Goal: Task Accomplishment & Management: Manage account settings

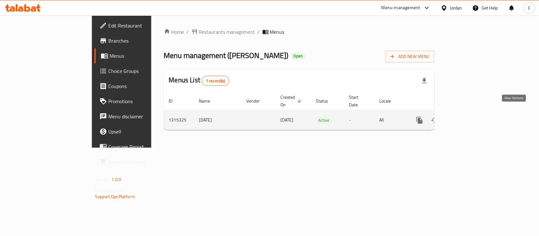
click at [469, 116] on icon "enhanced table" at bounding box center [465, 120] width 8 height 8
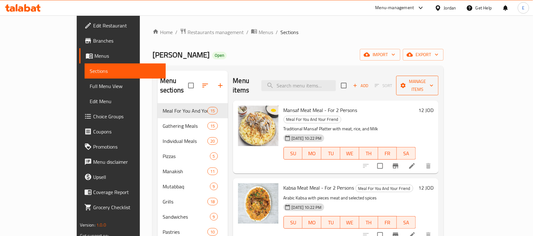
click at [433, 80] on span "Manage items" at bounding box center [417, 86] width 32 height 16
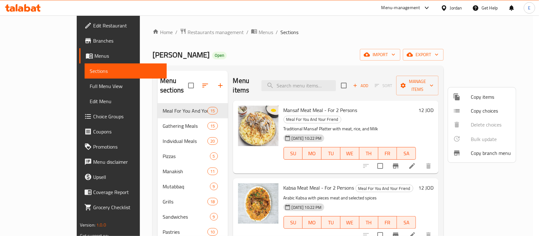
click at [490, 55] on div at bounding box center [269, 118] width 539 height 236
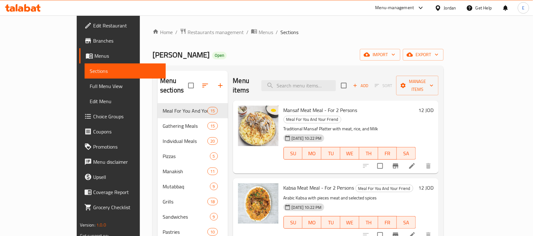
click at [438, 55] on span "export" at bounding box center [423, 55] width 31 height 8
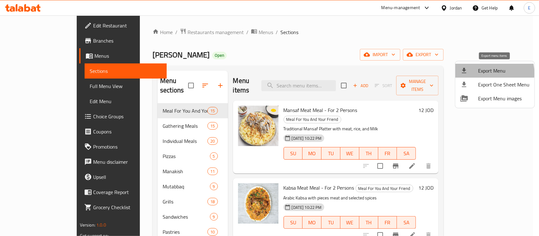
click at [490, 73] on span "Export Menu" at bounding box center [503, 71] width 51 height 8
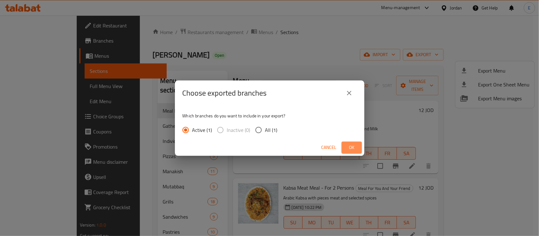
click at [349, 144] on span "Ok" at bounding box center [352, 148] width 10 height 8
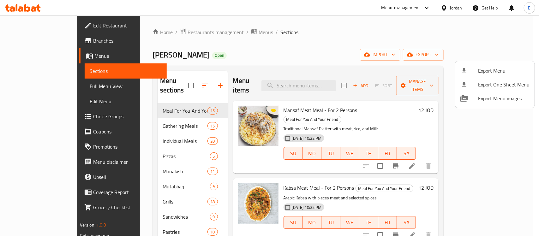
click at [212, 165] on div at bounding box center [269, 118] width 539 height 236
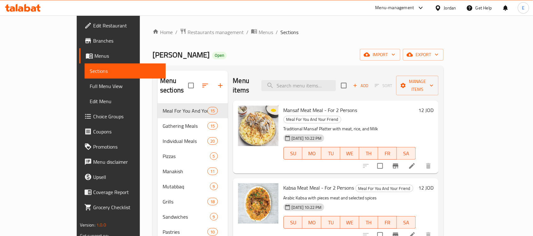
click at [93, 40] on span "Branches" at bounding box center [127, 41] width 68 height 8
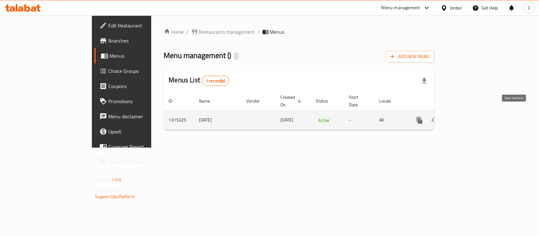
click at [469, 116] on icon "enhanced table" at bounding box center [465, 120] width 8 height 8
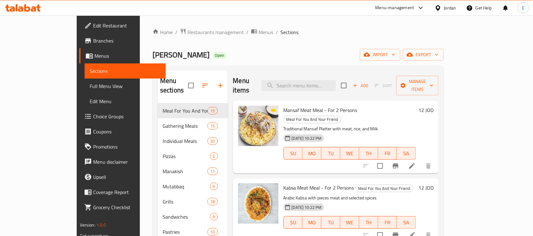
click at [93, 43] on span "Branches" at bounding box center [127, 41] width 68 height 8
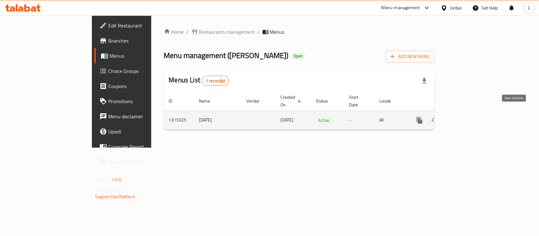
click at [468, 117] on icon "enhanced table" at bounding box center [465, 120] width 6 height 6
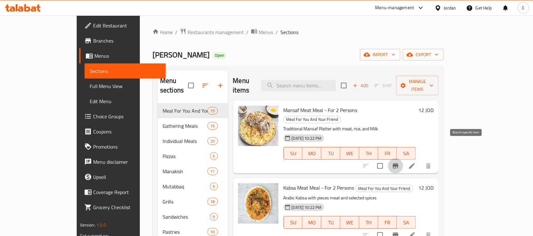
click at [403, 158] on button "Branch-specific-item" at bounding box center [395, 165] width 15 height 15
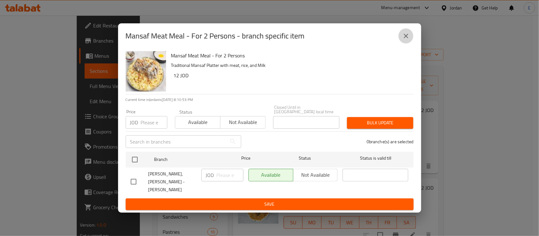
click at [406, 40] on icon "close" at bounding box center [406, 36] width 8 height 8
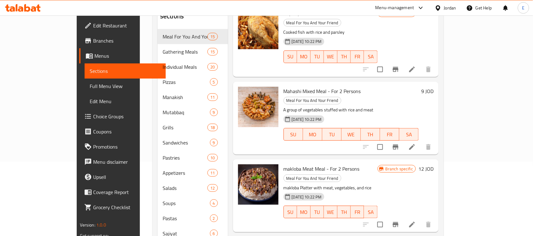
scroll to position [778, 0]
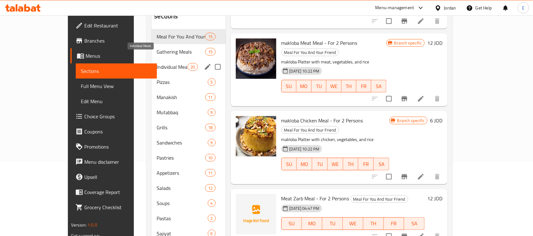
click at [157, 63] on span "Individual Meals" at bounding box center [172, 67] width 31 height 8
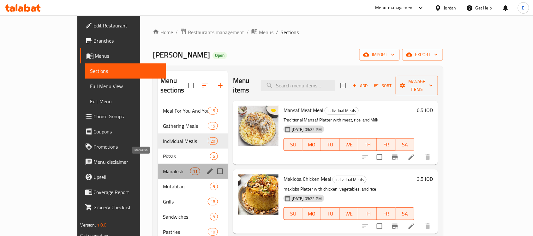
click at [163, 168] on span "Manakish" at bounding box center [176, 172] width 27 height 8
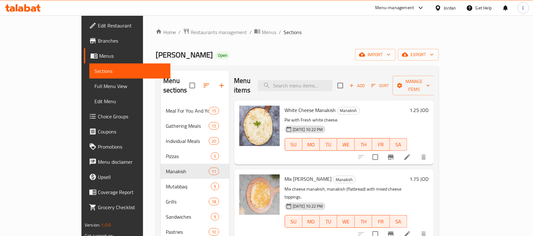
click at [429, 106] on h6 "1.25 JOD" at bounding box center [419, 110] width 19 height 9
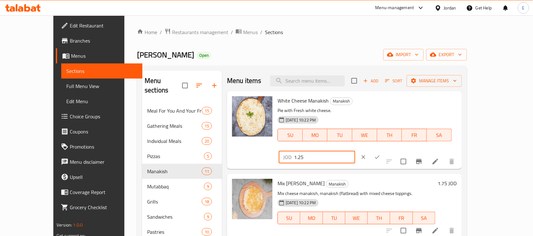
drag, startPoint x: 438, startPoint y: 103, endPoint x: 366, endPoint y: 102, distance: 72.0
click at [366, 102] on div "White Cheese Manakish Manakish Pie with Fresh white cheese. 30-09-2025 10:22 PM…" at bounding box center [367, 130] width 184 height 73
type input "1"
click at [384, 150] on button "ok" at bounding box center [377, 157] width 14 height 14
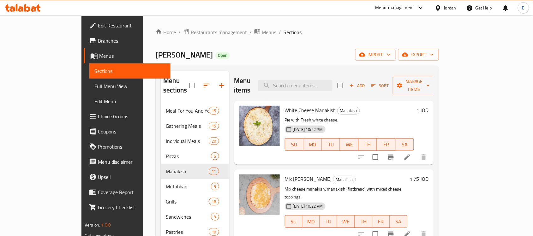
click at [429, 175] on h6 "1.75 JOD" at bounding box center [419, 179] width 19 height 9
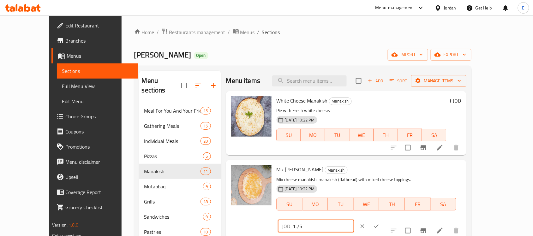
drag, startPoint x: 438, startPoint y: 172, endPoint x: 421, endPoint y: 172, distance: 16.7
click at [354, 220] on input "1.75" at bounding box center [323, 226] width 61 height 13
type input "1.50"
click at [383, 219] on button "ok" at bounding box center [376, 226] width 14 height 14
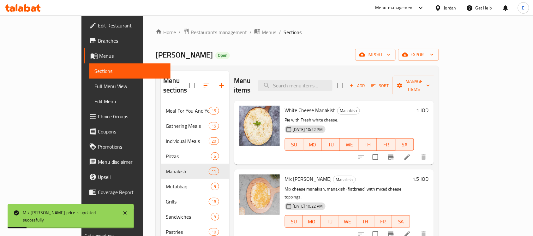
drag, startPoint x: 462, startPoint y: 208, endPoint x: 332, endPoint y: -27, distance: 268.2
click at [332, 0] on html "Mix Cheese Manakish price is updated succesfully ​ Menu-management Jordan Get H…" at bounding box center [266, 118] width 533 height 236
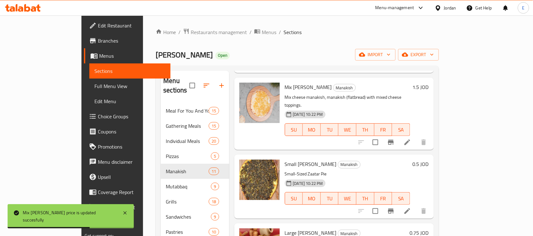
scroll to position [92, 0]
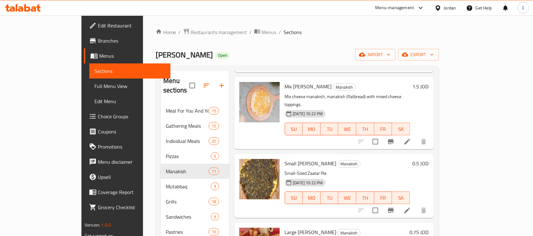
click at [429, 159] on h6 "0.5 JOD" at bounding box center [421, 163] width 16 height 9
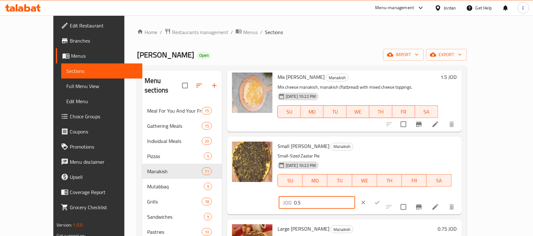
click at [355, 196] on input "0.5" at bounding box center [324, 202] width 61 height 13
type input "0.4"
click at [380, 201] on icon "ok" at bounding box center [377, 202] width 5 height 3
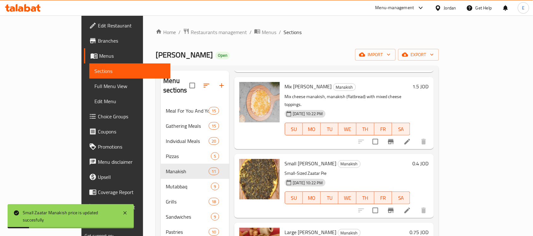
click at [429, 228] on h6 "0.75 JOD" at bounding box center [419, 232] width 19 height 9
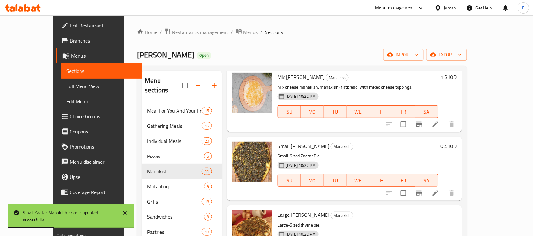
type input "0.60"
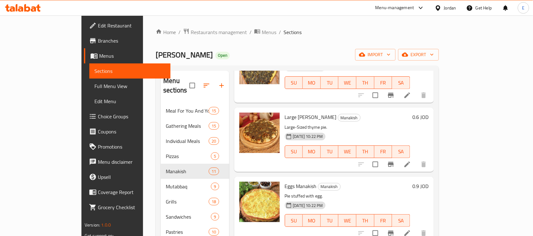
scroll to position [234, 0]
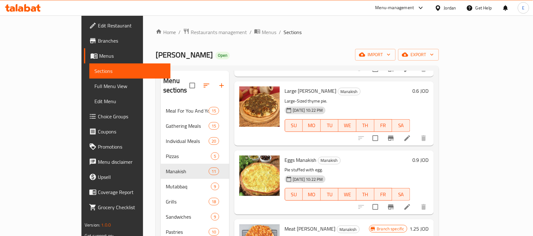
click at [429, 156] on h6 "0.9 JOD" at bounding box center [421, 160] width 16 height 9
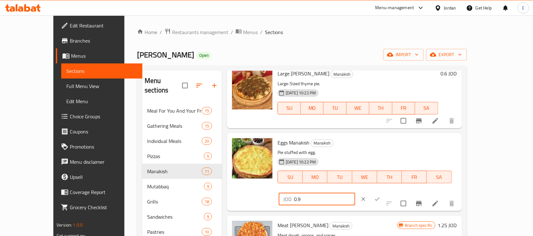
drag, startPoint x: 427, startPoint y: 148, endPoint x: 421, endPoint y: 146, distance: 6.5
click at [355, 193] on input "0.9" at bounding box center [324, 199] width 61 height 13
type input "0.75"
click at [380, 198] on icon "ok" at bounding box center [377, 199] width 5 height 3
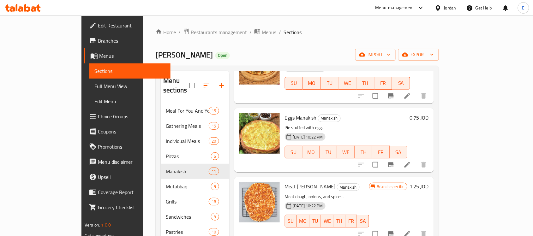
scroll to position [291, 0]
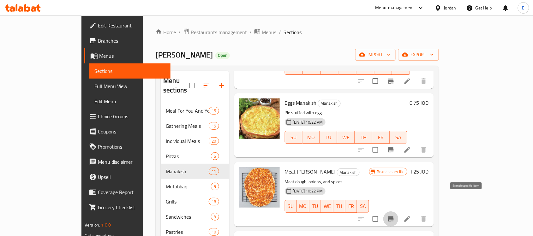
click at [394, 217] on icon "Branch-specific-item" at bounding box center [391, 219] width 6 height 5
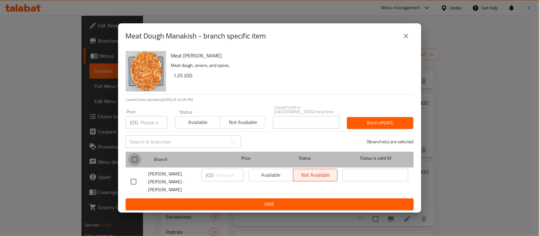
click at [137, 160] on input "checkbox" at bounding box center [134, 159] width 13 height 13
checkbox input "true"
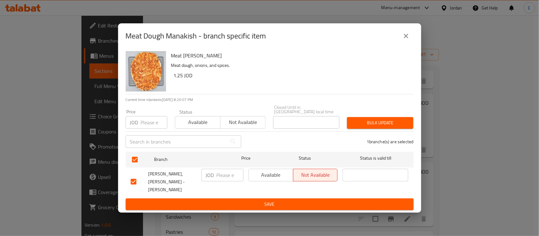
click at [262, 179] on span "Available" at bounding box center [270, 174] width 39 height 9
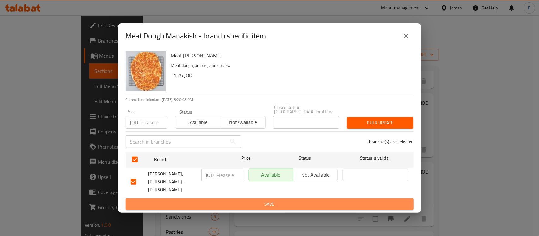
click at [271, 200] on span "Save" at bounding box center [270, 204] width 278 height 8
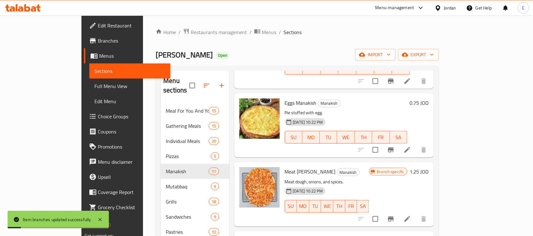
click at [429, 167] on h6 "1.25 JOD" at bounding box center [419, 171] width 19 height 9
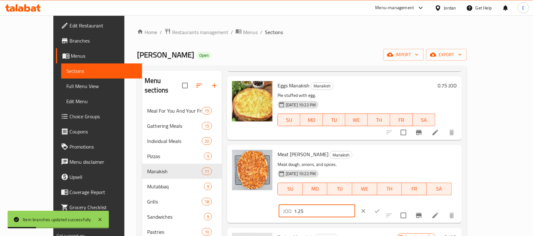
drag, startPoint x: 429, startPoint y: 155, endPoint x: 385, endPoint y: 153, distance: 44.2
click at [385, 153] on div "Meat Dough Manakish Manakish Meat dough, onions, and spices. 30-09-2025 10:22 P…" at bounding box center [367, 183] width 184 height 73
type input "1"
click at [384, 204] on button "ok" at bounding box center [377, 211] width 14 height 14
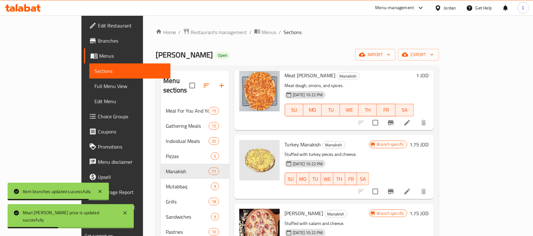
scroll to position [402, 0]
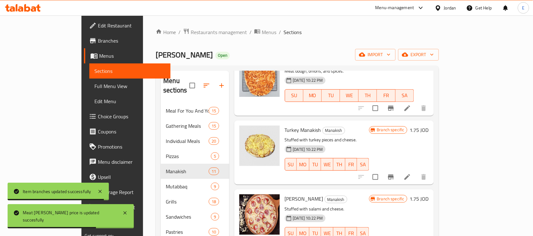
click at [429, 126] on h6 "1.75 JOD" at bounding box center [419, 130] width 19 height 9
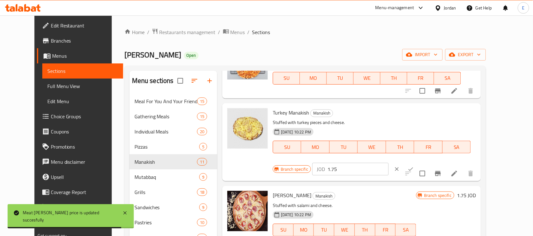
click at [389, 163] on input "1.75" at bounding box center [357, 169] width 61 height 13
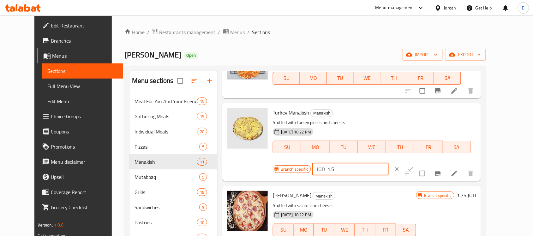
type input "1.5"
click at [413, 168] on icon "ok" at bounding box center [410, 169] width 5 height 3
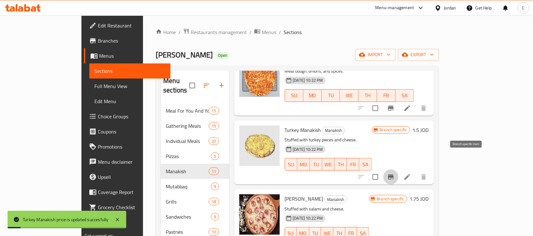
click at [394, 175] on icon "Branch-specific-item" at bounding box center [391, 177] width 6 height 5
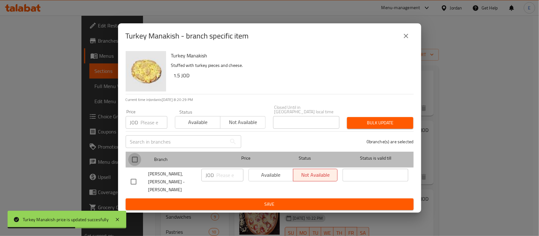
click at [135, 157] on input "checkbox" at bounding box center [134, 159] width 13 height 13
checkbox input "true"
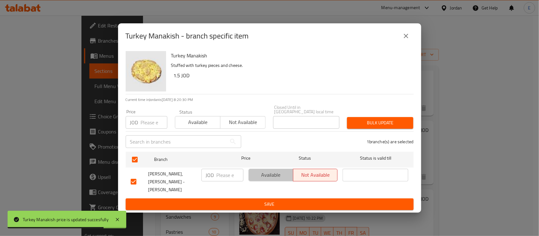
click at [264, 179] on span "Available" at bounding box center [270, 174] width 39 height 9
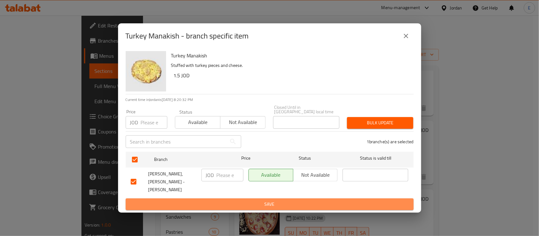
click at [283, 202] on span "Save" at bounding box center [270, 204] width 278 height 8
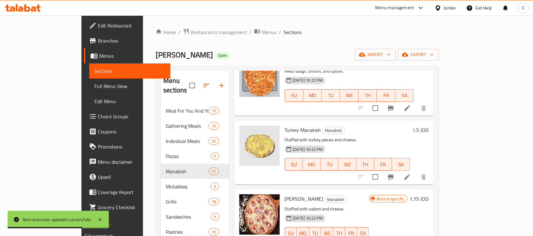
click at [429, 194] on h6 "1.75 JOD" at bounding box center [419, 198] width 19 height 9
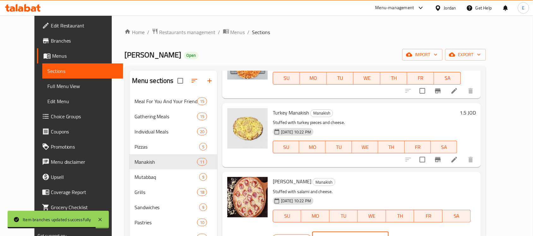
click at [389, 232] on input "1.75" at bounding box center [357, 238] width 61 height 13
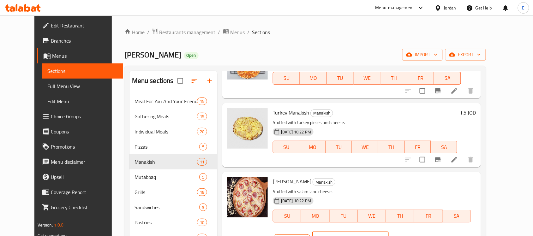
type input "1.5"
click at [414, 235] on icon "ok" at bounding box center [411, 238] width 6 height 6
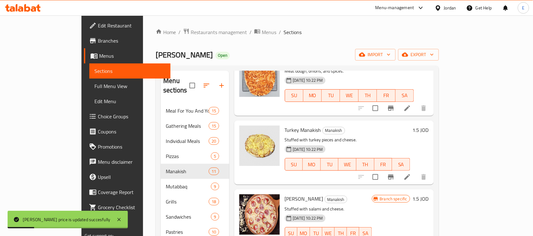
click at [410, 196] on span "Branch specific" at bounding box center [393, 199] width 33 height 6
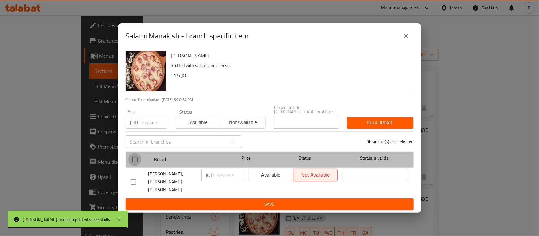
click at [134, 161] on input "checkbox" at bounding box center [134, 159] width 13 height 13
checkbox input "true"
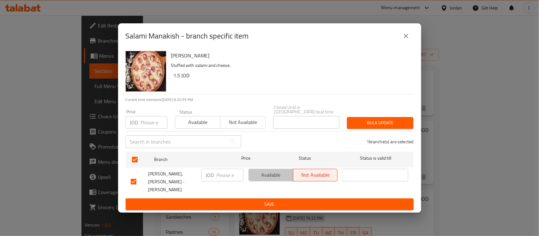
click at [265, 179] on span "Available" at bounding box center [270, 174] width 39 height 9
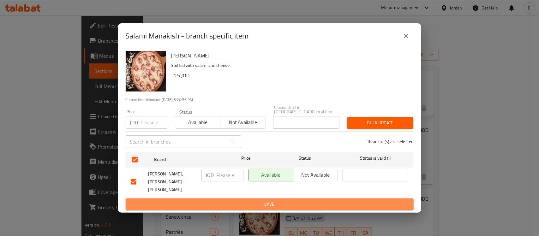
click at [269, 200] on span "Save" at bounding box center [270, 204] width 278 height 8
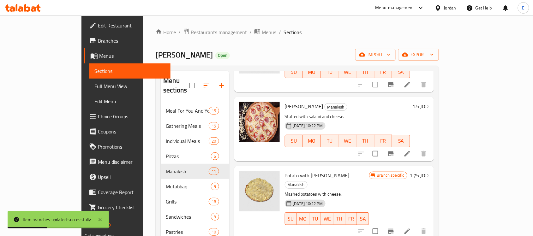
scroll to position [495, 0]
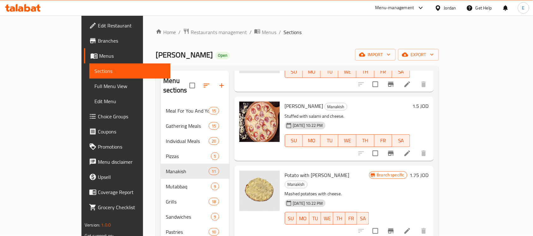
click at [429, 171] on h6 "1.75 JOD" at bounding box center [419, 175] width 19 height 9
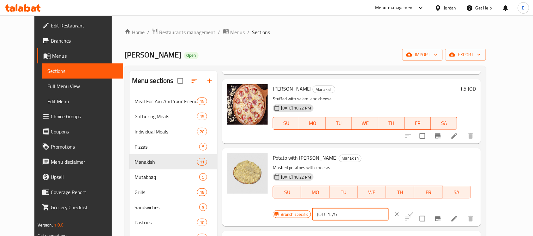
click at [389, 208] on input "1.75" at bounding box center [357, 214] width 61 height 13
type input "1.50"
click at [418, 207] on button "ok" at bounding box center [411, 214] width 14 height 14
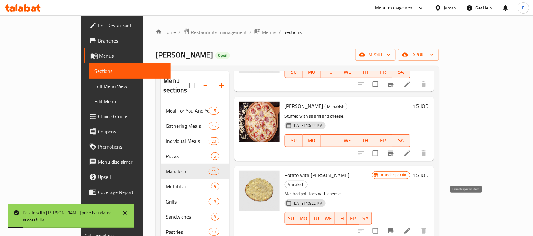
click at [394, 229] on icon "Branch-specific-item" at bounding box center [391, 231] width 6 height 5
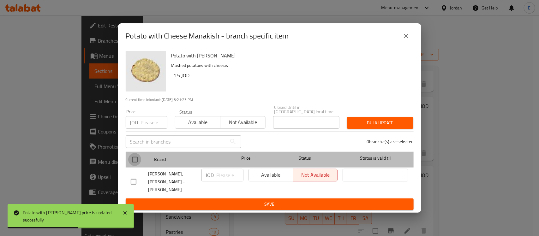
click at [134, 160] on input "checkbox" at bounding box center [134, 159] width 13 height 13
checkbox input "true"
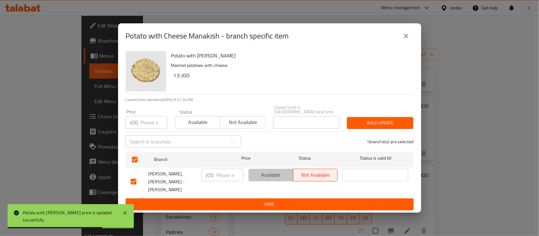
click at [257, 177] on span "Available" at bounding box center [270, 174] width 39 height 9
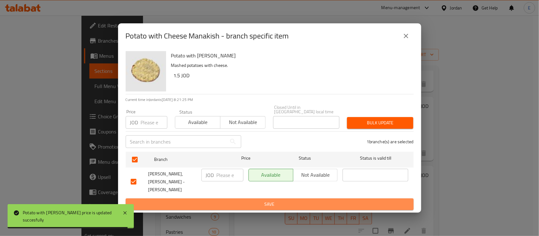
click at [273, 200] on span "Save" at bounding box center [270, 204] width 278 height 8
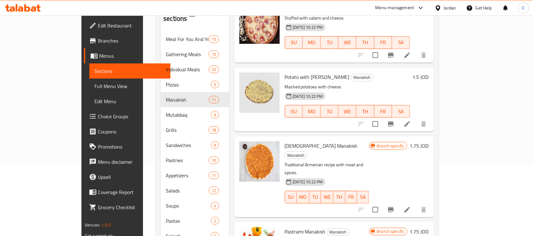
scroll to position [105, 0]
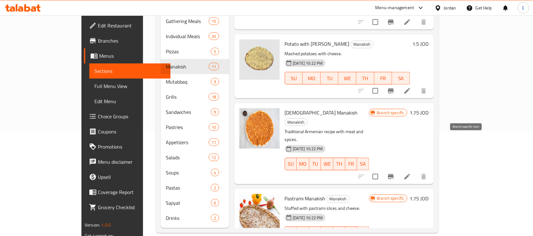
click at [394, 174] on icon "Branch-specific-item" at bounding box center [391, 176] width 6 height 5
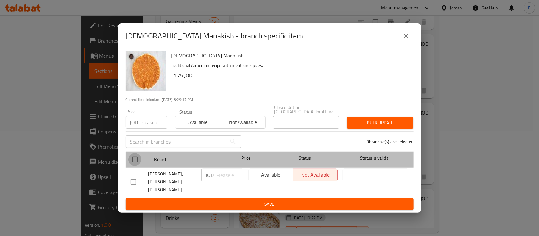
click at [138, 158] on input "checkbox" at bounding box center [134, 159] width 13 height 13
checkbox input "true"
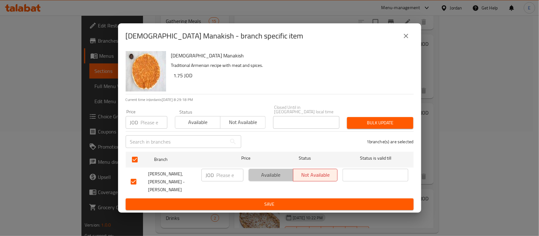
click at [265, 173] on span "Available" at bounding box center [270, 174] width 39 height 9
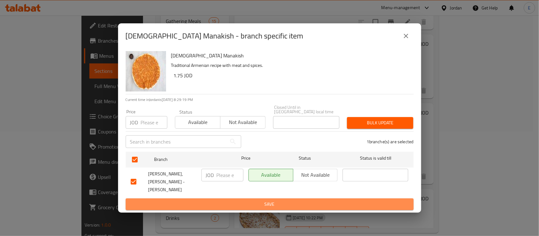
click at [283, 200] on span "Save" at bounding box center [270, 204] width 278 height 8
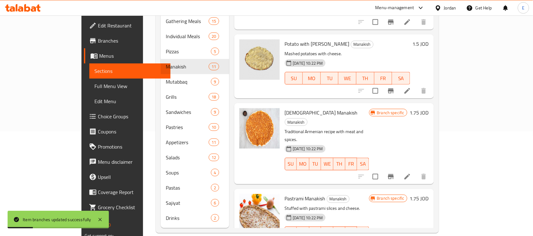
click at [429, 108] on h6 "1.75 JOD" at bounding box center [419, 112] width 19 height 9
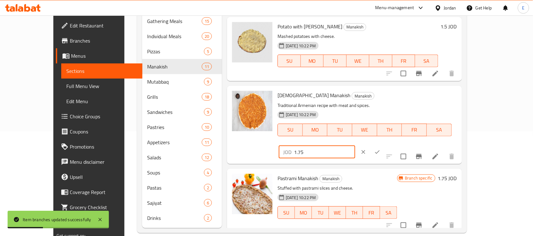
click at [355, 146] on input "1.75" at bounding box center [324, 152] width 61 height 13
type input "1.50"
click at [384, 145] on button "ok" at bounding box center [377, 152] width 14 height 14
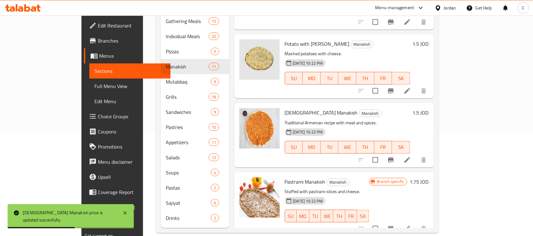
click at [429, 177] on h6 "1.75 JOD" at bounding box center [419, 181] width 19 height 9
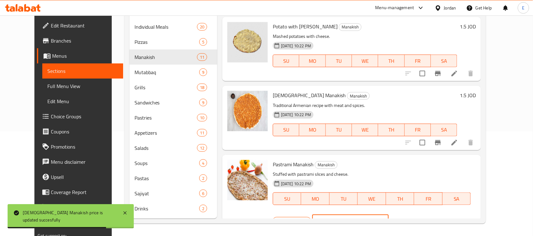
click at [389, 215] on input "1.75" at bounding box center [357, 221] width 61 height 13
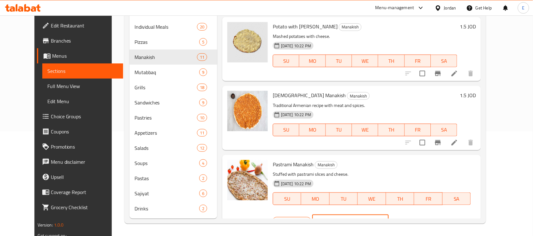
type input "1.5"
click at [418, 214] on button "ok" at bounding box center [411, 221] width 14 height 14
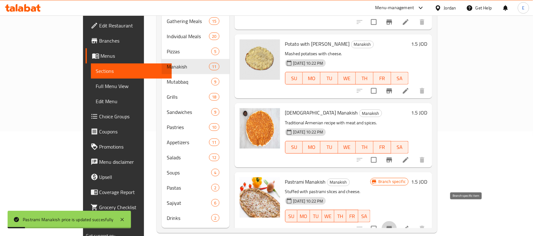
click at [393, 225] on icon "Branch-specific-item" at bounding box center [389, 229] width 8 height 8
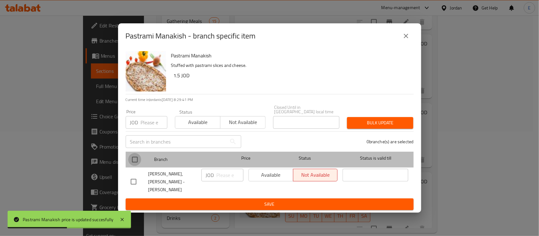
click at [131, 163] on input "checkbox" at bounding box center [134, 159] width 13 height 13
checkbox input "true"
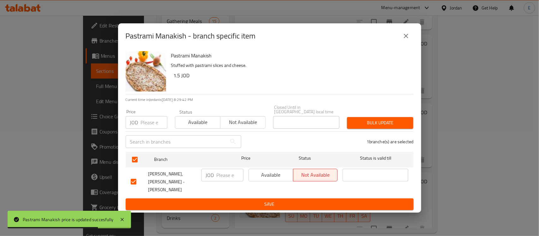
click at [287, 182] on button "Available" at bounding box center [270, 175] width 45 height 13
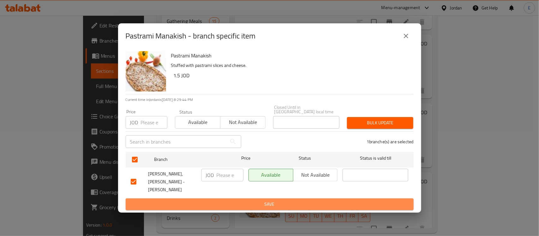
click at [268, 200] on span "Save" at bounding box center [270, 204] width 278 height 8
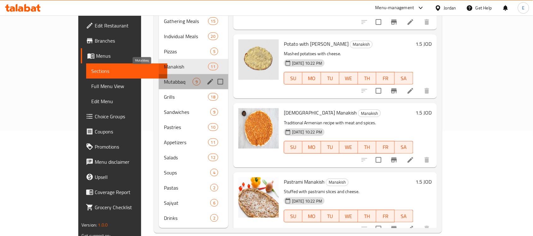
click at [164, 78] on span "Mutabbaq" at bounding box center [178, 82] width 29 height 8
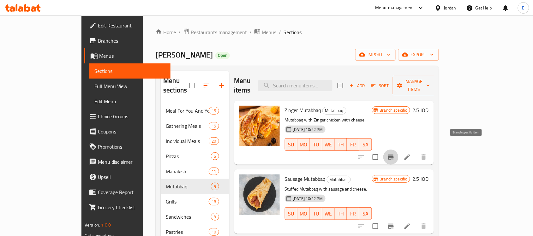
click at [394, 155] on icon "Branch-specific-item" at bounding box center [391, 157] width 6 height 5
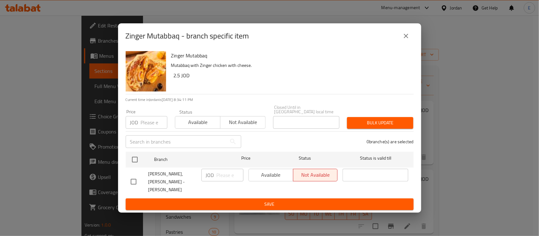
click at [408, 40] on icon "close" at bounding box center [406, 36] width 8 height 8
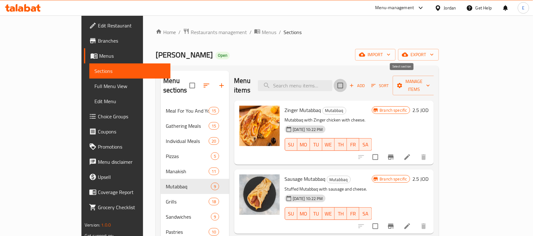
click at [347, 80] on input "checkbox" at bounding box center [340, 85] width 13 height 13
checkbox input "true"
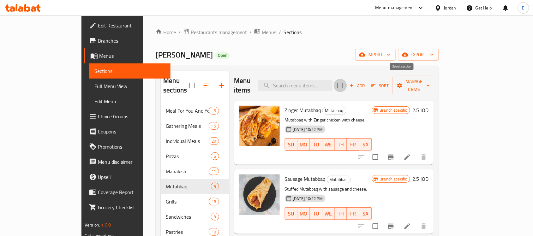
checkbox input "true"
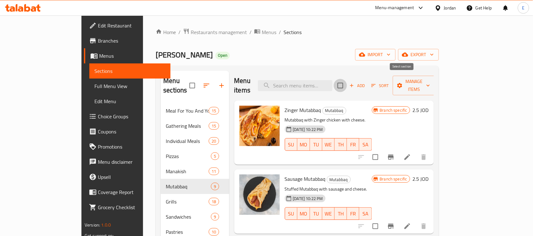
checkbox input "true"
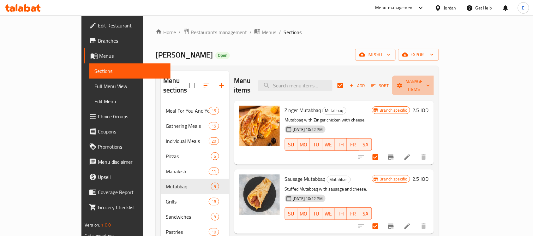
click at [430, 80] on span "Manage items" at bounding box center [414, 86] width 32 height 16
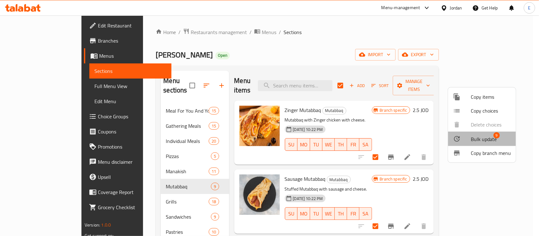
click at [466, 134] on li "Bulk update 9" at bounding box center [482, 139] width 68 height 15
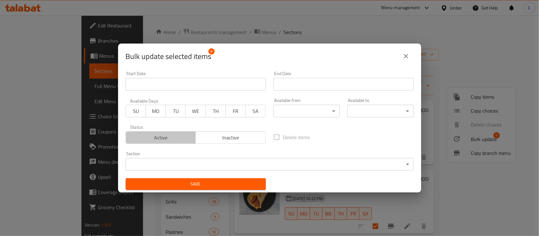
click at [179, 132] on button "Active" at bounding box center [161, 137] width 70 height 13
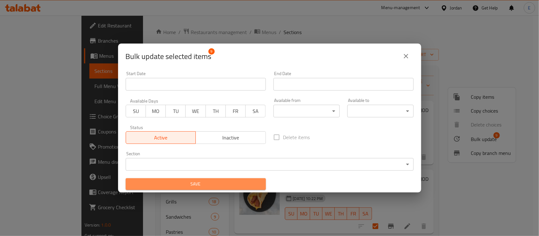
click at [206, 179] on button "Save" at bounding box center [196, 184] width 140 height 12
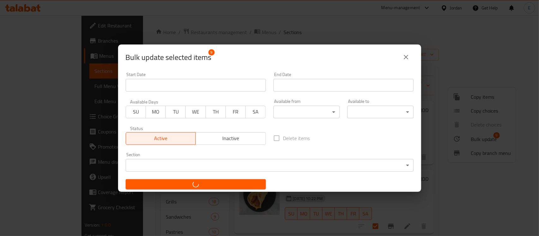
checkbox input "false"
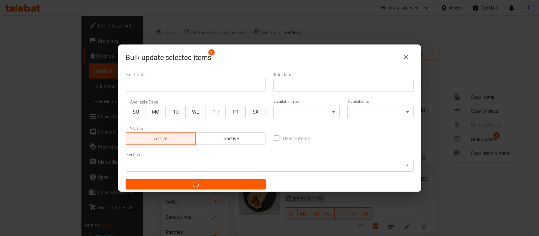
checkbox input "false"
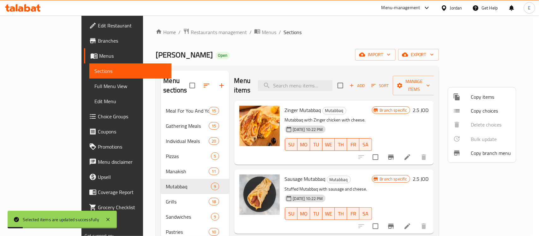
click at [406, 114] on div at bounding box center [269, 118] width 539 height 236
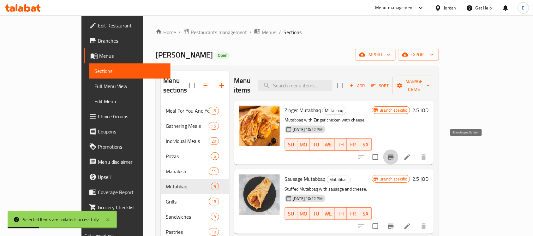
click at [398, 150] on button "Branch-specific-item" at bounding box center [390, 157] width 15 height 15
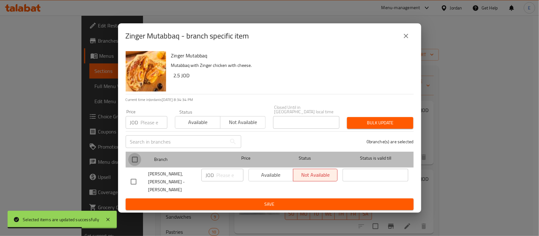
click at [135, 160] on input "checkbox" at bounding box center [134, 159] width 13 height 13
checkbox input "true"
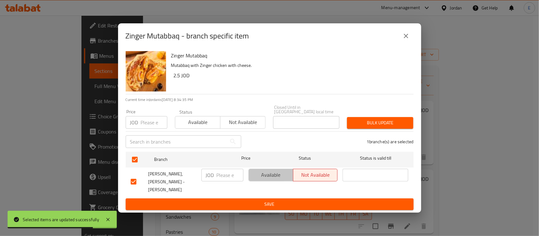
click at [258, 182] on button "Available" at bounding box center [270, 175] width 45 height 13
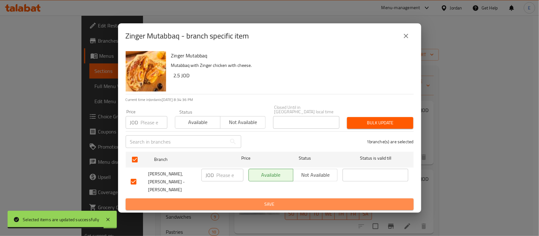
click at [266, 200] on span "Save" at bounding box center [270, 204] width 278 height 8
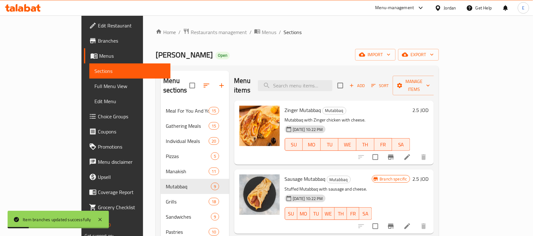
click at [429, 106] on h6 "2.5 JOD" at bounding box center [421, 110] width 16 height 9
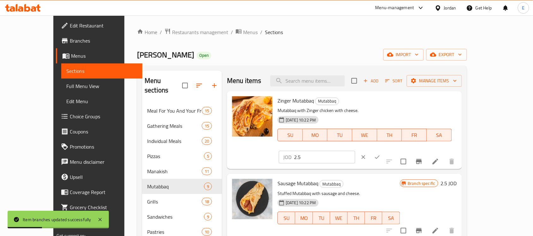
click at [355, 151] on input "2.5" at bounding box center [324, 157] width 61 height 13
type input "2"
click at [380, 154] on icon "ok" at bounding box center [377, 157] width 6 height 6
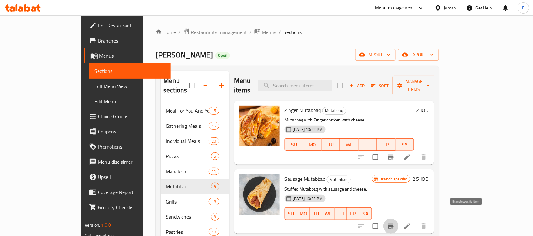
click at [394, 224] on icon "Branch-specific-item" at bounding box center [391, 226] width 6 height 5
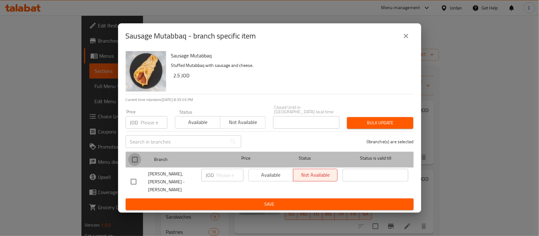
click at [137, 160] on input "checkbox" at bounding box center [134, 159] width 13 height 13
checkbox input "true"
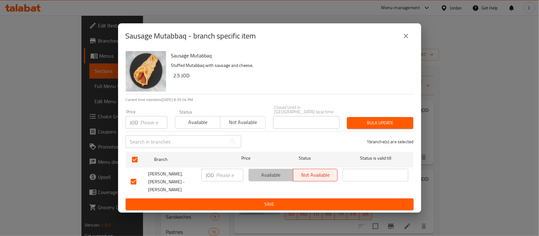
click at [270, 175] on span "Available" at bounding box center [270, 174] width 39 height 9
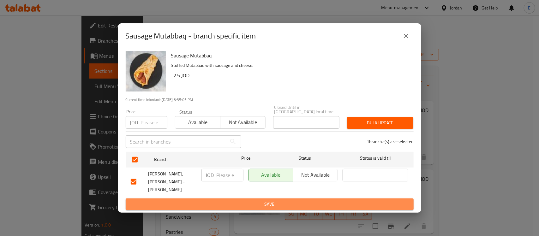
click at [262, 200] on span "Save" at bounding box center [270, 204] width 278 height 8
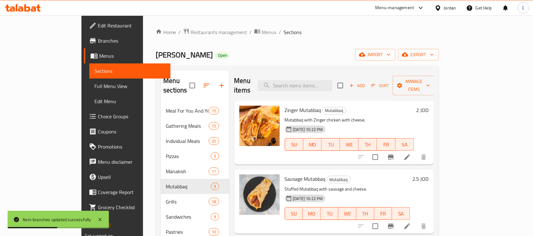
click at [429, 175] on h6 "2.5 JOD" at bounding box center [421, 179] width 16 height 9
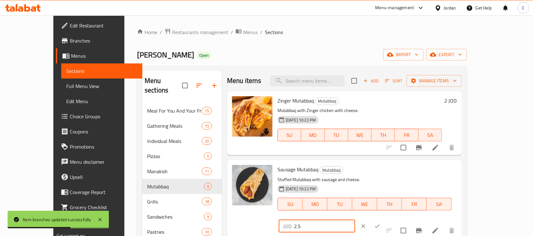
click at [355, 220] on input "2.5" at bounding box center [324, 226] width 61 height 13
type input "2"
click at [384, 219] on button "ok" at bounding box center [377, 226] width 14 height 14
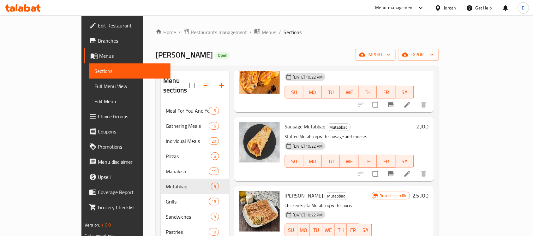
scroll to position [78, 0]
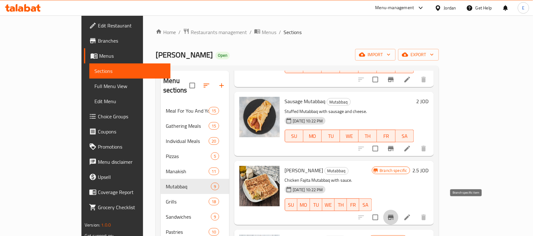
click at [394, 215] on icon "Branch-specific-item" at bounding box center [391, 217] width 6 height 5
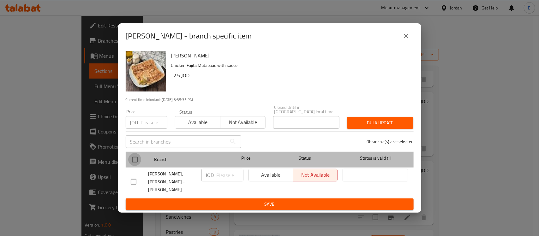
click at [131, 160] on input "checkbox" at bounding box center [134, 159] width 13 height 13
checkbox input "true"
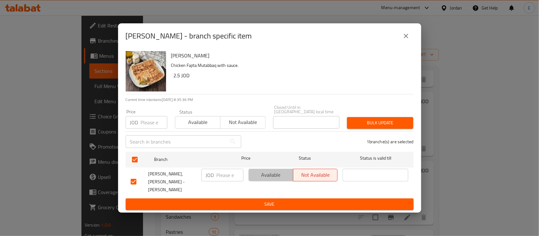
click at [249, 178] on button "Available" at bounding box center [270, 175] width 45 height 13
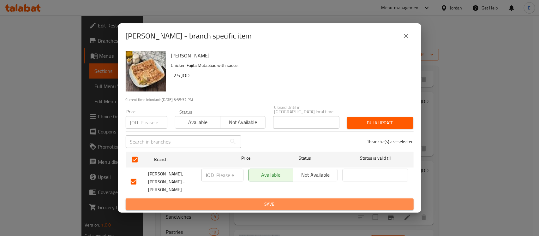
click at [271, 200] on span "Save" at bounding box center [270, 204] width 278 height 8
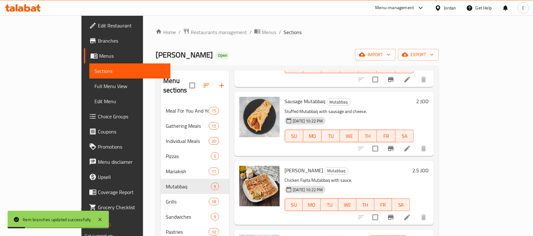
click at [429, 166] on h6 "2.5 JOD" at bounding box center [421, 170] width 16 height 9
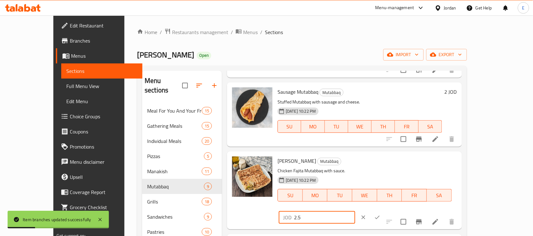
click at [355, 211] on input "2.5" at bounding box center [324, 217] width 61 height 13
type input "2"
click at [380, 214] on icon "ok" at bounding box center [377, 217] width 6 height 6
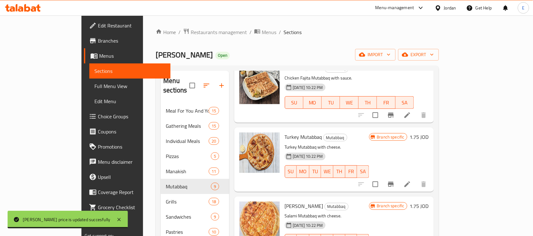
scroll to position [174, 0]
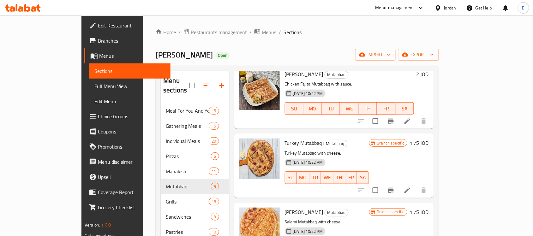
click at [429, 139] on h6 "1.75 JOD" at bounding box center [419, 143] width 19 height 9
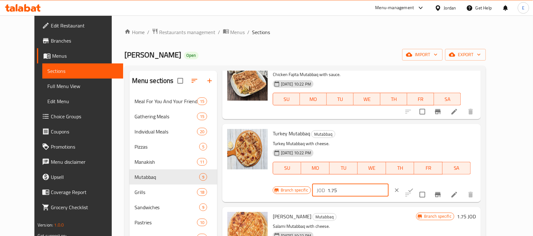
click at [389, 184] on input "1.75" at bounding box center [357, 190] width 61 height 13
type input "1.5"
click at [418, 183] on button "ok" at bounding box center [411, 190] width 14 height 14
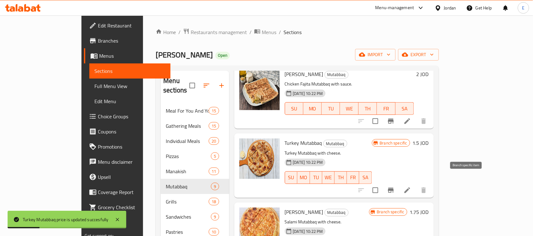
click at [394, 188] on icon "Branch-specific-item" at bounding box center [391, 190] width 6 height 5
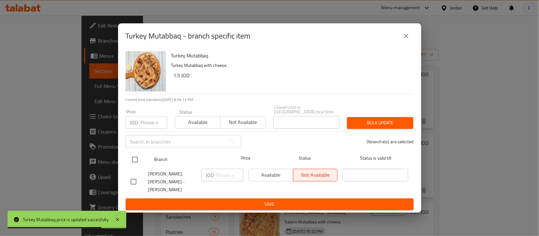
click at [131, 163] on input "checkbox" at bounding box center [134, 159] width 13 height 13
checkbox input "true"
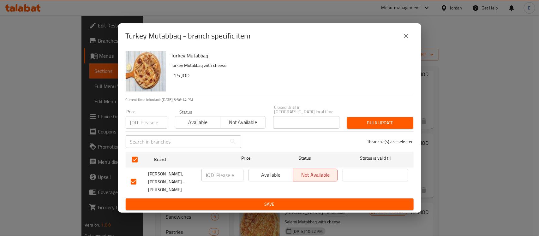
click at [261, 182] on button "Available" at bounding box center [270, 175] width 45 height 13
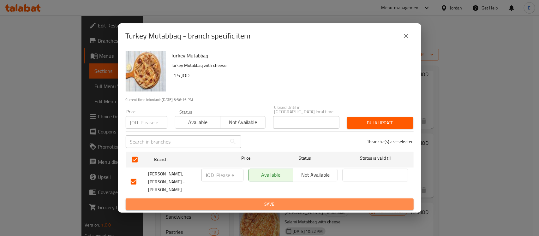
click at [258, 200] on span "Save" at bounding box center [270, 204] width 278 height 8
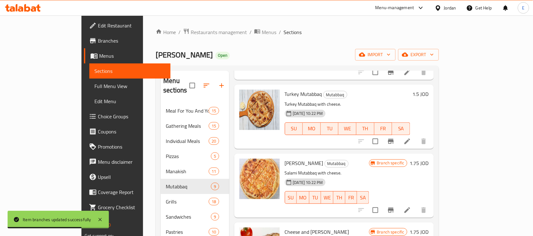
scroll to position [230, 0]
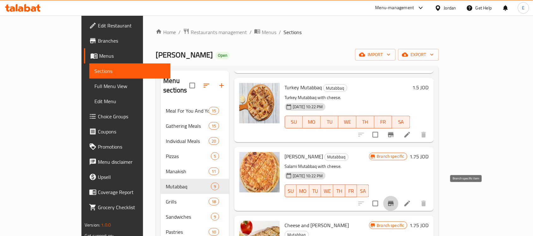
click at [394, 201] on icon "Branch-specific-item" at bounding box center [391, 203] width 6 height 5
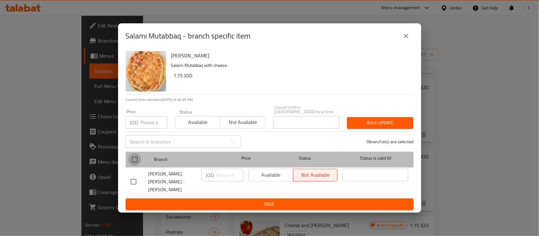
click at [138, 162] on input "checkbox" at bounding box center [134, 159] width 13 height 13
checkbox input "true"
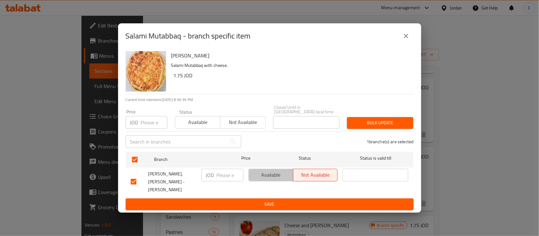
click at [259, 177] on span "Available" at bounding box center [270, 174] width 39 height 9
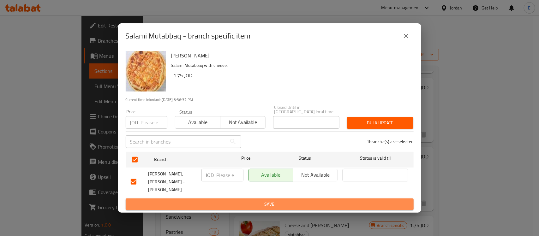
click at [265, 200] on span "Save" at bounding box center [270, 204] width 278 height 8
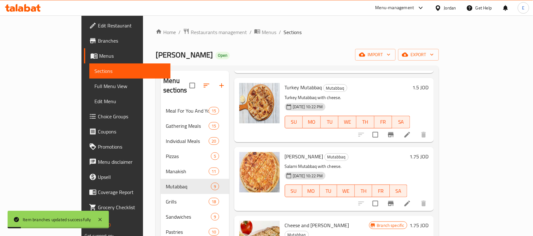
click at [429, 152] on h6 "1.75 JOD" at bounding box center [419, 156] width 19 height 9
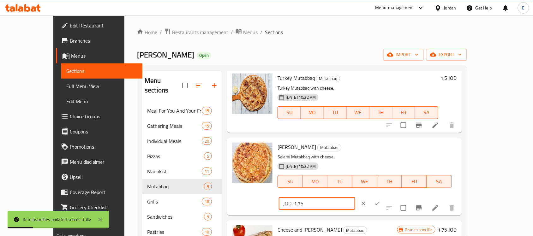
click at [355, 197] on input "1.75" at bounding box center [324, 203] width 61 height 13
type input "1.5"
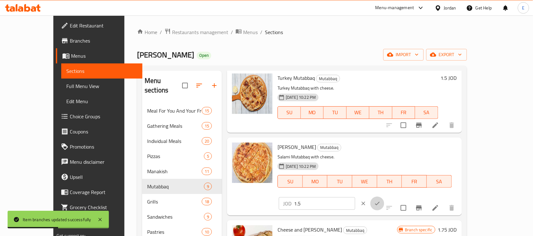
click at [384, 197] on button "ok" at bounding box center [377, 204] width 14 height 14
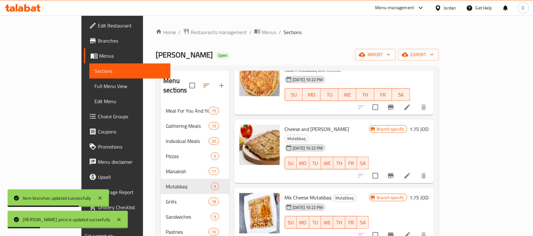
scroll to position [333, 0]
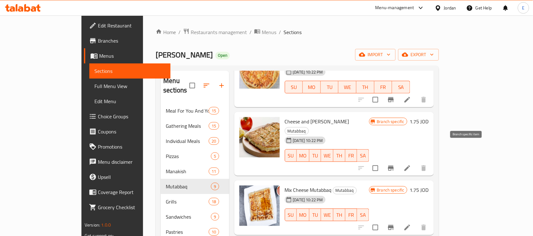
click at [394, 166] on icon "Branch-specific-item" at bounding box center [391, 168] width 6 height 5
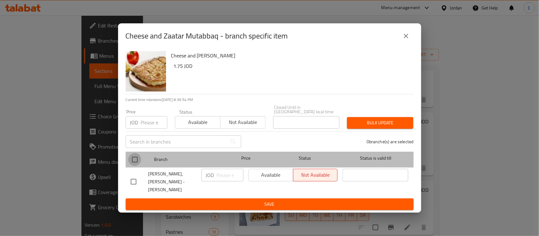
click at [134, 158] on input "checkbox" at bounding box center [134, 159] width 13 height 13
checkbox input "true"
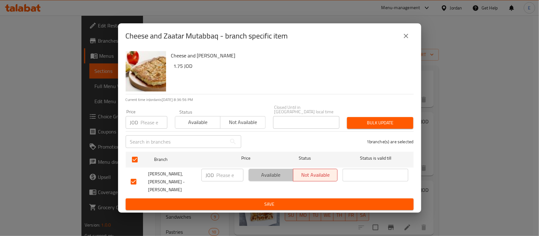
click at [261, 180] on span "Available" at bounding box center [270, 174] width 39 height 9
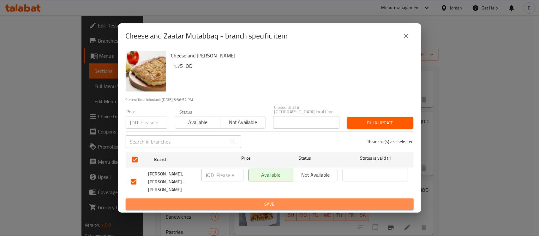
click at [271, 200] on span "Save" at bounding box center [270, 204] width 278 height 8
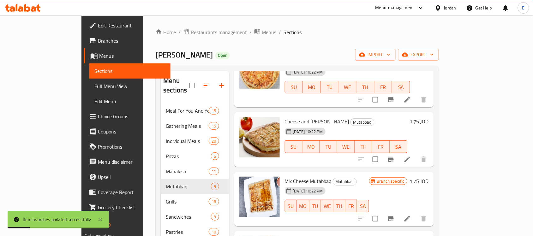
click at [429, 117] on h6 "1.75 JOD" at bounding box center [419, 121] width 19 height 9
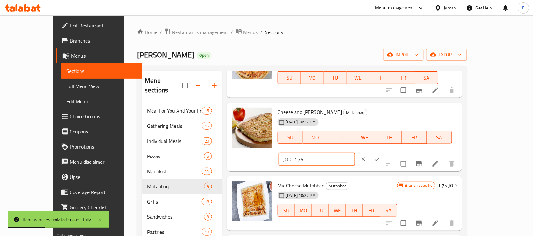
click at [355, 153] on input "1.75" at bounding box center [324, 159] width 61 height 13
type input "1.5"
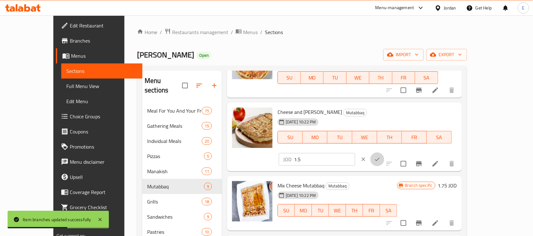
click at [380, 156] on icon "ok" at bounding box center [377, 159] width 6 height 6
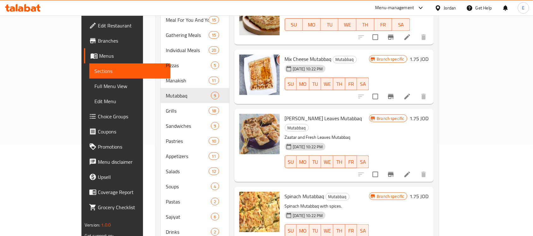
scroll to position [92, 0]
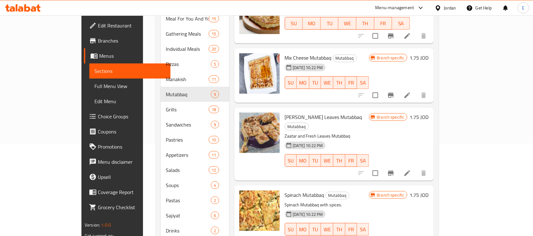
click at [429, 53] on h6 "1.75 JOD" at bounding box center [419, 57] width 19 height 9
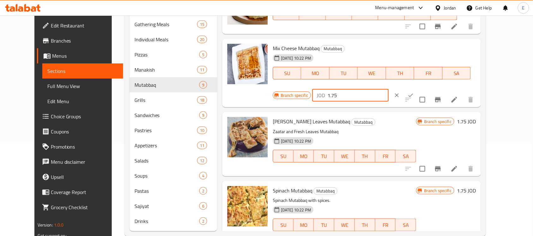
click at [389, 89] on input "1.75" at bounding box center [357, 95] width 61 height 13
type input "1.5"
click at [414, 92] on icon "ok" at bounding box center [411, 95] width 6 height 6
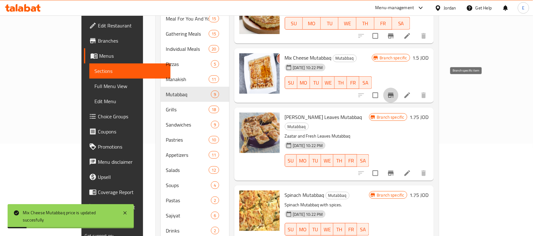
click at [394, 93] on icon "Branch-specific-item" at bounding box center [391, 95] width 6 height 5
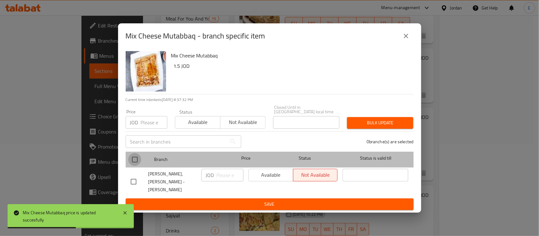
click at [137, 165] on input "checkbox" at bounding box center [134, 159] width 13 height 13
checkbox input "true"
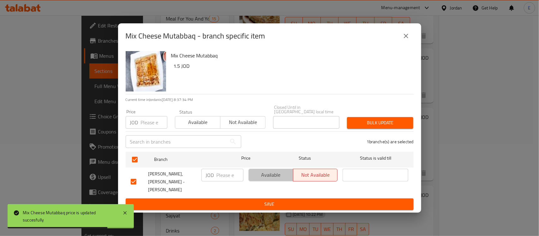
click at [257, 170] on button "Available" at bounding box center [270, 175] width 45 height 13
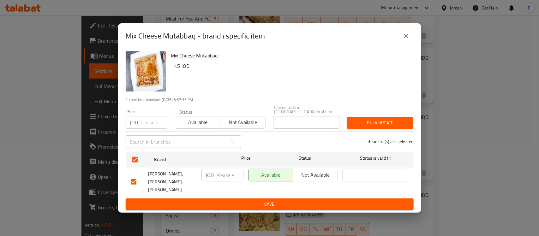
click at [262, 202] on span "Save" at bounding box center [270, 204] width 278 height 8
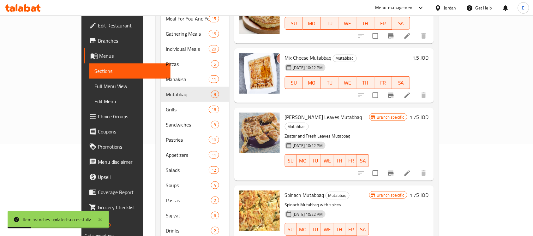
click at [429, 113] on h6 "1.75 JOD" at bounding box center [419, 117] width 19 height 9
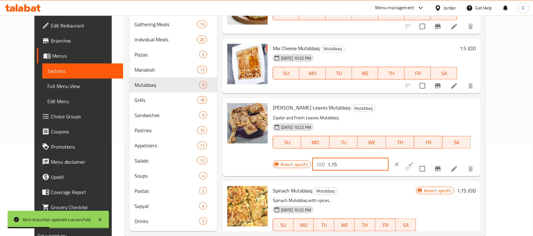
click at [389, 158] on input "1.75" at bounding box center [357, 164] width 61 height 13
type input "1.5"
click at [414, 161] on icon "ok" at bounding box center [411, 164] width 6 height 6
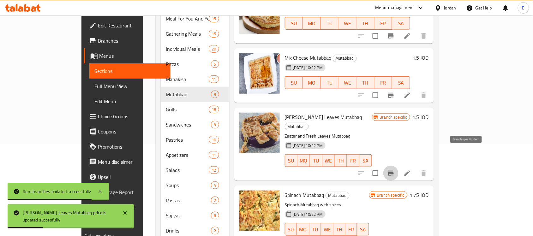
click at [395, 170] on icon "Branch-specific-item" at bounding box center [391, 174] width 8 height 8
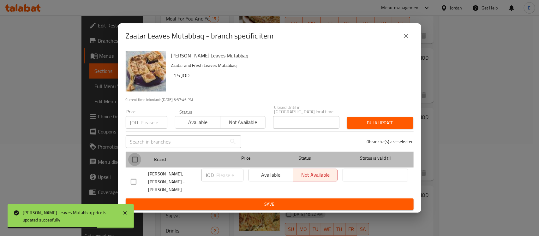
click at [137, 159] on input "checkbox" at bounding box center [134, 159] width 13 height 13
checkbox input "true"
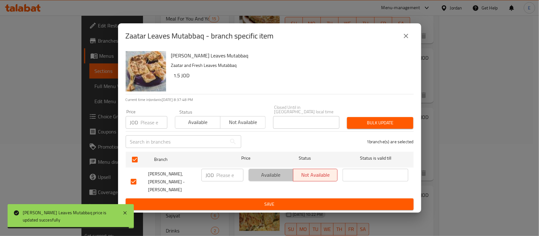
click at [276, 173] on span "Available" at bounding box center [270, 174] width 39 height 9
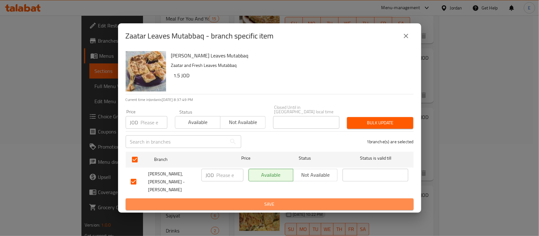
click at [281, 202] on span "Save" at bounding box center [270, 204] width 278 height 8
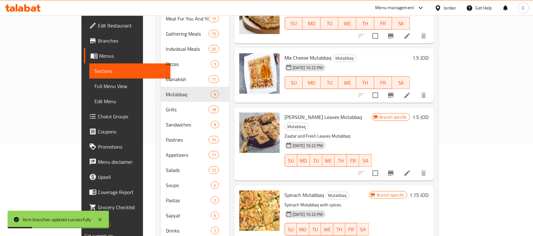
scroll to position [105, 0]
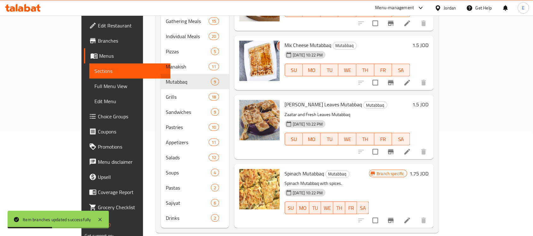
click at [429, 169] on h6 "1.75 JOD" at bounding box center [419, 173] width 19 height 9
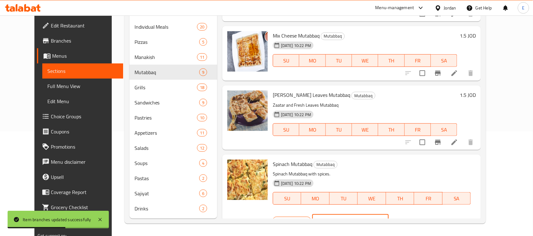
click at [389, 214] on input "1.75" at bounding box center [357, 220] width 61 height 13
type input "1.5"
click at [418, 214] on button "ok" at bounding box center [411, 221] width 14 height 14
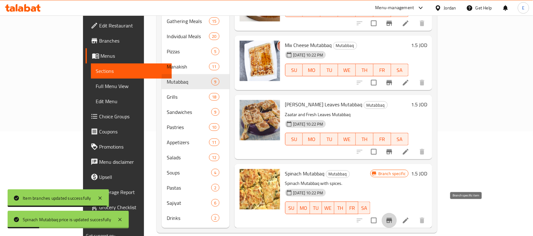
click at [393, 217] on icon "Branch-specific-item" at bounding box center [389, 221] width 8 height 8
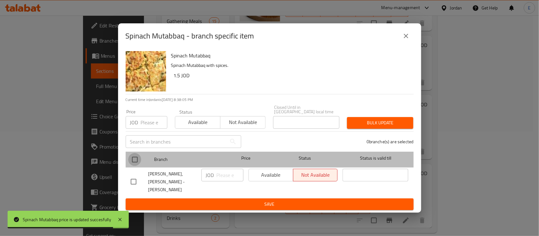
click at [130, 162] on input "checkbox" at bounding box center [134, 159] width 13 height 13
checkbox input "true"
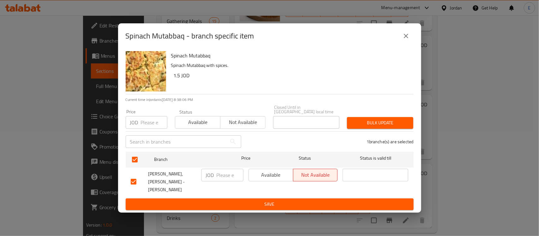
click at [256, 179] on span "Available" at bounding box center [270, 174] width 39 height 9
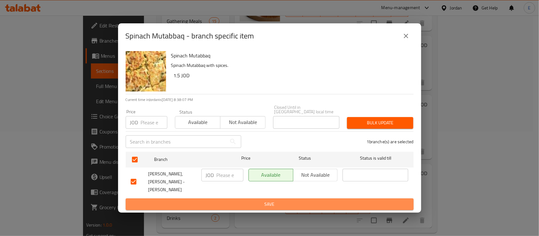
click at [260, 200] on span "Save" at bounding box center [270, 204] width 278 height 8
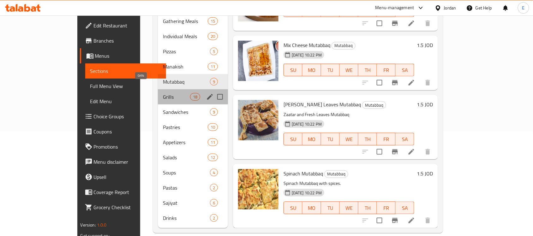
click at [163, 93] on span "Grills" at bounding box center [176, 97] width 27 height 8
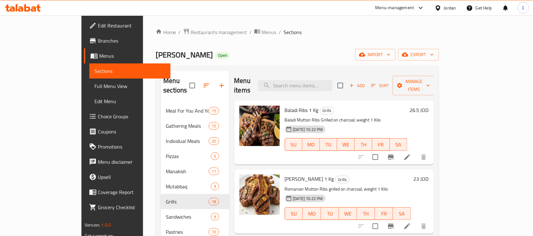
click at [429, 175] on h6 "23 JOD" at bounding box center [421, 179] width 15 height 9
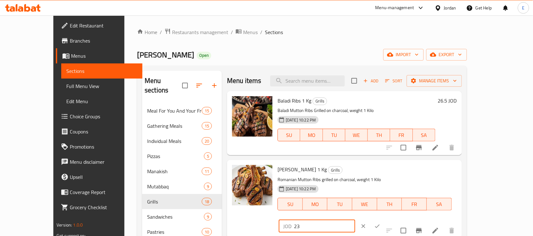
click at [355, 220] on input "23" at bounding box center [324, 226] width 61 height 13
type input "20"
click at [380, 223] on icon "ok" at bounding box center [377, 226] width 6 height 6
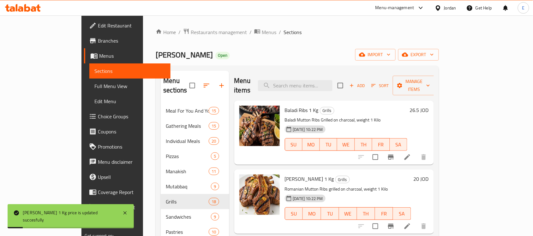
click at [429, 106] on h6 "26.5 JOD" at bounding box center [419, 110] width 19 height 9
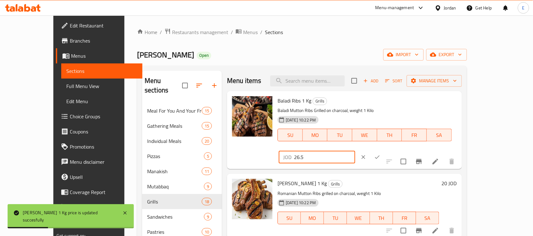
click at [355, 151] on input "26.5" at bounding box center [324, 157] width 61 height 13
type input "23"
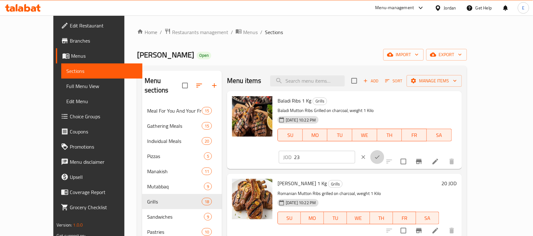
click at [380, 154] on icon "ok" at bounding box center [377, 157] width 6 height 6
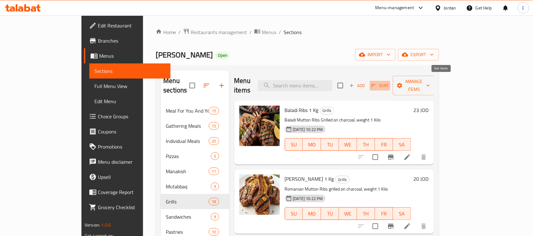
click at [376, 83] on icon "button" at bounding box center [374, 86] width 6 height 6
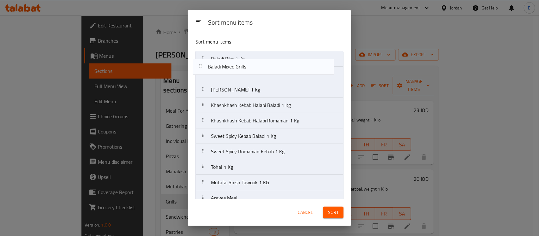
drag, startPoint x: 270, startPoint y: 112, endPoint x: 267, endPoint y: 66, distance: 46.8
click at [267, 66] on nav "Baladi Ribs 1 Kg Romaine Ribs 1 Kg Khashkhash Kebab Halabi Baladi 1 Kg Khashkha…" at bounding box center [269, 190] width 148 height 279
drag, startPoint x: 223, startPoint y: 76, endPoint x: 227, endPoint y: 59, distance: 17.5
click at [227, 59] on nav "Baladi Ribs 1 Kg Baladi Mixed Grills Romaine Ribs 1 Kg Khashkhash Kebab Halabi …" at bounding box center [269, 190] width 148 height 279
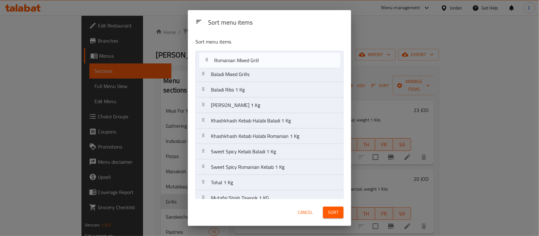
drag, startPoint x: 250, startPoint y: 155, endPoint x: 253, endPoint y: 60, distance: 94.7
click at [253, 60] on nav "Baladi Mixed Grills Baladi Ribs 1 Kg Romaine Ribs 1 Kg Khashkhash Kebab Halabi …" at bounding box center [269, 190] width 148 height 279
drag, startPoint x: 246, startPoint y: 64, endPoint x: 243, endPoint y: 76, distance: 12.8
click at [243, 76] on nav "Romanian Mixed Grill Baladi Mixed Grills Baladi Ribs 1 Kg Romaine Ribs 1 Kg Kha…" at bounding box center [269, 190] width 148 height 279
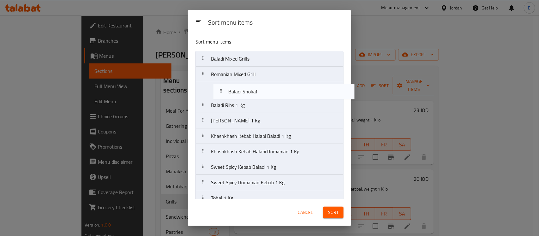
drag, startPoint x: 252, startPoint y: 142, endPoint x: 270, endPoint y: 95, distance: 50.8
click at [270, 95] on nav "Baladi Mixed Grills Romanian Mixed Grill Baladi Ribs 1 Kg Romaine Ribs 1 Kg Kha…" at bounding box center [269, 190] width 148 height 279
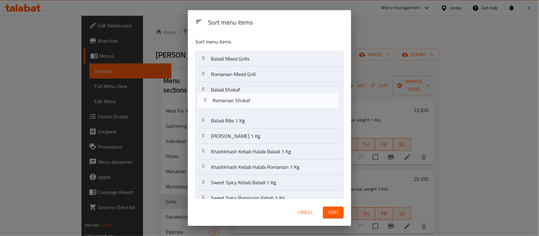
drag, startPoint x: 241, startPoint y: 114, endPoint x: 242, endPoint y: 98, distance: 15.2
click at [242, 98] on nav "Baladi Mixed Grills Romanian Mixed Grill Baladi Shokaf Baladi Ribs 1 Kg Romaine…" at bounding box center [269, 190] width 148 height 279
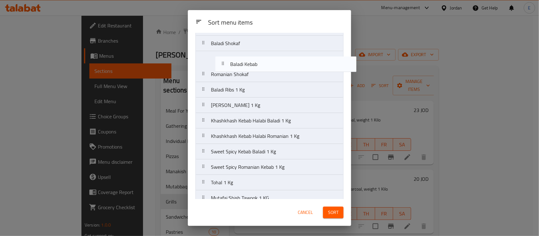
scroll to position [45, 0]
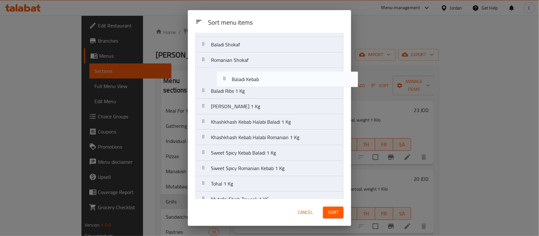
drag, startPoint x: 243, startPoint y: 153, endPoint x: 265, endPoint y: 66, distance: 89.7
click at [265, 66] on nav "Baladi Mixed Grills Romanian Mixed Grill Baladi Shokaf Romanian Shokaf Baladi R…" at bounding box center [269, 145] width 148 height 279
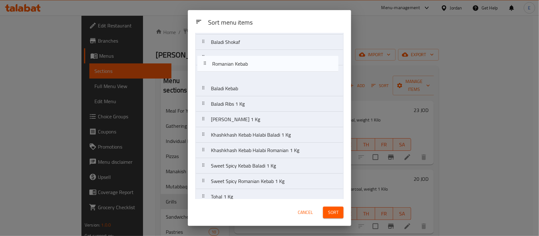
scroll to position [46, 0]
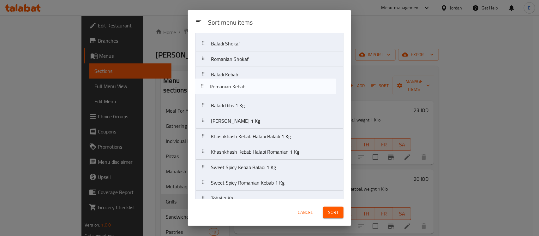
drag, startPoint x: 205, startPoint y: 173, endPoint x: 204, endPoint y: 86, distance: 86.8
click at [204, 86] on nav "Baladi Mixed Grills Romanian Mixed Grill Baladi Shokaf Romanian Shokaf Baladi K…" at bounding box center [269, 144] width 148 height 279
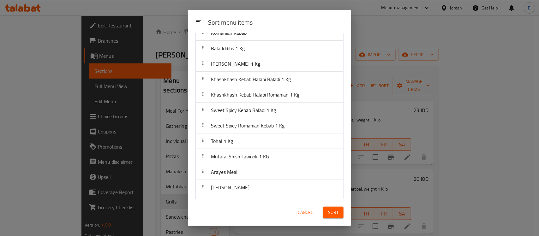
scroll to position [134, 0]
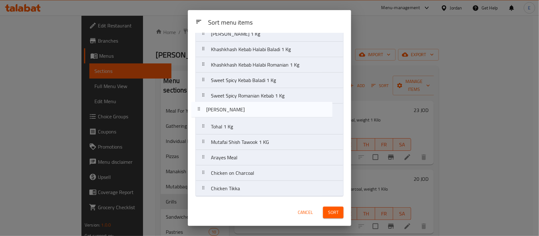
drag, startPoint x: 252, startPoint y: 158, endPoint x: 247, endPoint y: 108, distance: 50.4
click at [247, 108] on nav "Baladi Mixed Grills Romanian Mixed Grill Baladi Shokaf Romanian Shokaf Baladi K…" at bounding box center [269, 57] width 148 height 279
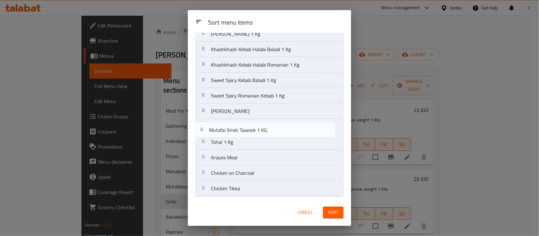
drag, startPoint x: 248, startPoint y: 144, endPoint x: 245, endPoint y: 127, distance: 16.9
click at [245, 127] on nav "Baladi Mixed Grills Romanian Mixed Grill Baladi Shokaf Romanian Shokaf Baladi K…" at bounding box center [269, 57] width 148 height 279
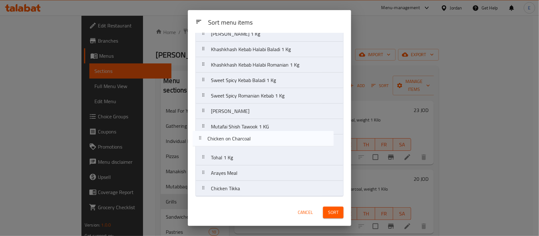
drag, startPoint x: 250, startPoint y: 180, endPoint x: 247, endPoint y: 142, distance: 37.7
click at [247, 142] on nav "Baladi Mixed Grills Romanian Mixed Grill Baladi Shokaf Romanian Shokaf Baladi K…" at bounding box center [269, 57] width 148 height 279
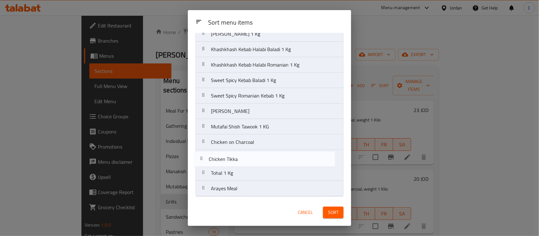
drag, startPoint x: 235, startPoint y: 189, endPoint x: 232, endPoint y: 156, distance: 33.9
click at [232, 156] on nav "Baladi Mixed Grills Romanian Mixed Grill Baladi Shokaf Romanian Shokaf Baladi K…" at bounding box center [269, 57] width 148 height 279
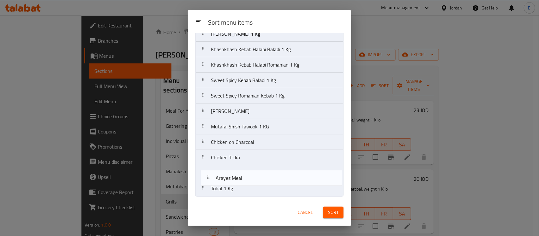
drag, startPoint x: 224, startPoint y: 189, endPoint x: 230, endPoint y: 174, distance: 15.7
click at [230, 174] on nav "Baladi Mixed Grills Romanian Mixed Grill Baladi Shokaf Romanian Shokaf Baladi K…" at bounding box center [269, 57] width 148 height 279
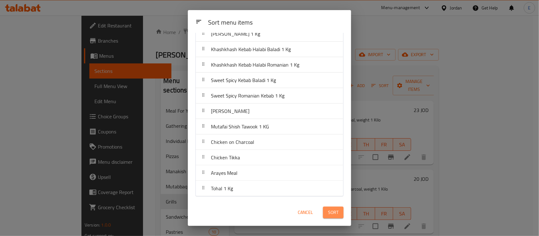
click at [333, 213] on span "Sort" at bounding box center [333, 213] width 10 height 8
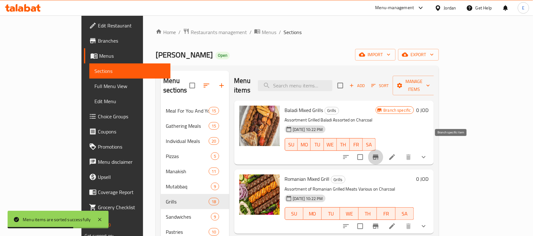
click at [383, 150] on button "Branch-specific-item" at bounding box center [375, 157] width 15 height 15
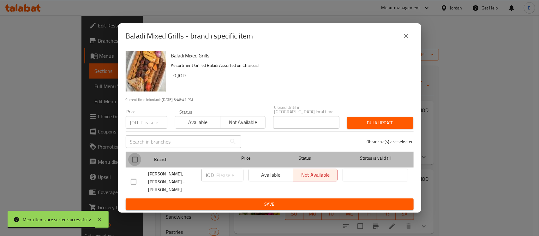
click at [138, 160] on input "checkbox" at bounding box center [134, 159] width 13 height 13
checkbox input "true"
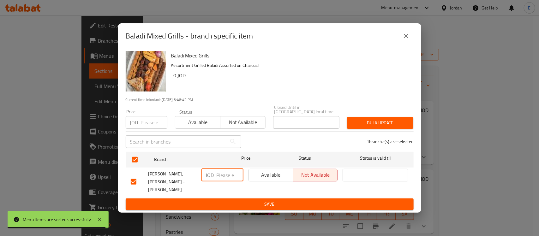
click at [225, 179] on input "number" at bounding box center [230, 175] width 27 height 13
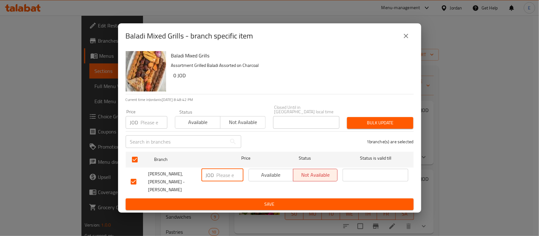
click at [272, 179] on span "Available" at bounding box center [270, 174] width 39 height 9
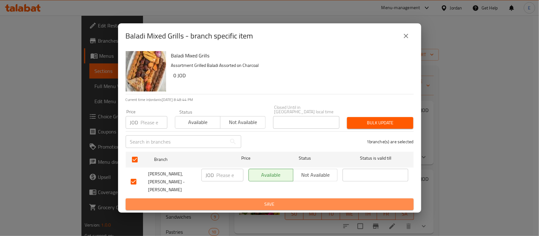
click at [250, 200] on span "Save" at bounding box center [270, 204] width 278 height 8
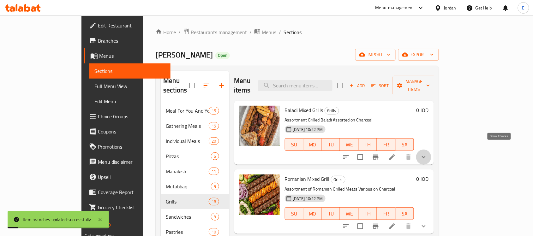
click at [427, 153] on icon "show more" at bounding box center [424, 157] width 8 height 8
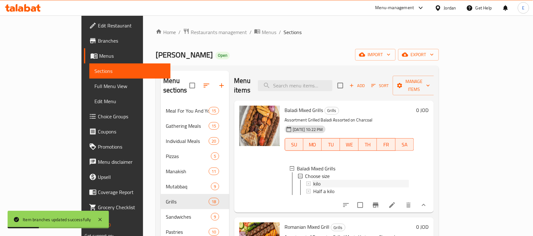
click at [353, 180] on div "kilo" at bounding box center [360, 184] width 95 height 8
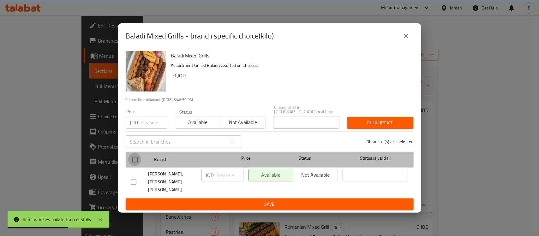
click at [136, 158] on input "checkbox" at bounding box center [134, 159] width 13 height 13
checkbox input "true"
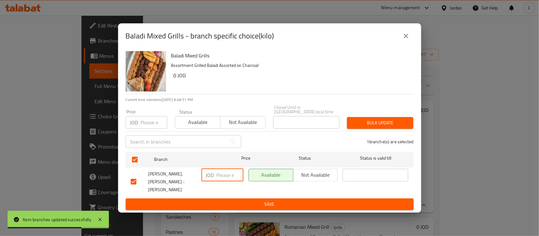
click at [224, 174] on input "number" at bounding box center [230, 175] width 27 height 13
type input "18"
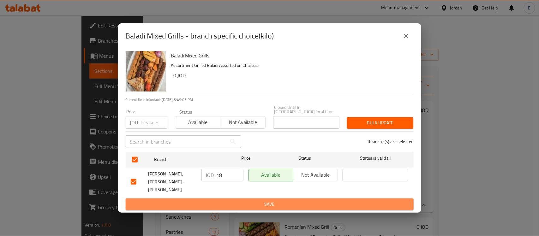
click at [248, 199] on button "Save" at bounding box center [270, 205] width 288 height 12
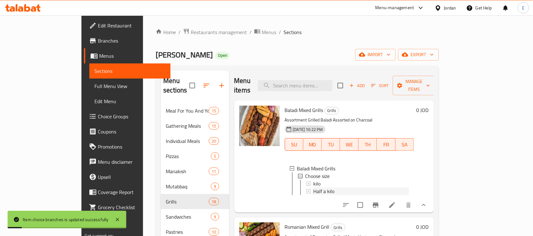
click at [325, 188] on div "Half a kilo" at bounding box center [360, 192] width 95 height 8
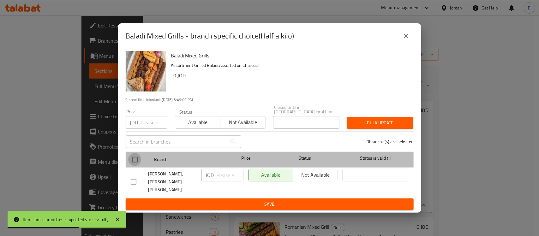
click at [134, 163] on input "checkbox" at bounding box center [134, 159] width 13 height 13
checkbox input "true"
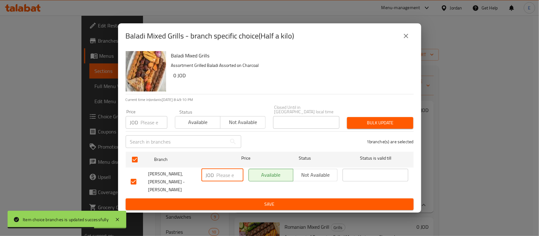
click at [220, 181] on input "number" at bounding box center [230, 175] width 27 height 13
type input "9"
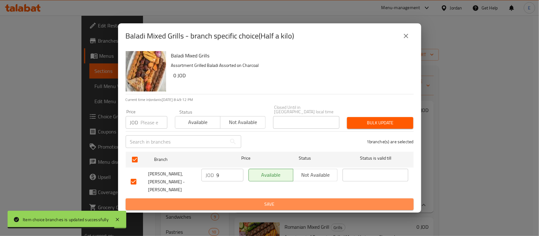
click at [246, 200] on span "Save" at bounding box center [270, 204] width 278 height 8
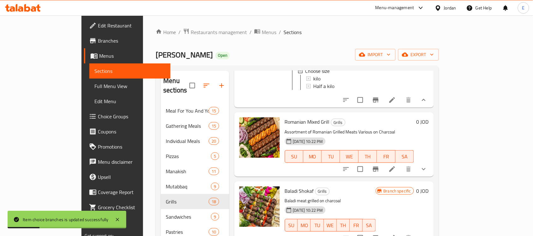
scroll to position [106, 0]
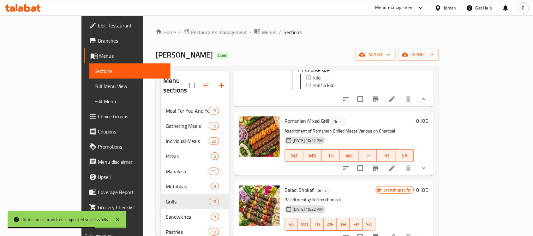
click at [431, 166] on button "show more" at bounding box center [423, 168] width 15 height 15
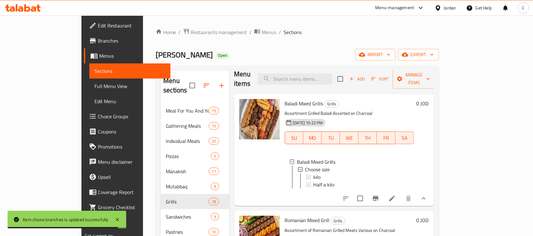
scroll to position [0, 0]
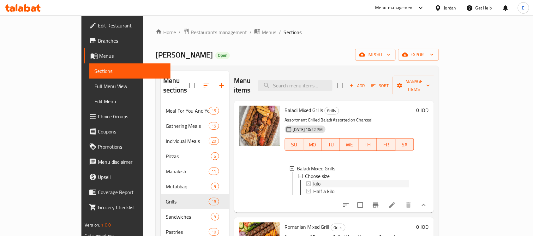
click at [343, 180] on div "kilo" at bounding box center [360, 184] width 95 height 8
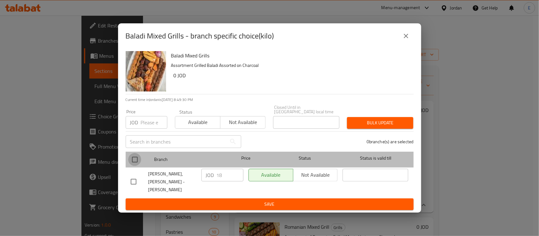
click at [134, 160] on input "checkbox" at bounding box center [134, 159] width 13 height 13
checkbox input "true"
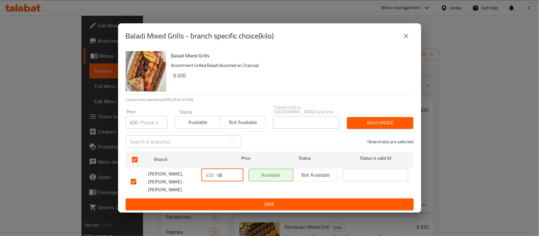
drag, startPoint x: 231, startPoint y: 176, endPoint x: 181, endPoint y: 173, distance: 50.3
click at [181, 173] on div "Sufrah Haneyah, Al Rabieh - Al Salam JOD 18 ​ Available Not available ​" at bounding box center [269, 181] width 283 height 31
type input "23"
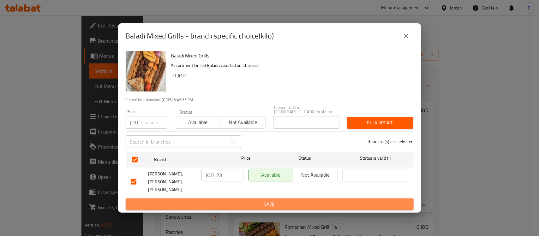
click at [211, 200] on span "Save" at bounding box center [270, 204] width 278 height 8
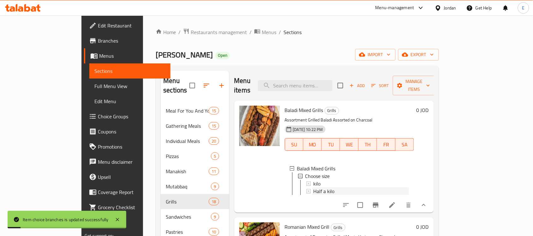
click at [313, 188] on span "Half a kilo" at bounding box center [323, 192] width 21 height 8
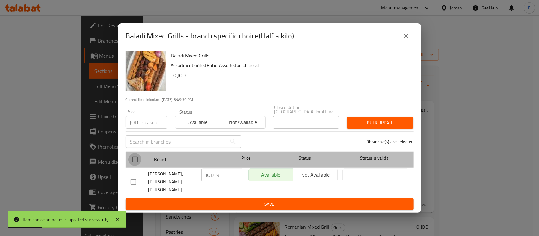
click at [138, 163] on input "checkbox" at bounding box center [134, 159] width 13 height 13
checkbox input "true"
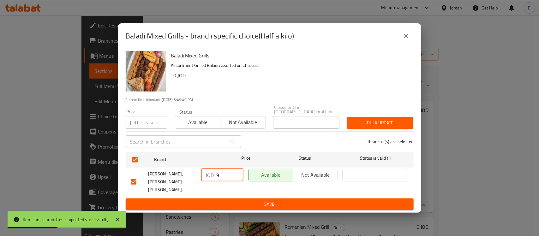
drag, startPoint x: 220, startPoint y: 176, endPoint x: 206, endPoint y: 176, distance: 14.2
click at [206, 176] on div "JOD 9 ​" at bounding box center [222, 175] width 42 height 13
type input "11.5"
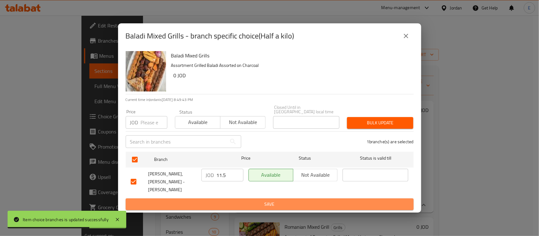
click at [234, 199] on button "Save" at bounding box center [270, 205] width 288 height 12
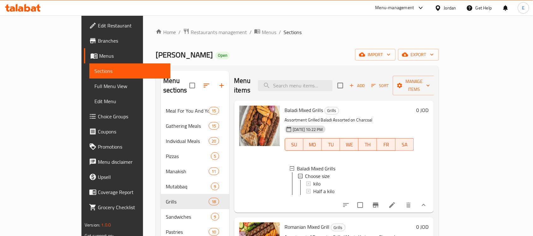
click at [313, 188] on span "Half a kilo" at bounding box center [323, 192] width 21 height 8
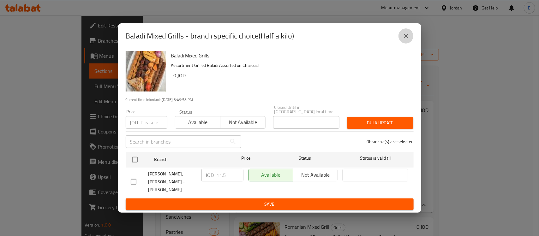
click at [406, 40] on icon "close" at bounding box center [406, 36] width 8 height 8
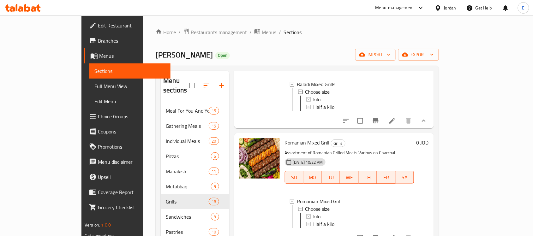
scroll to position [86, 0]
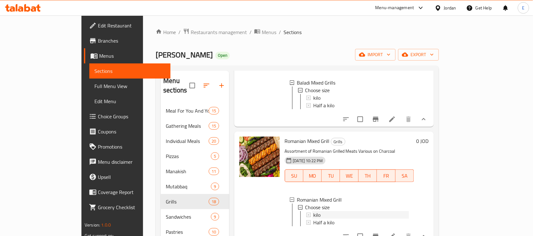
click at [313, 212] on span "kilo" at bounding box center [316, 215] width 7 height 8
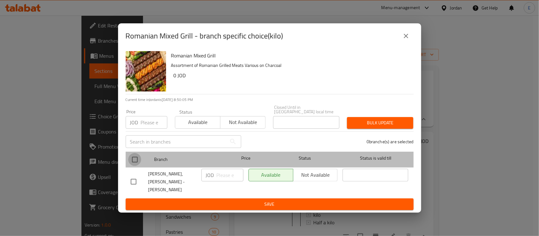
click at [137, 160] on input "checkbox" at bounding box center [134, 159] width 13 height 13
checkbox input "true"
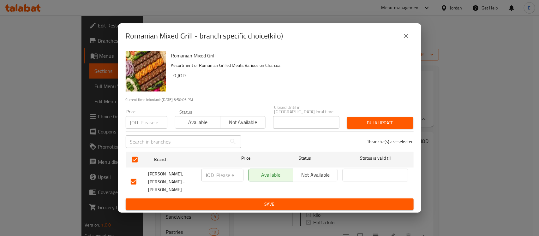
click at [216, 178] on div "JOD ​" at bounding box center [222, 175] width 42 height 13
type input "18"
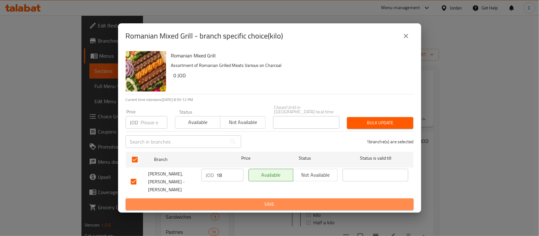
click at [232, 200] on span "Save" at bounding box center [270, 204] width 278 height 8
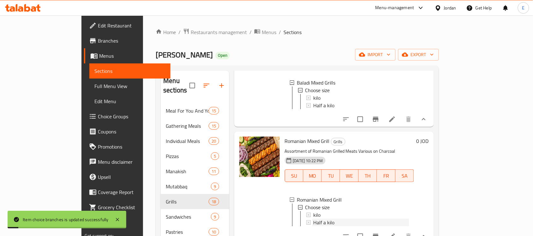
click at [313, 219] on span "Half a kilo" at bounding box center [323, 223] width 21 height 8
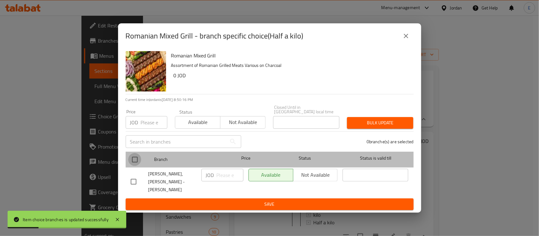
click at [138, 158] on input "checkbox" at bounding box center [134, 159] width 13 height 13
checkbox input "true"
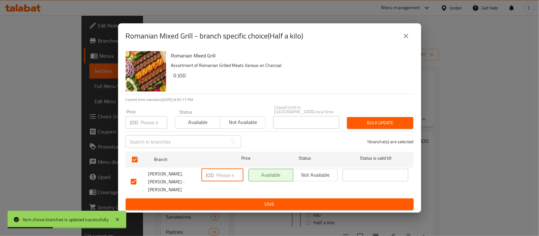
click at [224, 171] on input "number" at bounding box center [230, 175] width 27 height 13
type input "9"
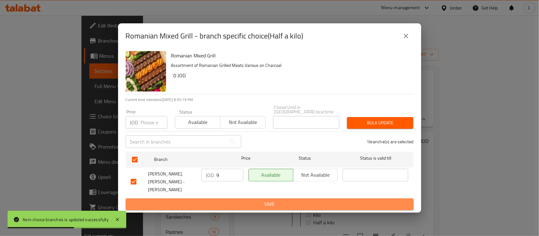
click at [246, 200] on span "Save" at bounding box center [270, 204] width 278 height 8
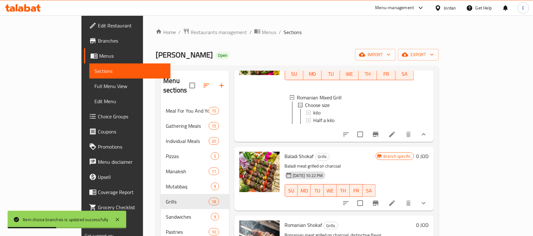
scroll to position [200, 0]
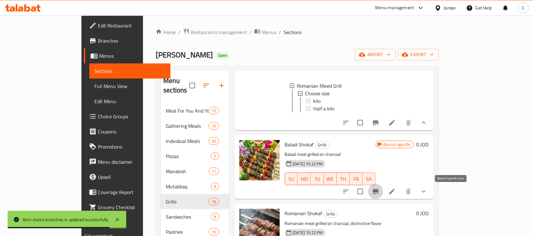
click at [379, 192] on icon "Branch-specific-item" at bounding box center [376, 192] width 8 height 8
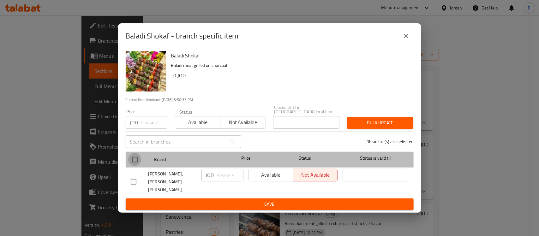
click at [137, 163] on input "checkbox" at bounding box center [134, 159] width 13 height 13
checkbox input "true"
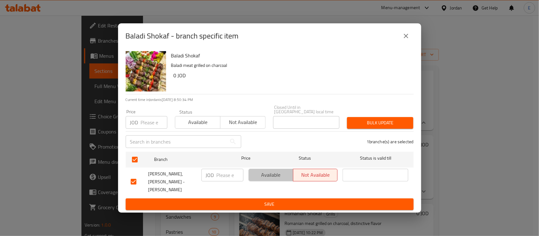
click at [263, 176] on span "Available" at bounding box center [270, 174] width 39 height 9
click at [281, 200] on span "Save" at bounding box center [270, 204] width 278 height 8
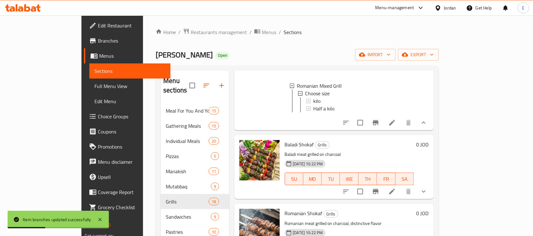
click at [431, 194] on button "show more" at bounding box center [423, 191] width 15 height 15
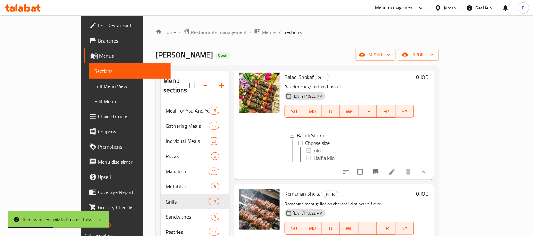
scroll to position [283, 0]
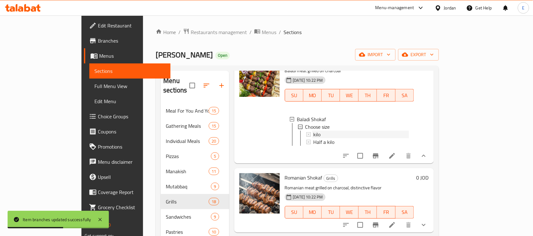
click at [316, 135] on div "kilo" at bounding box center [360, 135] width 95 height 8
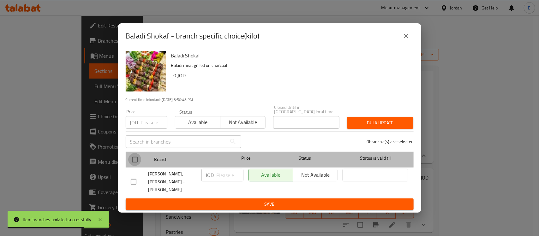
click at [136, 158] on input "checkbox" at bounding box center [134, 159] width 13 height 13
checkbox input "true"
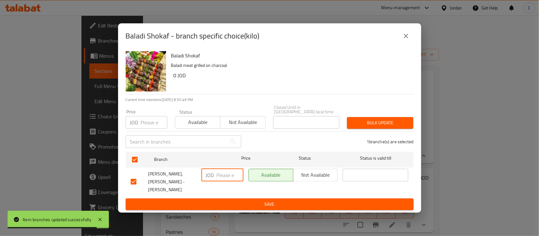
click at [224, 174] on input "number" at bounding box center [230, 175] width 27 height 13
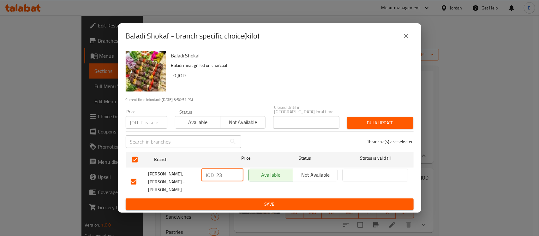
type input "23"
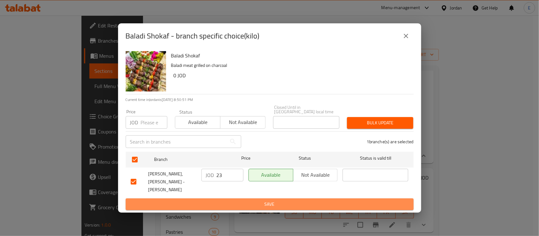
click at [275, 200] on span "Save" at bounding box center [270, 204] width 278 height 8
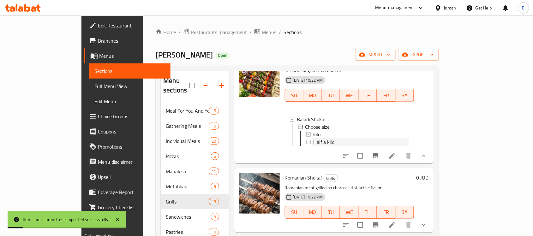
click at [313, 146] on span "Half a kilo" at bounding box center [323, 142] width 21 height 8
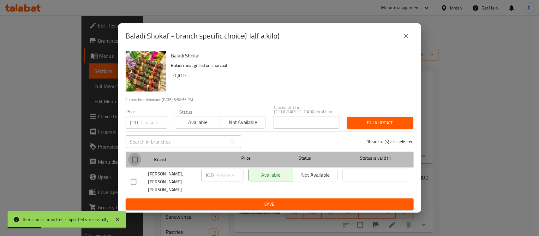
click at [134, 158] on input "checkbox" at bounding box center [134, 159] width 13 height 13
checkbox input "true"
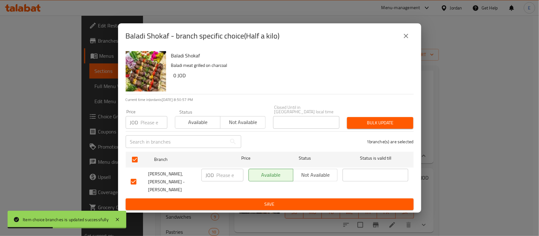
click at [226, 176] on input "number" at bounding box center [230, 175] width 27 height 13
type input "11.5"
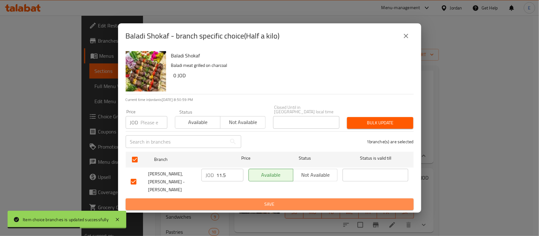
click at [270, 200] on span "Save" at bounding box center [270, 204] width 278 height 8
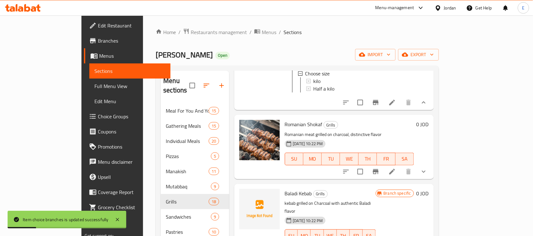
scroll to position [341, 0]
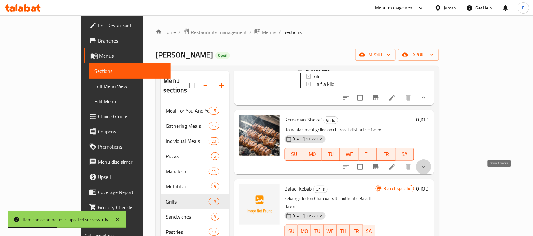
click at [427, 171] on icon "show more" at bounding box center [424, 167] width 8 height 8
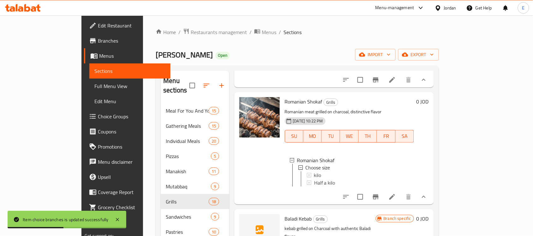
scroll to position [407, 0]
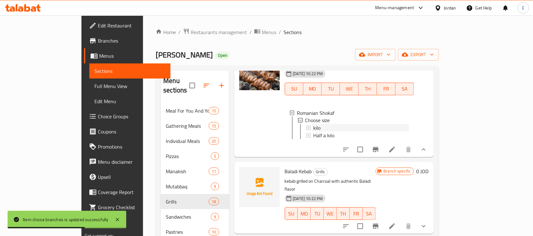
click at [329, 132] on div "kilo" at bounding box center [360, 128] width 95 height 8
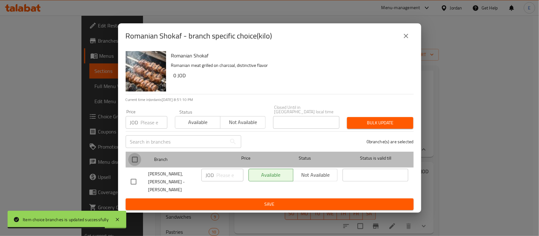
click at [130, 159] on input "checkbox" at bounding box center [134, 159] width 13 height 13
checkbox input "true"
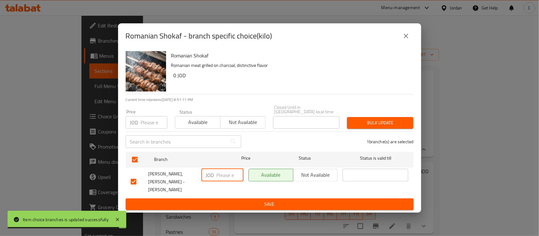
click at [218, 174] on input "number" at bounding box center [230, 175] width 27 height 13
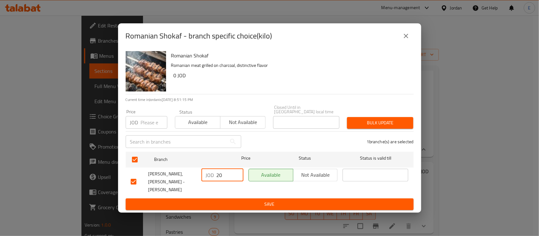
type input "20"
click at [289, 200] on span "Save" at bounding box center [270, 204] width 278 height 8
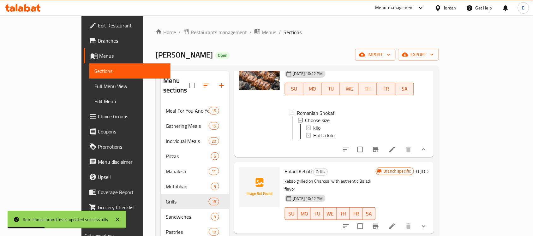
click at [344, 132] on div "kilo" at bounding box center [360, 128] width 95 height 8
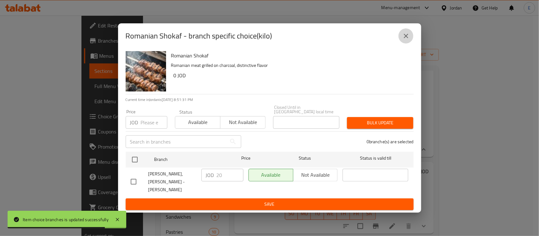
click at [406, 40] on icon "close" at bounding box center [406, 36] width 8 height 8
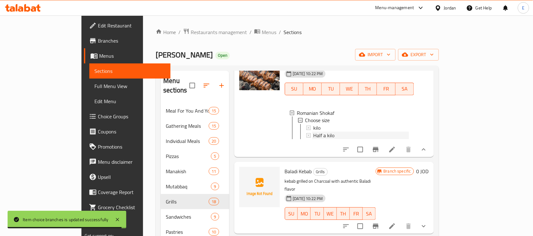
click at [313, 140] on span "Half a kilo" at bounding box center [323, 136] width 21 height 8
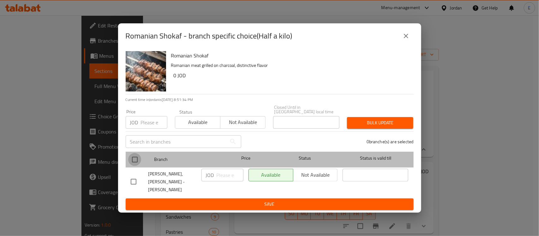
click at [134, 159] on input "checkbox" at bounding box center [134, 159] width 13 height 13
checkbox input "true"
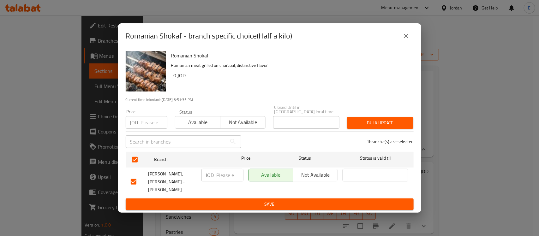
click at [230, 176] on input "number" at bounding box center [230, 175] width 27 height 13
type input "10"
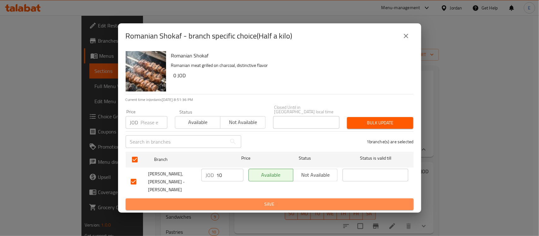
click at [248, 200] on span "Save" at bounding box center [270, 204] width 278 height 8
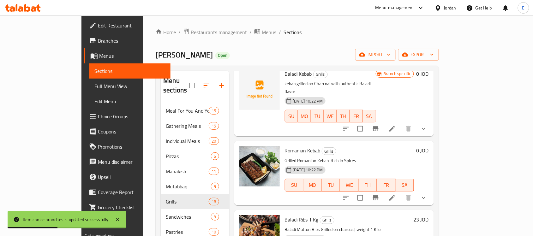
scroll to position [505, 0]
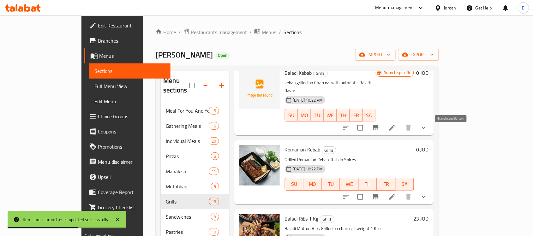
click at [379, 132] on icon "Branch-specific-item" at bounding box center [376, 128] width 8 height 8
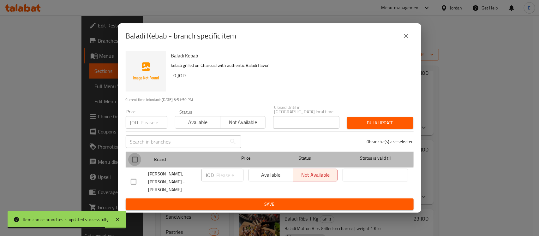
click at [133, 156] on input "checkbox" at bounding box center [134, 159] width 13 height 13
checkbox input "true"
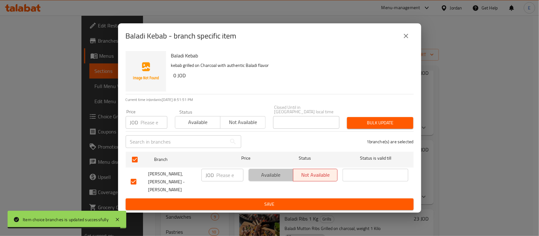
click at [259, 179] on span "Available" at bounding box center [270, 174] width 39 height 9
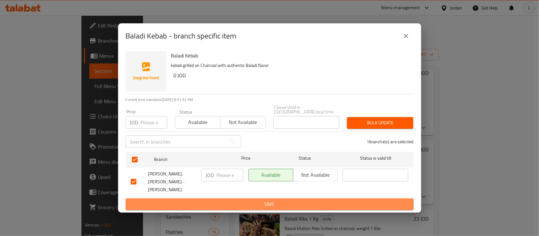
click at [270, 199] on button "Save" at bounding box center [270, 205] width 288 height 12
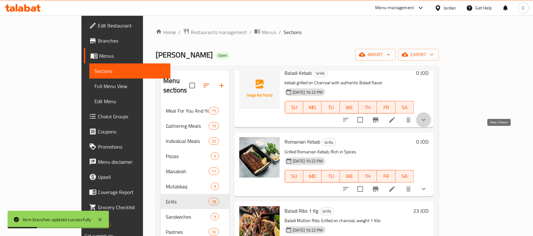
click at [427, 124] on icon "show more" at bounding box center [424, 120] width 8 height 8
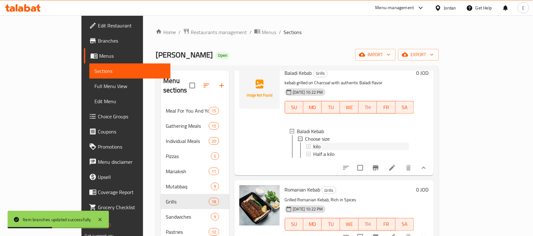
click at [324, 150] on div "kilo" at bounding box center [360, 147] width 95 height 8
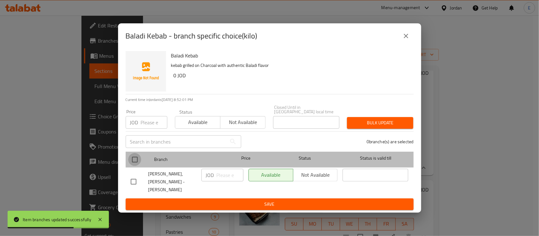
click at [137, 160] on input "checkbox" at bounding box center [134, 159] width 13 height 13
checkbox input "true"
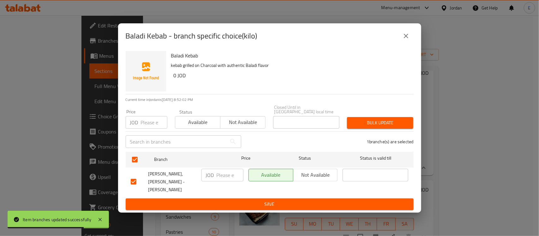
click at [216, 180] on div "JOD ​" at bounding box center [222, 175] width 42 height 13
type input "23"
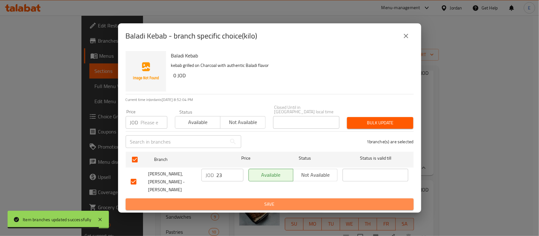
click at [235, 200] on span "Save" at bounding box center [270, 204] width 278 height 8
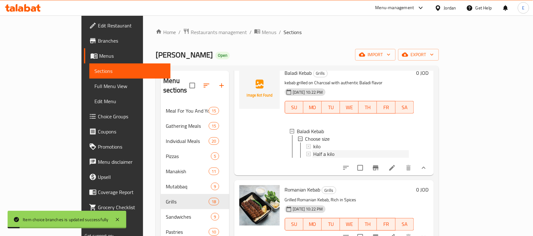
click at [313, 158] on span "Half a kilo" at bounding box center [323, 154] width 21 height 8
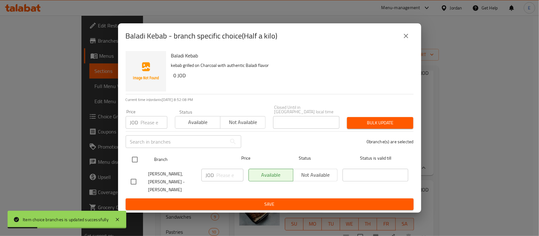
click at [130, 164] on input "checkbox" at bounding box center [134, 159] width 13 height 13
checkbox input "true"
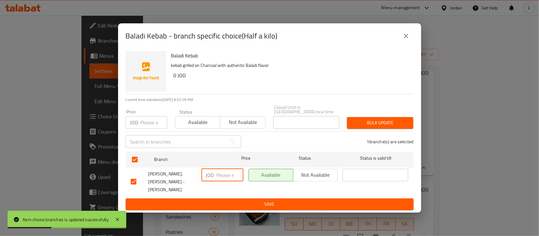
click at [218, 176] on input "number" at bounding box center [230, 175] width 27 height 13
type input "11.5"
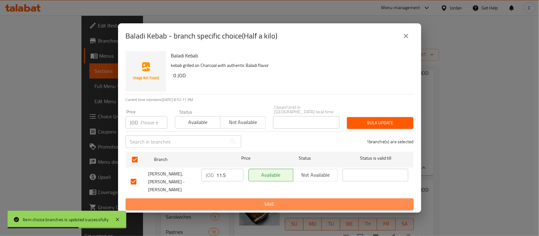
click at [258, 201] on span "Save" at bounding box center [270, 204] width 278 height 8
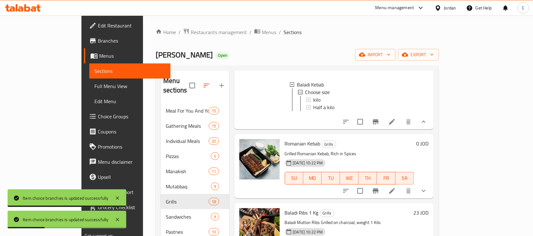
scroll to position [559, 0]
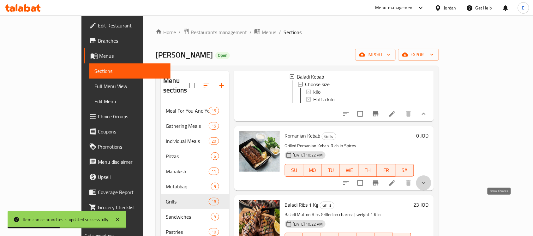
click at [427, 187] on icon "show more" at bounding box center [424, 183] width 8 height 8
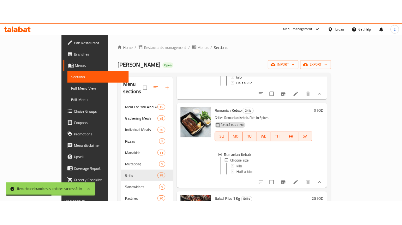
scroll to position [589, 0]
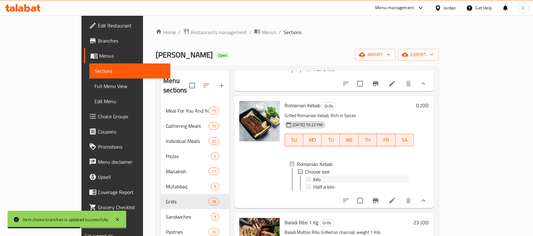
click at [313, 183] on div "kilo" at bounding box center [360, 180] width 95 height 8
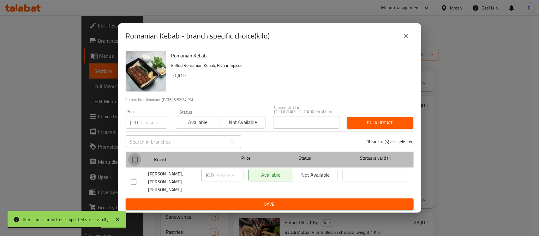
click at [138, 159] on input "checkbox" at bounding box center [134, 159] width 13 height 13
checkbox input "true"
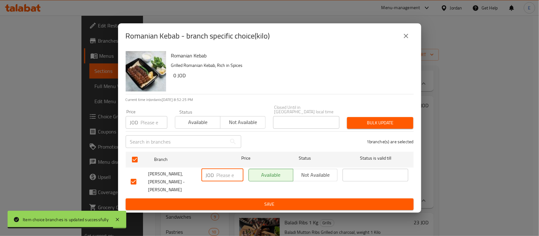
click at [217, 174] on input "number" at bounding box center [230, 175] width 27 height 13
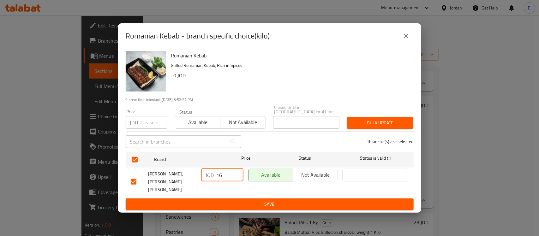
type input "16"
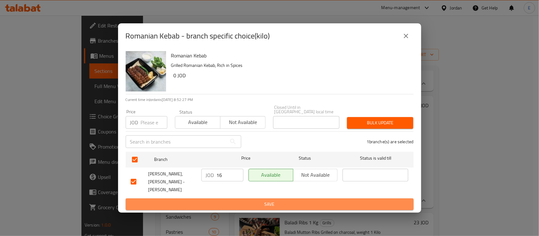
click at [238, 199] on button "Save" at bounding box center [270, 205] width 288 height 12
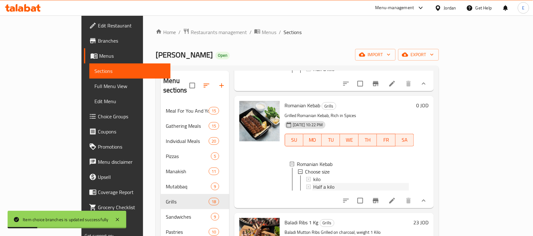
click at [313, 191] on span "Half a kilo" at bounding box center [323, 187] width 21 height 8
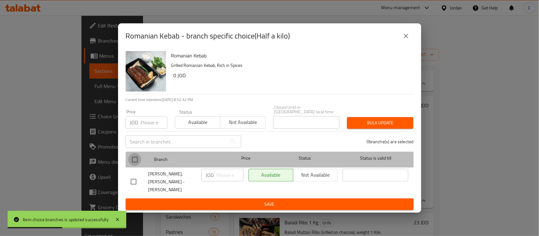
click at [133, 161] on input "checkbox" at bounding box center [134, 159] width 13 height 13
checkbox input "true"
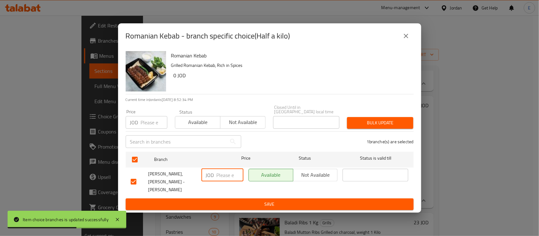
click at [218, 178] on input "number" at bounding box center [230, 175] width 27 height 13
type input "8"
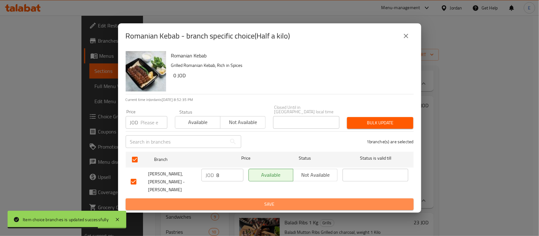
click at [252, 200] on span "Save" at bounding box center [270, 204] width 278 height 8
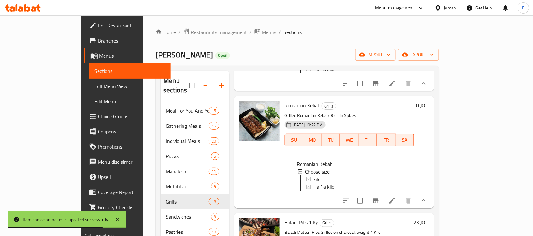
click at [375, 120] on p "Grilled Romanian Kebab, Rich in Spices" at bounding box center [349, 116] width 129 height 8
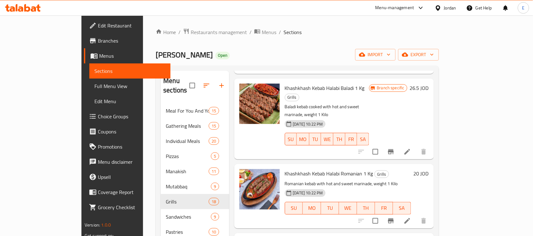
scroll to position [874, 0]
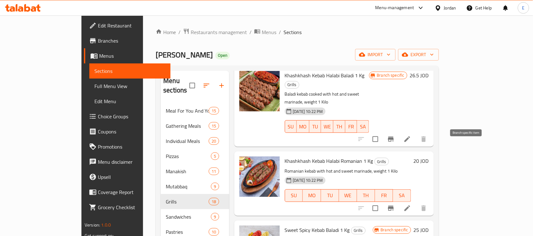
click at [394, 142] on icon "Branch-specific-item" at bounding box center [391, 139] width 6 height 5
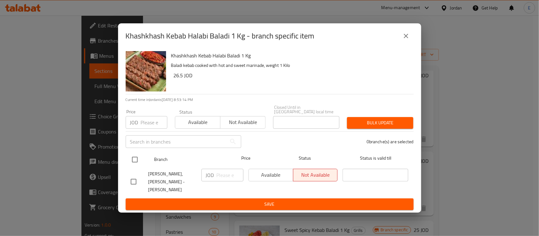
click at [130, 162] on input "checkbox" at bounding box center [134, 159] width 13 height 13
checkbox input "true"
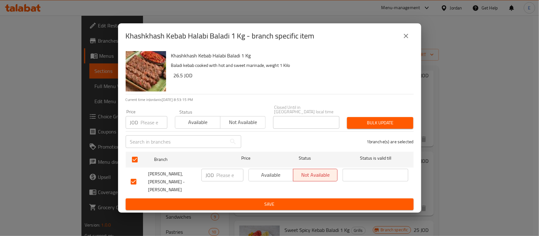
click at [253, 171] on button "Available" at bounding box center [270, 175] width 45 height 13
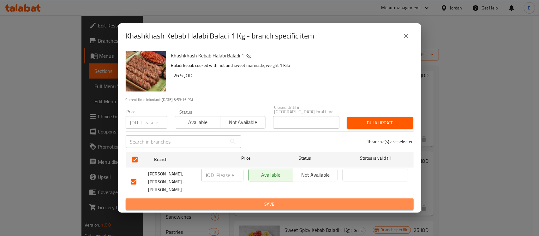
click at [267, 200] on span "Save" at bounding box center [270, 204] width 278 height 8
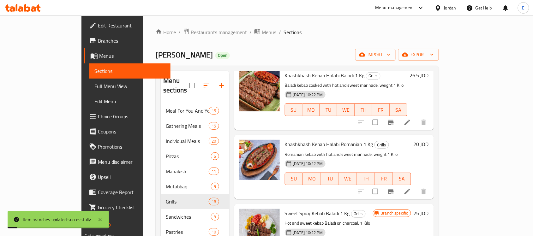
click at [429, 80] on h6 "26.5 JOD" at bounding box center [419, 75] width 19 height 9
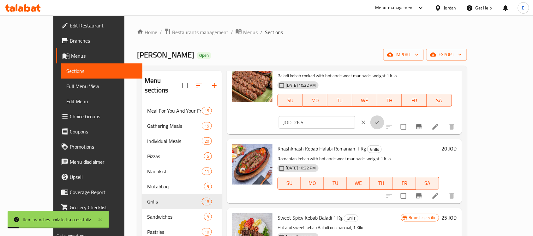
click at [384, 116] on button "ok" at bounding box center [377, 123] width 14 height 14
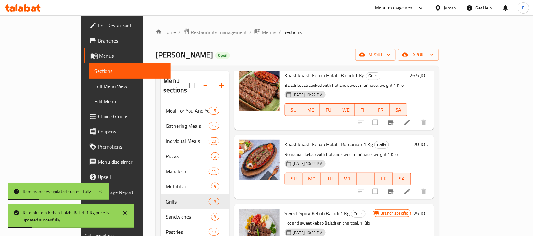
click at [429, 80] on h6 "26.5 JOD" at bounding box center [419, 75] width 19 height 9
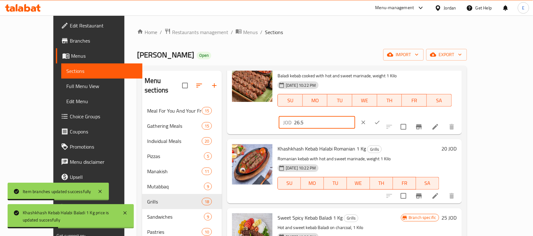
drag, startPoint x: 430, startPoint y: 104, endPoint x: 365, endPoint y: 106, distance: 64.8
click at [365, 106] on div "Khashkhash Kebab Halabi Baladi 1 Kg Grills Baladi kebab cooked with hot and swe…" at bounding box center [367, 95] width 184 height 73
type input "23"
click at [384, 116] on button "ok" at bounding box center [377, 123] width 14 height 14
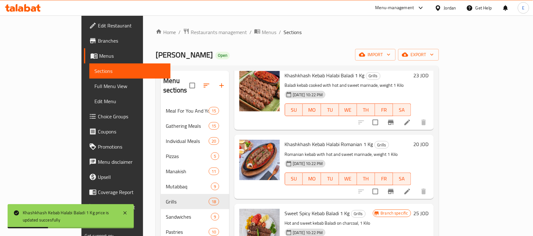
click at [429, 149] on h6 "20 JOD" at bounding box center [421, 144] width 15 height 9
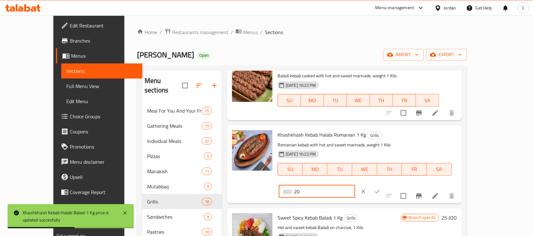
drag, startPoint x: 445, startPoint y: 173, endPoint x: 383, endPoint y: 170, distance: 62.9
click at [383, 170] on div "Khashkhash Kebab Halabi Romanian 1 Kg Grills Romanian kebab with hot and sweet …" at bounding box center [367, 164] width 184 height 73
type input "17"
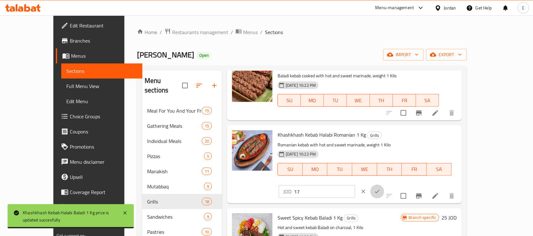
click at [384, 185] on button "ok" at bounding box center [377, 192] width 14 height 14
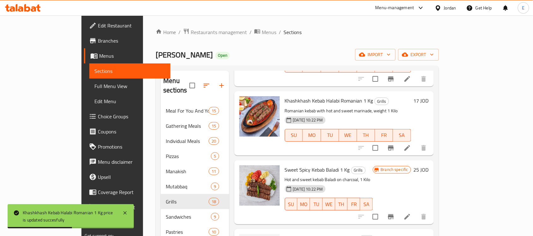
scroll to position [950, 0]
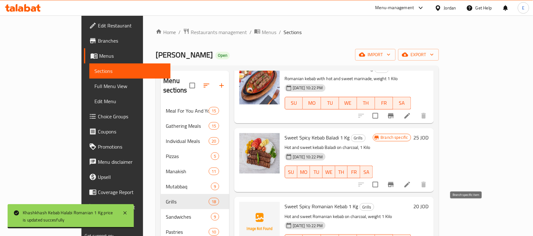
click at [395, 188] on icon "Branch-specific-item" at bounding box center [391, 185] width 8 height 8
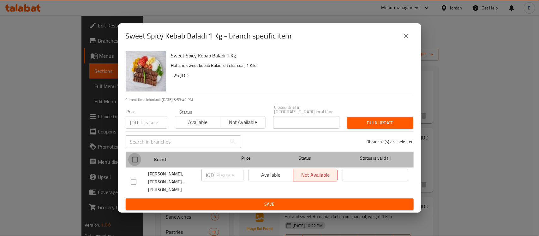
click at [136, 159] on input "checkbox" at bounding box center [134, 159] width 13 height 13
checkbox input "true"
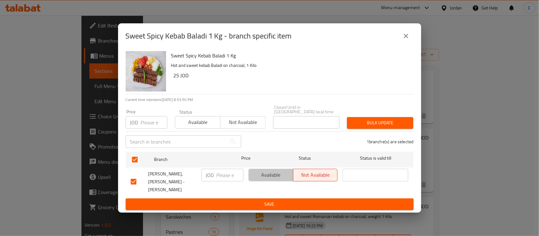
click at [265, 180] on span "Available" at bounding box center [270, 174] width 39 height 9
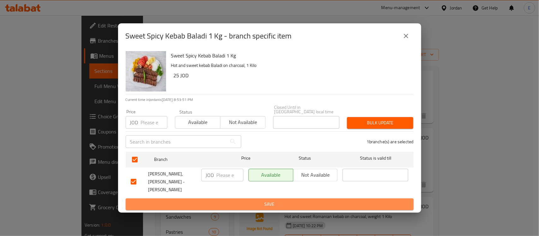
click at [268, 200] on span "Save" at bounding box center [270, 204] width 278 height 8
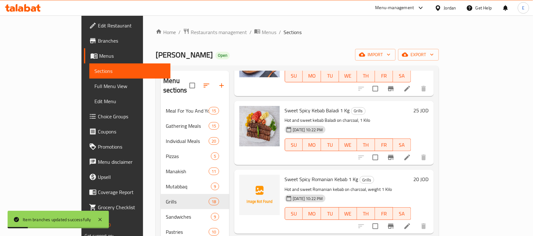
scroll to position [987, 0]
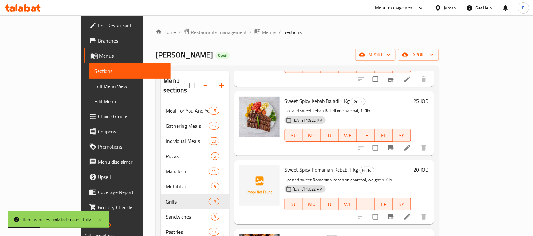
click at [429, 105] on h6 "25 JOD" at bounding box center [421, 101] width 15 height 9
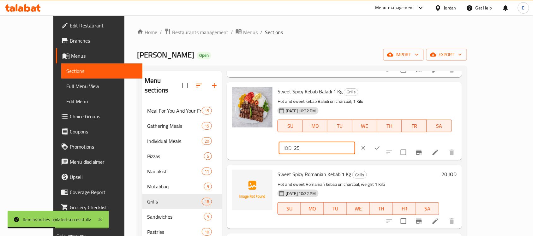
click at [355, 142] on input "25" at bounding box center [324, 148] width 61 height 13
type input "22"
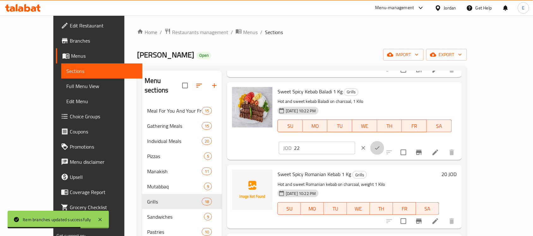
click at [380, 145] on icon "ok" at bounding box center [377, 148] width 6 height 6
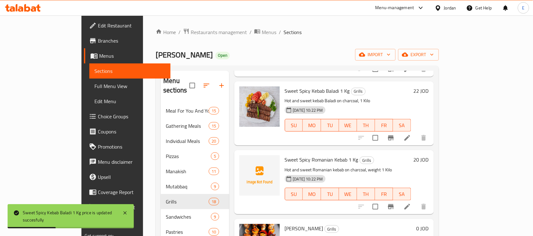
scroll to position [1006, 0]
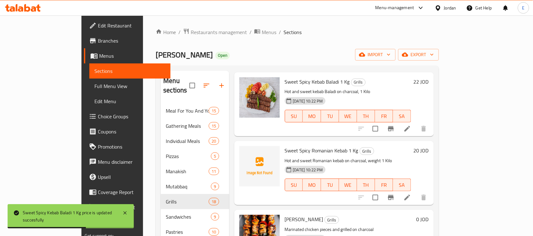
click at [429, 155] on h6 "20 JOD" at bounding box center [421, 150] width 15 height 9
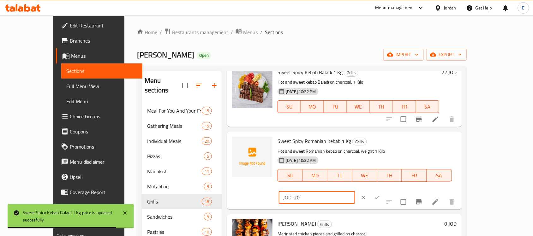
drag, startPoint x: 431, startPoint y: 181, endPoint x: 368, endPoint y: 186, distance: 63.4
click at [368, 186] on div "Sweet Spicy Romanian Kebab 1 Kg Grills Hot and sweet Romanian kebab on charcoal…" at bounding box center [367, 170] width 184 height 73
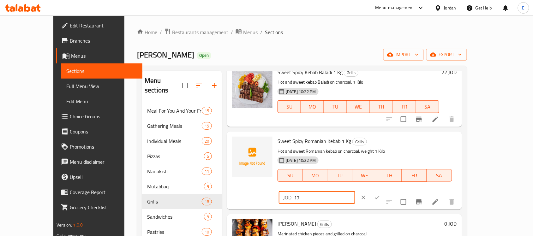
type input "17"
click at [380, 194] on icon "ok" at bounding box center [377, 197] width 6 height 6
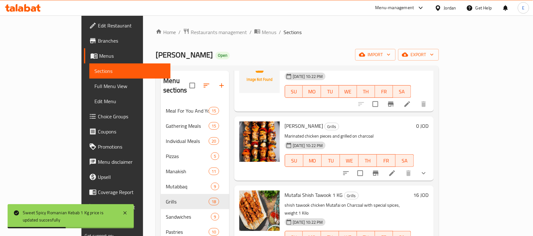
scroll to position [1118, 0]
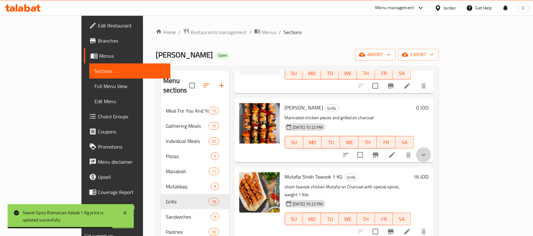
click at [431, 163] on button "show more" at bounding box center [423, 154] width 15 height 15
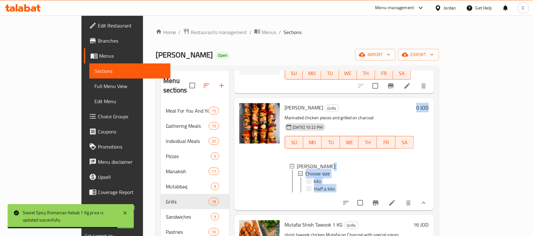
drag, startPoint x: 504, startPoint y: 182, endPoint x: 346, endPoint y: 185, distance: 158.8
click at [346, 185] on div "Shish Tawook Grills Marinated chicken pieces and grilled on charcoal 30-09-2025…" at bounding box center [356, 154] width 149 height 107
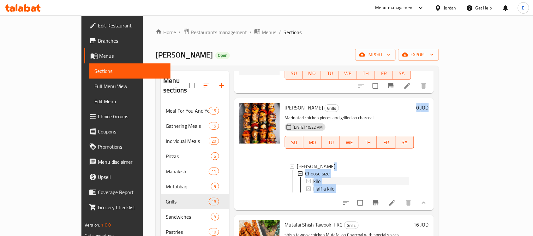
click at [313, 185] on span "kilo" at bounding box center [316, 182] width 7 height 8
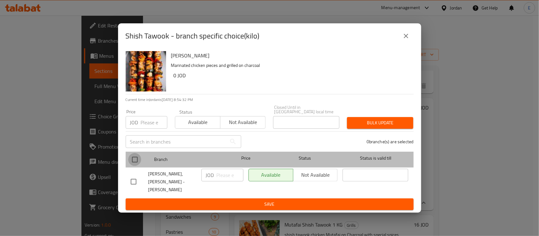
click at [136, 158] on input "checkbox" at bounding box center [134, 159] width 13 height 13
checkbox input "true"
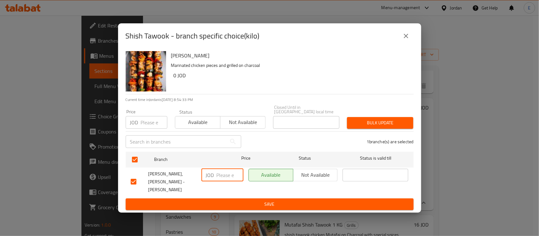
click at [230, 175] on input "number" at bounding box center [230, 175] width 27 height 13
type input "14"
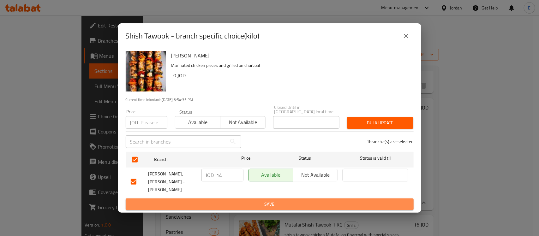
click at [245, 200] on span "Save" at bounding box center [270, 204] width 278 height 8
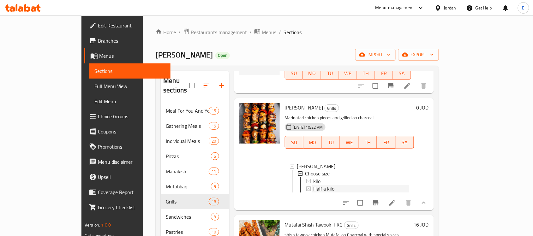
click at [313, 193] on span "Half a kilo" at bounding box center [323, 189] width 21 height 8
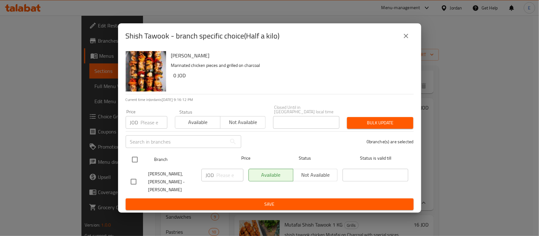
click at [134, 160] on input "checkbox" at bounding box center [134, 159] width 13 height 13
checkbox input "true"
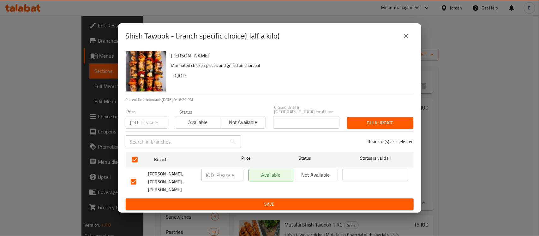
click at [215, 177] on div "JOD ​" at bounding box center [222, 175] width 42 height 13
type input "7"
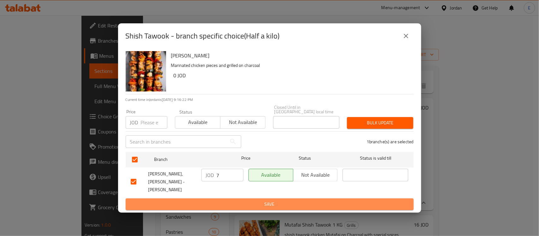
click at [258, 201] on span "Save" at bounding box center [270, 204] width 278 height 8
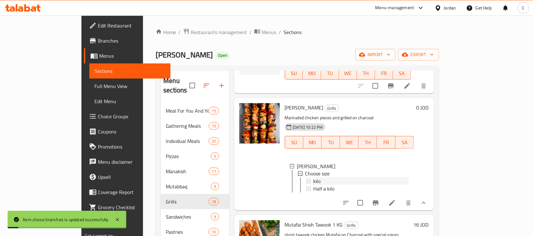
click at [313, 185] on span "kilo" at bounding box center [316, 182] width 7 height 8
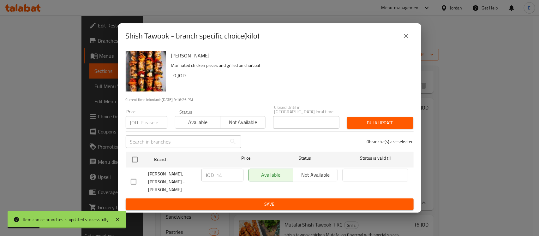
click at [407, 37] on button "close" at bounding box center [405, 35] width 15 height 15
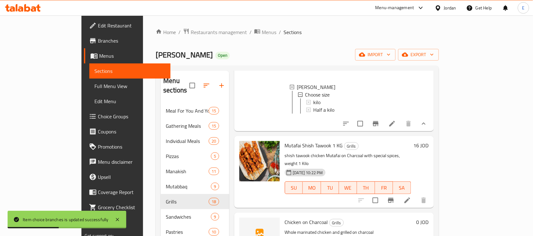
scroll to position [1213, 0]
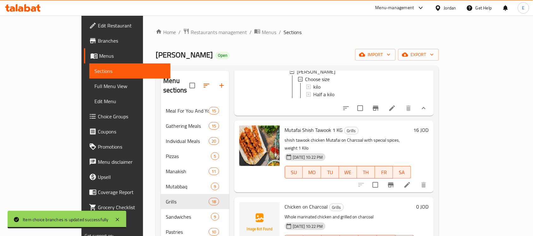
click at [429, 134] on h6 "16 JOD" at bounding box center [421, 130] width 15 height 9
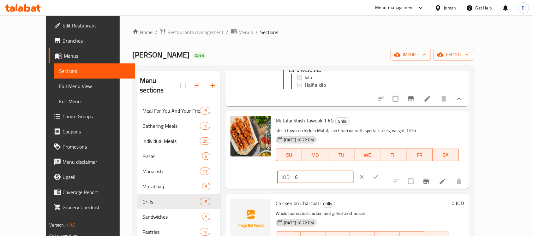
drag, startPoint x: 433, startPoint y: 168, endPoint x: 420, endPoint y: 165, distance: 12.9
click at [354, 171] on input "16" at bounding box center [322, 177] width 61 height 13
type input "14"
click at [383, 170] on button "ok" at bounding box center [376, 177] width 14 height 14
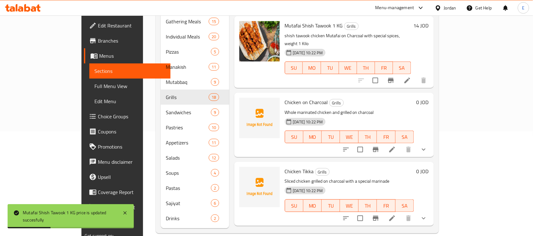
scroll to position [105, 0]
click at [427, 153] on icon "show more" at bounding box center [424, 150] width 8 height 8
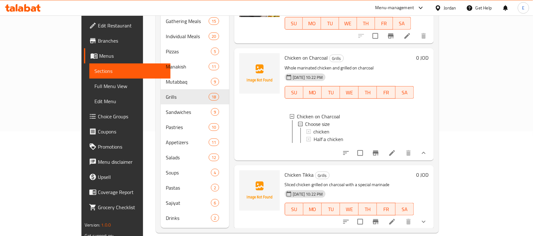
scroll to position [1270, 0]
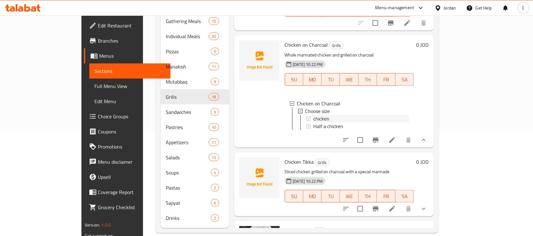
click at [359, 122] on div "chicken" at bounding box center [360, 119] width 95 height 8
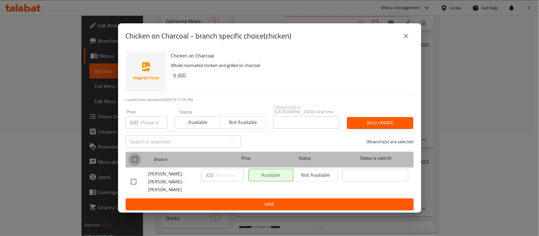
click at [140, 163] on input "checkbox" at bounding box center [134, 159] width 13 height 13
checkbox input "true"
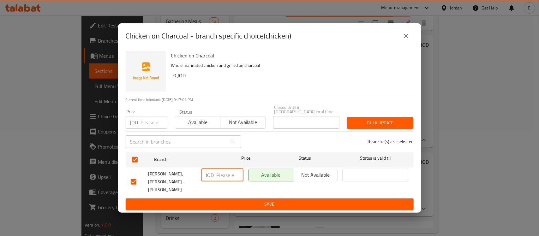
click at [221, 177] on input "number" at bounding box center [230, 175] width 27 height 13
type input "6.5"
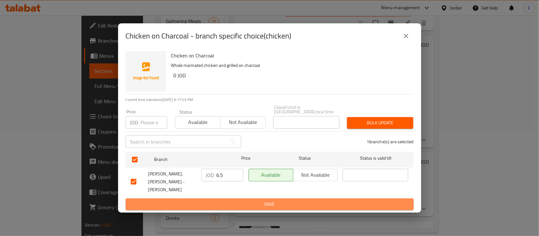
click at [253, 200] on span "Save" at bounding box center [270, 204] width 278 height 8
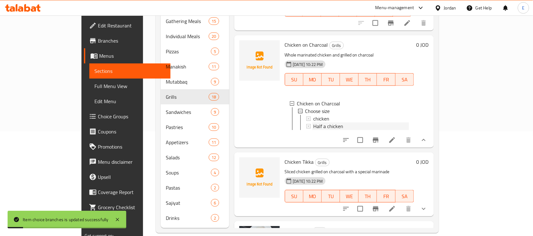
click at [313, 130] on span "Half a chicken" at bounding box center [328, 126] width 30 height 8
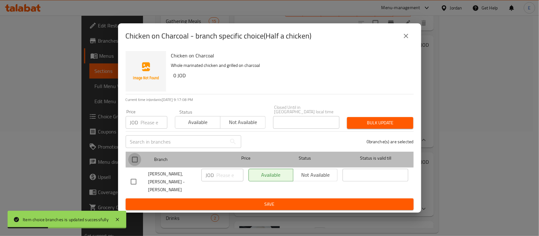
click at [133, 157] on input "checkbox" at bounding box center [134, 159] width 13 height 13
checkbox input "true"
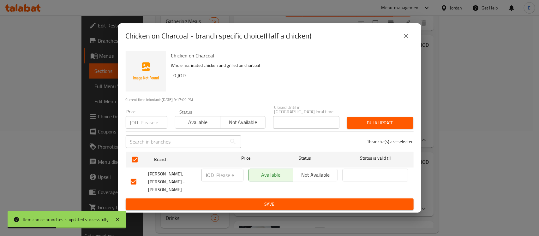
click at [210, 176] on p "JOD" at bounding box center [210, 175] width 8 height 8
click at [217, 175] on input "number" at bounding box center [230, 175] width 27 height 13
type input "3.5"
click at [236, 192] on ul "Branch Price Status Status is valid till Sufrah Haneyah, Al Rabieh - Al Salam J…" at bounding box center [270, 174] width 288 height 50
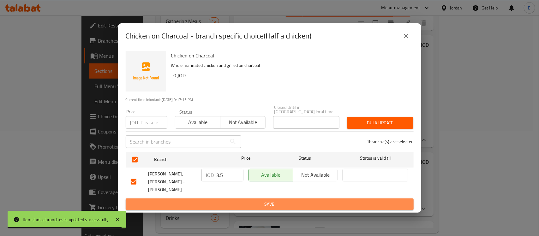
click at [237, 200] on span "Save" at bounding box center [270, 204] width 278 height 8
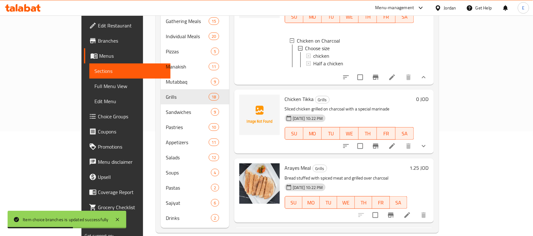
scroll to position [1333, 0]
click at [427, 150] on icon "show more" at bounding box center [424, 146] width 8 height 8
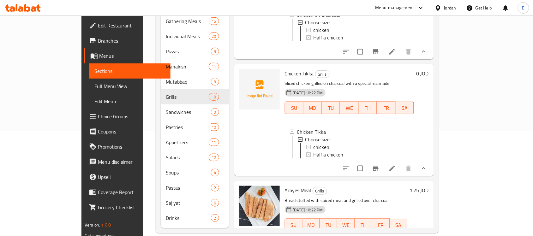
scroll to position [1375, 0]
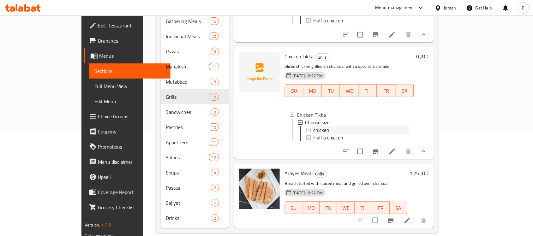
click at [313, 134] on span "chicken" at bounding box center [321, 130] width 16 height 8
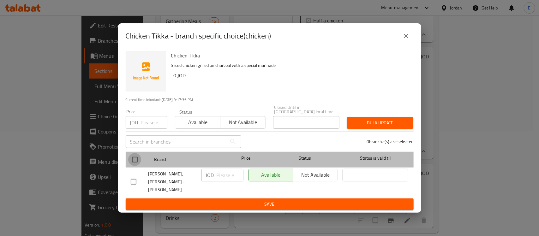
click at [134, 160] on input "checkbox" at bounding box center [134, 159] width 13 height 13
checkbox input "true"
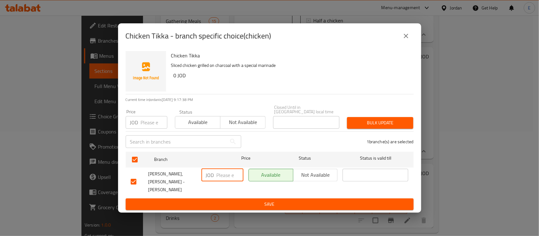
click at [224, 178] on input "number" at bounding box center [230, 175] width 27 height 13
type input "6.5"
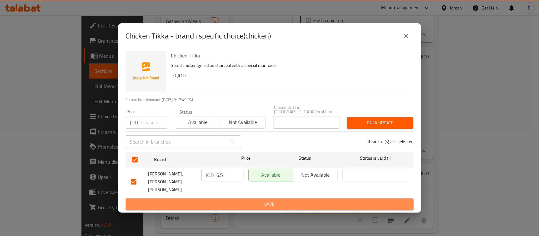
click at [246, 200] on span "Save" at bounding box center [270, 204] width 278 height 8
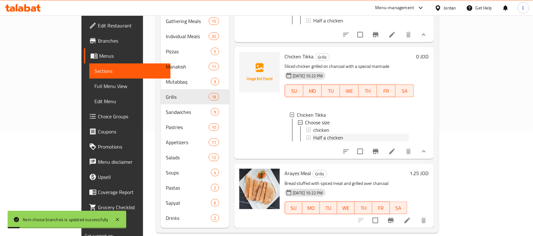
click at [313, 141] on span "Half a chicken" at bounding box center [328, 138] width 30 height 8
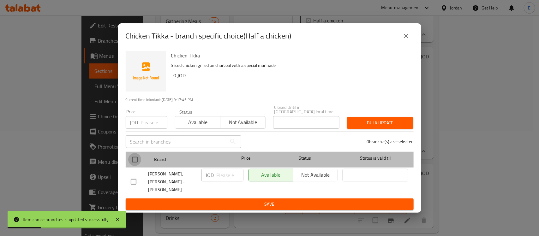
click at [136, 159] on input "checkbox" at bounding box center [134, 159] width 13 height 13
checkbox input "true"
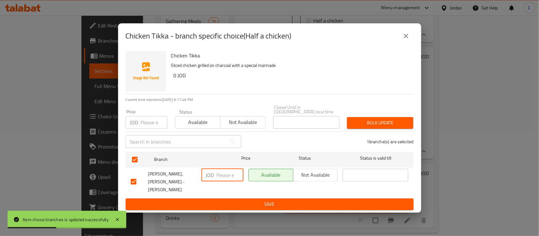
click at [230, 174] on input "number" at bounding box center [230, 175] width 27 height 13
type input "3.5"
click at [246, 200] on span "Save" at bounding box center [270, 204] width 278 height 8
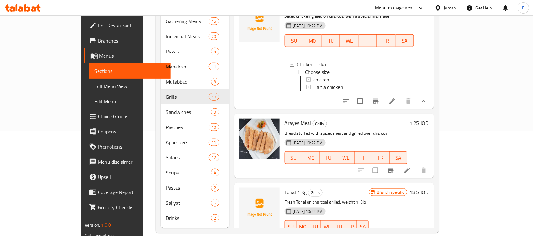
scroll to position [1434, 0]
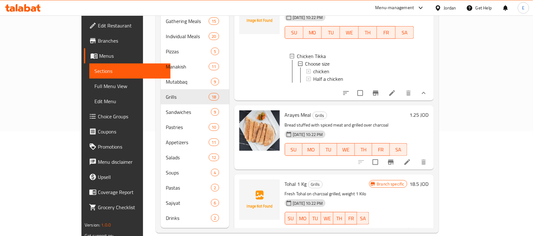
click at [332, 83] on div "Half a chicken" at bounding box center [360, 79] width 95 height 8
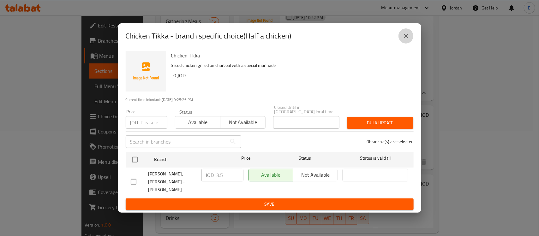
click at [402, 44] on button "close" at bounding box center [405, 35] width 15 height 15
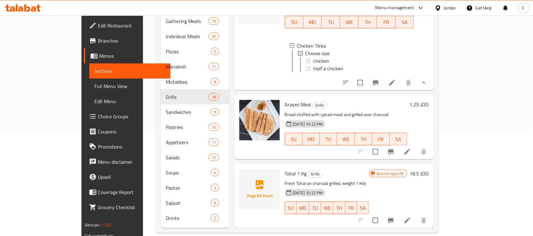
scroll to position [1459, 0]
click at [429, 109] on h6 "1.25 JOD" at bounding box center [419, 104] width 19 height 9
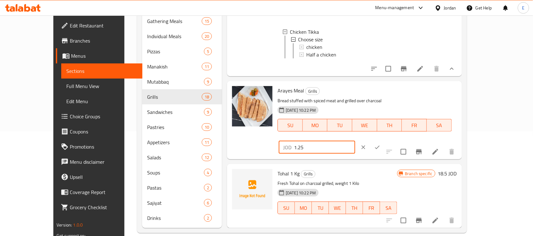
click at [355, 141] on input "1.25" at bounding box center [324, 147] width 61 height 13
type input "1"
click at [380, 144] on icon "ok" at bounding box center [377, 147] width 6 height 6
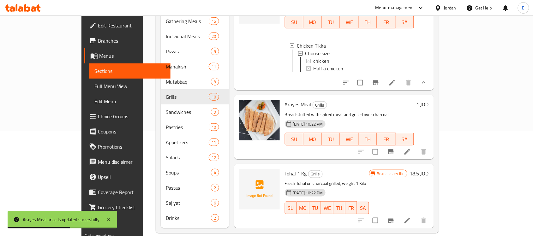
scroll to position [1489, 0]
click at [394, 218] on icon "Branch-specific-item" at bounding box center [391, 220] width 6 height 5
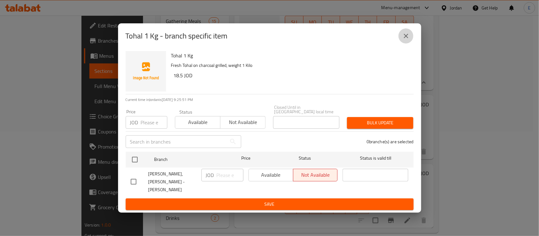
click at [403, 40] on icon "close" at bounding box center [406, 36] width 8 height 8
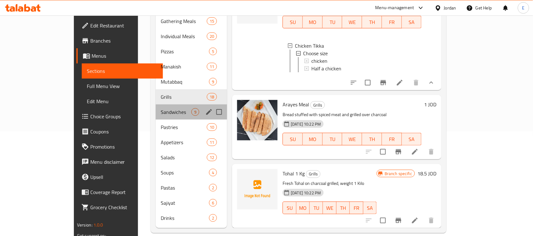
click at [156, 107] on div "Sandwiches 9" at bounding box center [191, 111] width 71 height 15
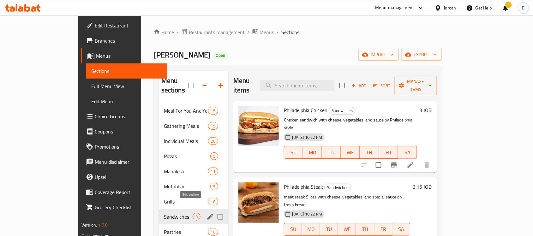
click at [206, 213] on icon "edit" at bounding box center [210, 217] width 8 height 8
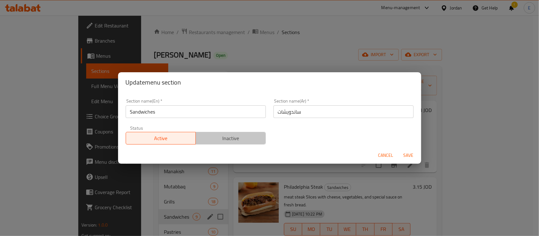
click at [233, 138] on span "Inactive" at bounding box center [230, 138] width 65 height 9
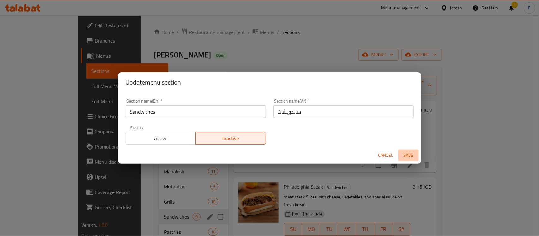
click at [408, 154] on span "Save" at bounding box center [408, 156] width 15 height 8
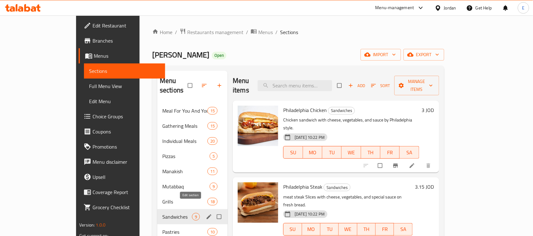
click at [207, 214] on icon "edit" at bounding box center [209, 216] width 5 height 5
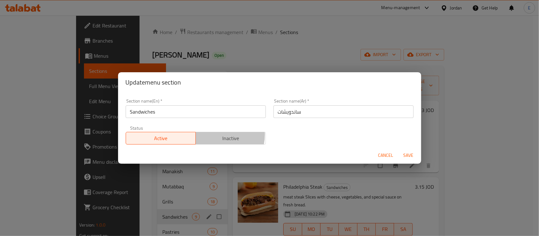
click at [213, 135] on span "Inactive" at bounding box center [230, 138] width 65 height 9
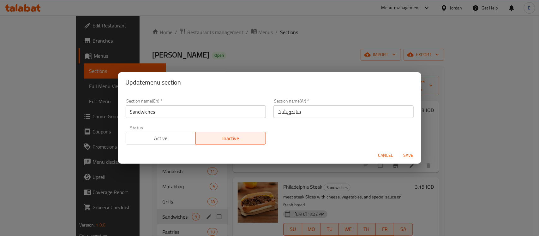
click at [401, 154] on span "Save" at bounding box center [408, 156] width 15 height 8
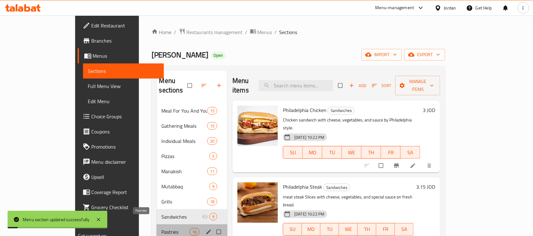
click at [162, 228] on span "Pastries" at bounding box center [176, 232] width 28 height 8
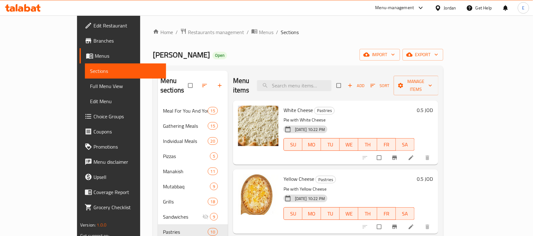
click at [433, 106] on h6 "0.5 JOD" at bounding box center [425, 110] width 16 height 9
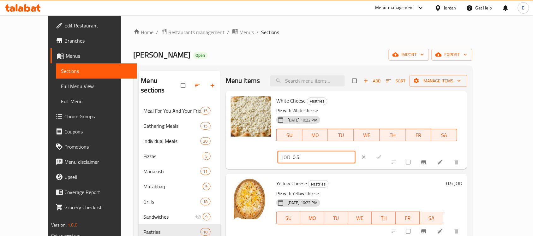
click at [355, 151] on input "0.5" at bounding box center [324, 157] width 63 height 13
type input "0.3"
click at [382, 154] on icon "ok" at bounding box center [379, 157] width 6 height 6
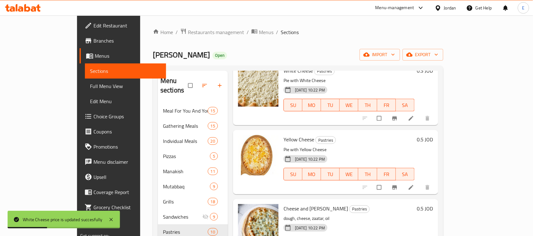
scroll to position [40, 0]
click at [433, 135] on h6 "0.5 JOD" at bounding box center [425, 139] width 16 height 9
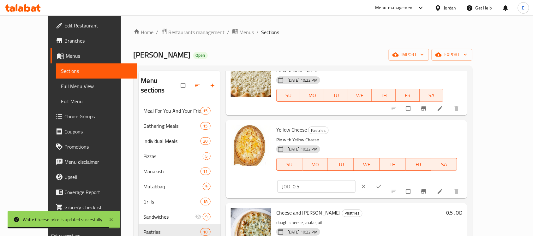
click at [355, 180] on input "0.5" at bounding box center [324, 186] width 63 height 13
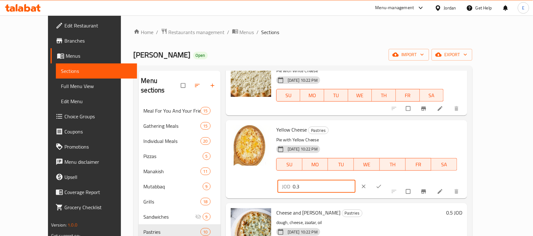
type input "0.3"
click at [387, 180] on button "ok" at bounding box center [379, 187] width 15 height 14
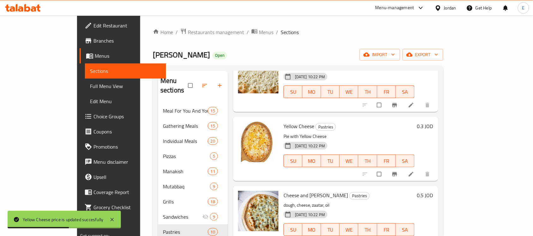
scroll to position [56, 0]
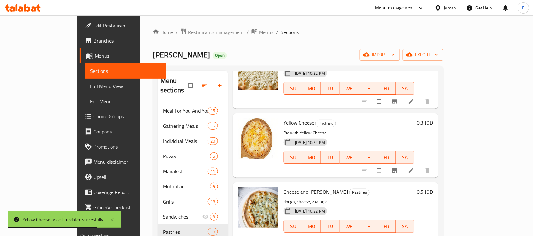
click at [433, 188] on h6 "0.5 JOD" at bounding box center [425, 192] width 16 height 9
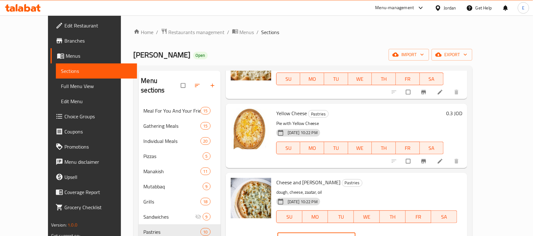
click at [355, 233] on input "0.5" at bounding box center [324, 239] width 63 height 13
type input "0.3"
click at [382, 236] on icon "ok" at bounding box center [379, 239] width 6 height 6
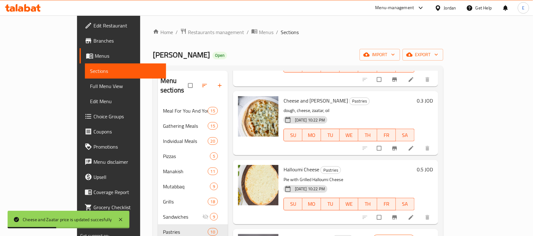
scroll to position [159, 0]
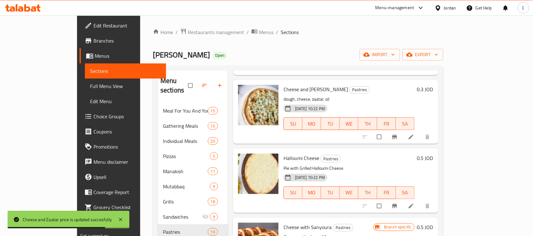
click at [433, 154] on h6 "0.5 JOD" at bounding box center [425, 158] width 16 height 9
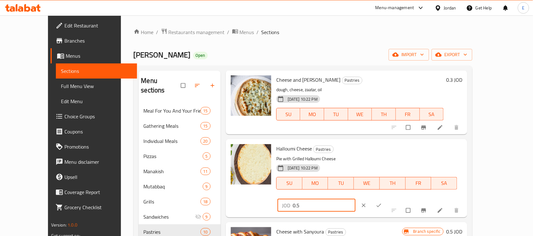
click at [355, 199] on input "0.5" at bounding box center [324, 205] width 63 height 13
type input "0.3"
click at [383, 202] on span "ok" at bounding box center [380, 205] width 8 height 6
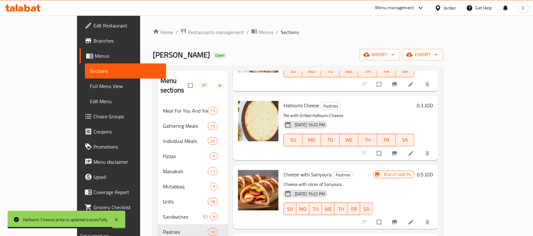
scroll to position [212, 0]
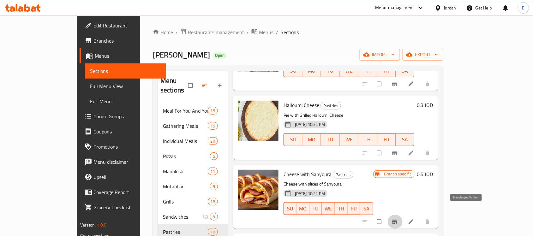
click at [397, 220] on icon "Branch-specific-item" at bounding box center [394, 222] width 5 height 4
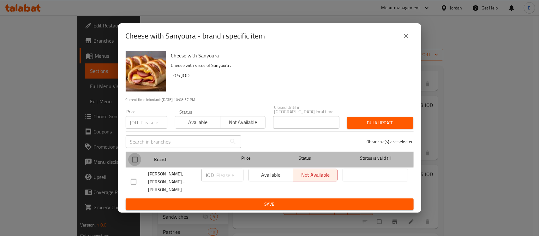
click at [136, 157] on input "checkbox" at bounding box center [134, 159] width 13 height 13
checkbox input "true"
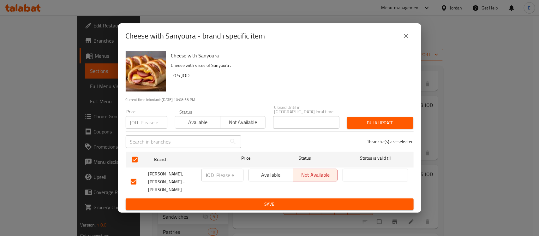
click at [278, 174] on span "Available" at bounding box center [270, 174] width 39 height 9
click at [277, 200] on span "Save" at bounding box center [270, 204] width 278 height 8
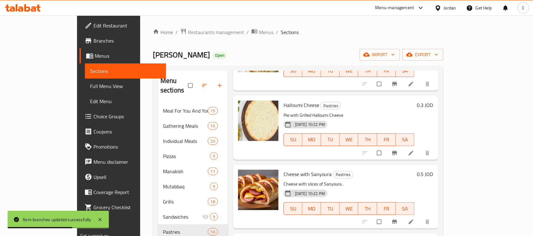
click at [433, 170] on h6 "0.5 JOD" at bounding box center [425, 174] width 16 height 9
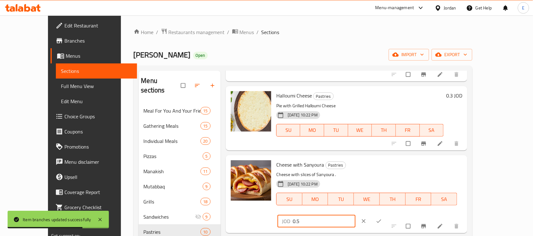
click at [355, 215] on input "0.5" at bounding box center [324, 221] width 63 height 13
type input "0.3"
click at [387, 214] on button "ok" at bounding box center [379, 221] width 15 height 14
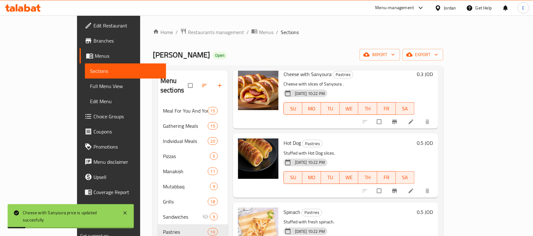
scroll to position [313, 0]
click at [433, 138] on h6 "0.5 JOD" at bounding box center [425, 142] width 16 height 9
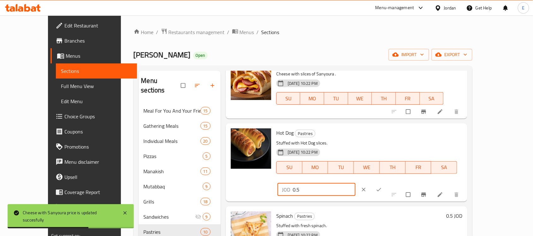
click at [355, 183] on input "0.5" at bounding box center [324, 189] width 63 height 13
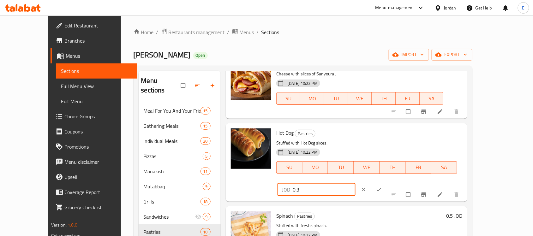
type input "0.3"
click at [382, 187] on icon "ok" at bounding box center [379, 190] width 6 height 6
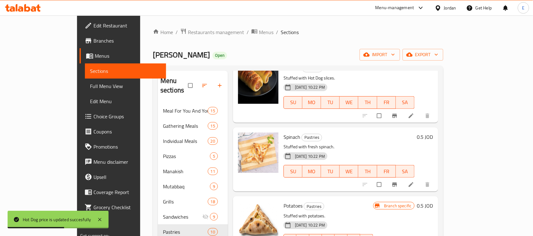
scroll to position [388, 0]
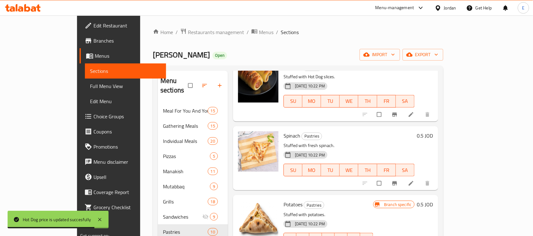
click at [433, 131] on h6 "0.5 JOD" at bounding box center [425, 135] width 16 height 9
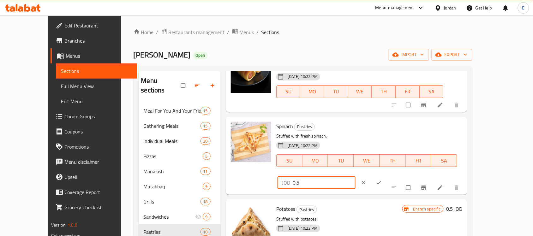
click at [355, 176] on input "0.5" at bounding box center [324, 182] width 63 height 13
type input "0.3"
click at [381, 181] on icon "ok" at bounding box center [379, 182] width 5 height 3
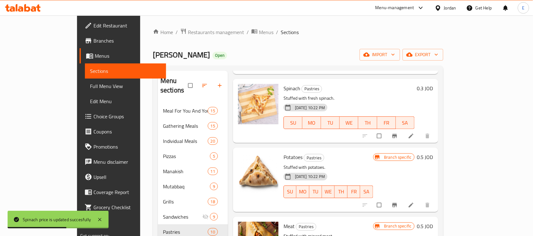
scroll to position [436, 0]
click at [397, 202] on icon "Branch-specific-item" at bounding box center [394, 204] width 5 height 4
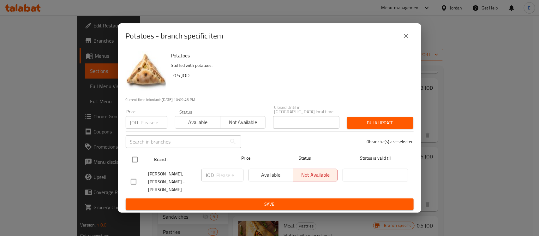
click at [141, 161] on input "checkbox" at bounding box center [134, 159] width 13 height 13
checkbox input "true"
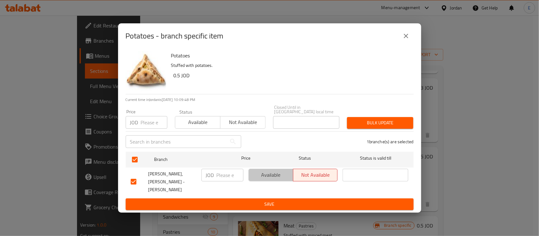
click at [273, 176] on span "Available" at bounding box center [270, 174] width 39 height 9
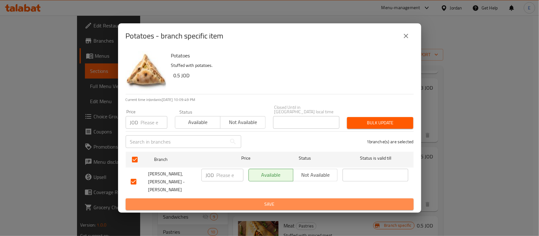
click at [275, 200] on span "Save" at bounding box center [270, 204] width 278 height 8
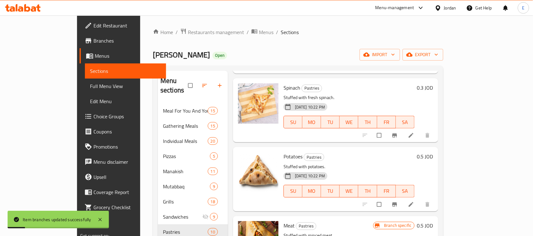
click at [433, 152] on h6 "0.5 JOD" at bounding box center [425, 156] width 16 height 9
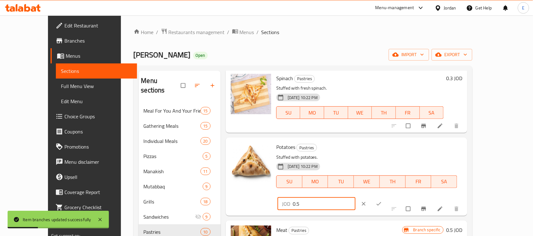
click at [355, 198] on input "0.5" at bounding box center [324, 204] width 63 height 13
type input "0.3"
click at [383, 201] on span "ok" at bounding box center [380, 204] width 8 height 6
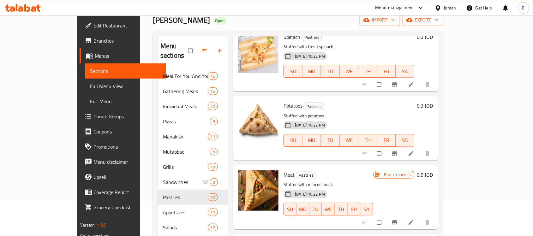
scroll to position [44, 0]
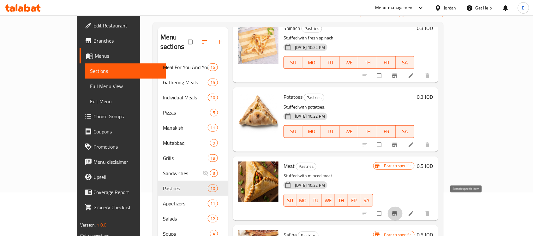
click at [403, 207] on button "Branch-specific-item" at bounding box center [395, 214] width 15 height 14
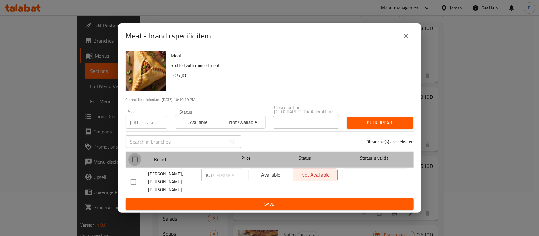
click at [133, 159] on input "checkbox" at bounding box center [134, 159] width 13 height 13
checkbox input "true"
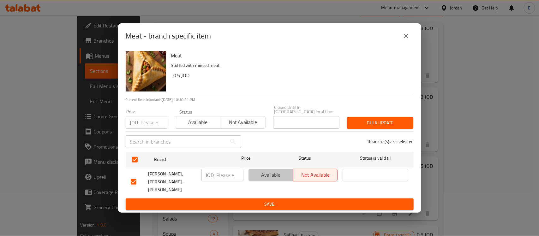
click at [275, 179] on span "Available" at bounding box center [270, 174] width 39 height 9
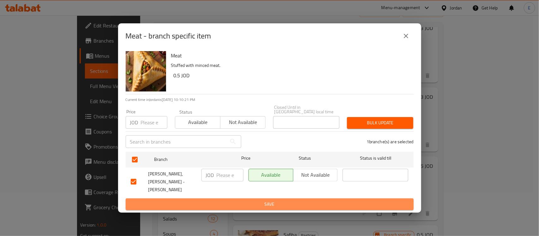
click at [282, 200] on span "Save" at bounding box center [270, 204] width 278 height 8
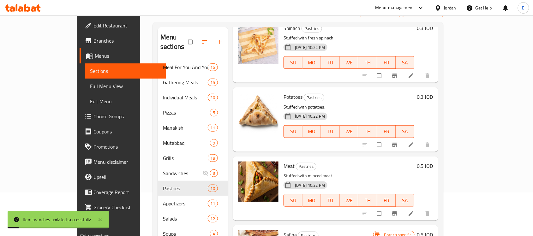
click at [433, 162] on h6 "0.5 JOD" at bounding box center [425, 166] width 16 height 9
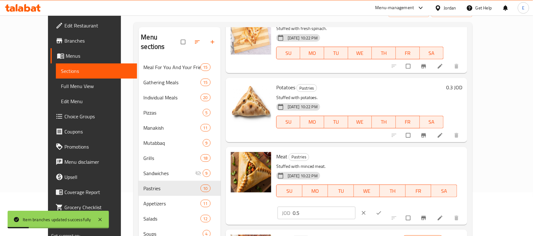
click at [355, 207] on input "0.5" at bounding box center [324, 213] width 63 height 13
type input "0.3"
click at [382, 210] on icon "ok" at bounding box center [379, 213] width 6 height 6
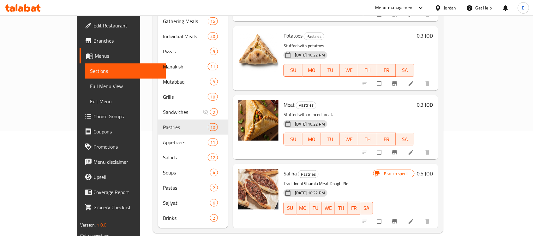
scroll to position [104, 0]
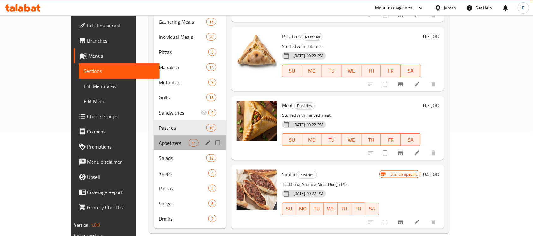
click at [154, 135] on div "Appetizers 11" at bounding box center [190, 142] width 73 height 15
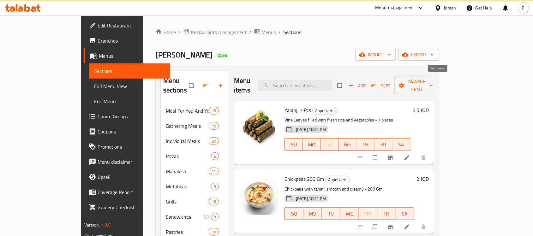
click at [390, 82] on span "Sort" at bounding box center [380, 85] width 19 height 7
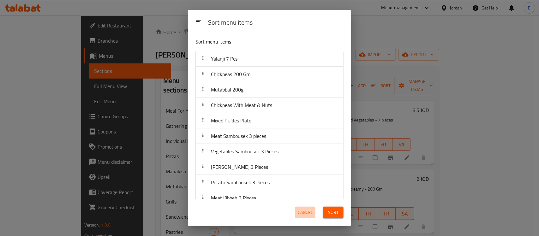
click at [307, 212] on span "Cancel" at bounding box center [305, 213] width 15 height 8
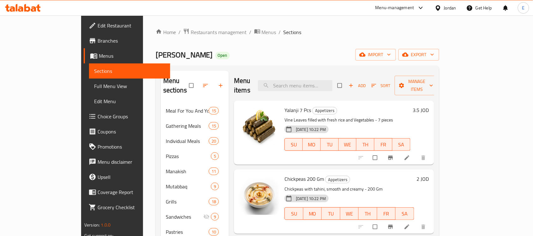
click at [429, 106] on h6 "3.5 JOD" at bounding box center [421, 110] width 16 height 9
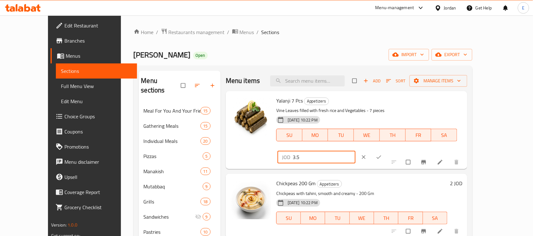
click at [355, 151] on input "3.5" at bounding box center [324, 157] width 63 height 13
type input "3"
click at [382, 154] on icon "ok" at bounding box center [379, 157] width 6 height 6
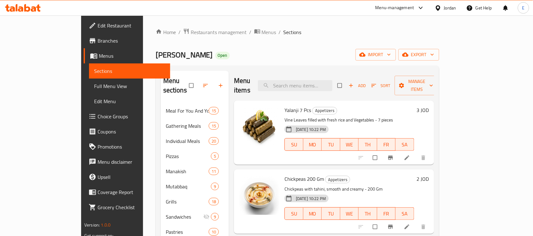
click at [429, 175] on h6 "2 JOD" at bounding box center [423, 179] width 12 height 9
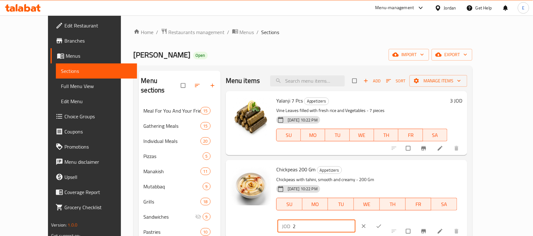
click at [355, 220] on input "2" at bounding box center [324, 226] width 63 height 13
type input "1.75"
click at [382, 223] on icon "ok" at bounding box center [379, 226] width 6 height 6
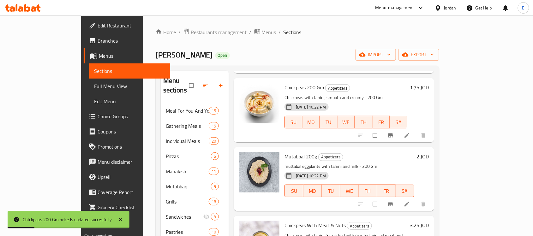
scroll to position [93, 0]
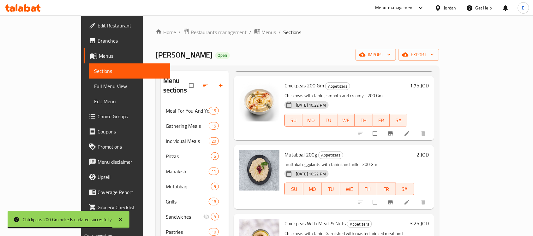
click at [429, 150] on h6 "2 JOD" at bounding box center [423, 154] width 12 height 9
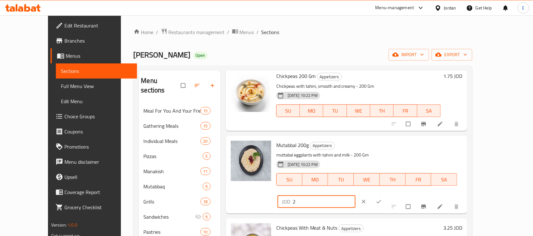
click at [355, 195] on input "2" at bounding box center [324, 201] width 63 height 13
type input "1.75"
click at [382, 199] on icon "ok" at bounding box center [379, 202] width 6 height 6
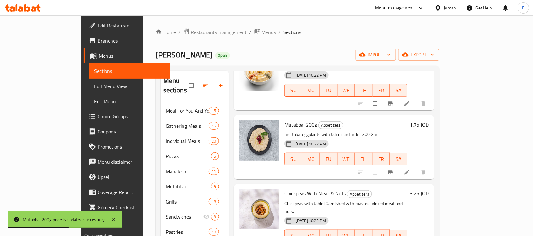
scroll to position [128, 0]
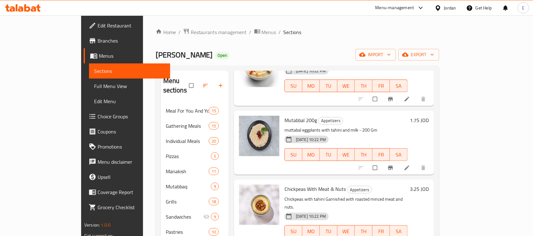
click at [429, 185] on h6 "3.25 JOD" at bounding box center [419, 189] width 19 height 9
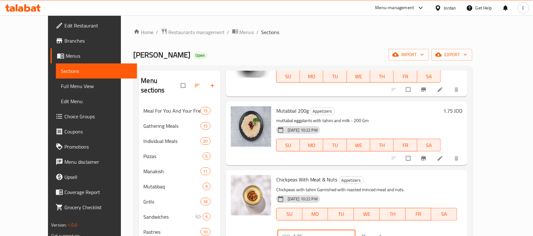
drag, startPoint x: 433, startPoint y: 182, endPoint x: 381, endPoint y: 181, distance: 52.1
click at [381, 181] on div "Chickpeas With Meat & Nuts Appetizers Chickpeas with tahini Garnished with roas…" at bounding box center [369, 209] width 191 height 73
type input "2.75"
click at [383, 233] on span "ok" at bounding box center [380, 236] width 8 height 6
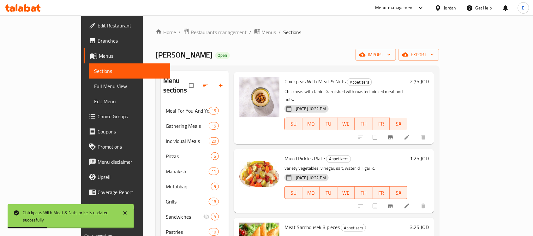
scroll to position [244, 0]
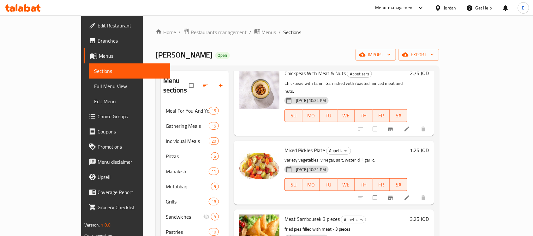
click at [429, 146] on h6 "1.25 JOD" at bounding box center [419, 150] width 19 height 9
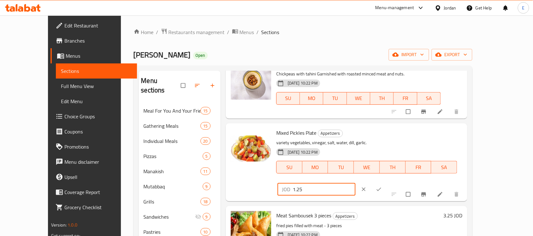
drag, startPoint x: 444, startPoint y: 136, endPoint x: 416, endPoint y: 135, distance: 27.8
click at [355, 183] on input "1.25" at bounding box center [324, 189] width 63 height 13
type input "1"
click at [382, 186] on icon "ok" at bounding box center [379, 189] width 6 height 6
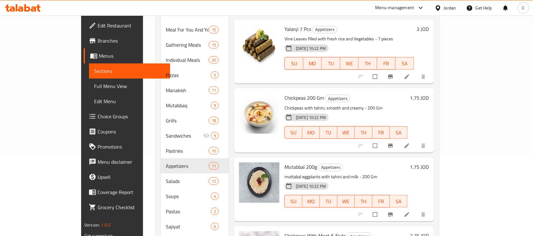
scroll to position [0, 0]
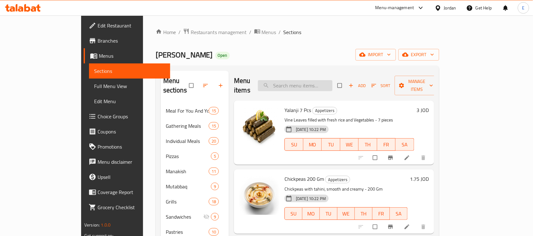
click at [331, 80] on input "search" at bounding box center [295, 85] width 75 height 11
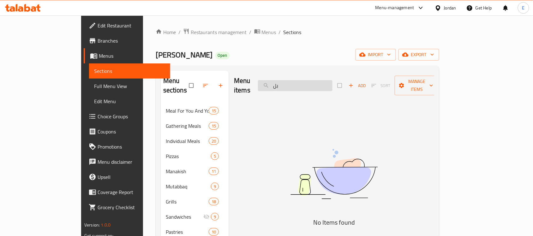
type input "ب"
type input "m"
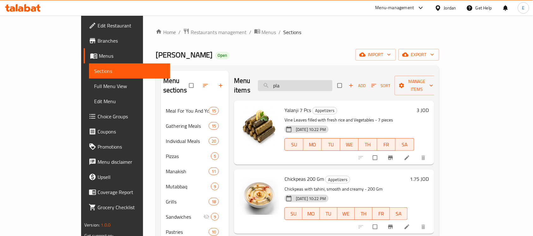
type input "plat"
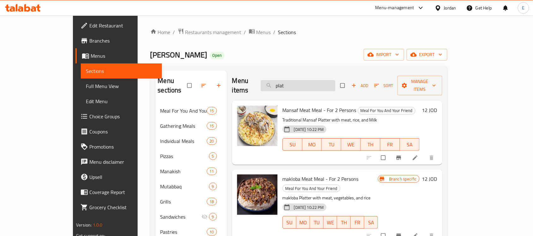
click at [313, 81] on input "plat" at bounding box center [298, 85] width 75 height 11
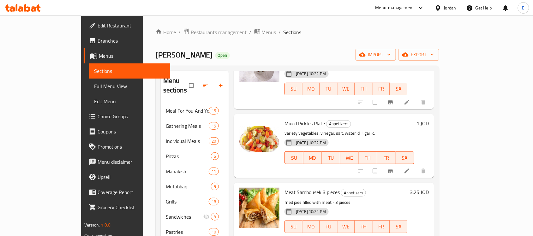
scroll to position [279, 0]
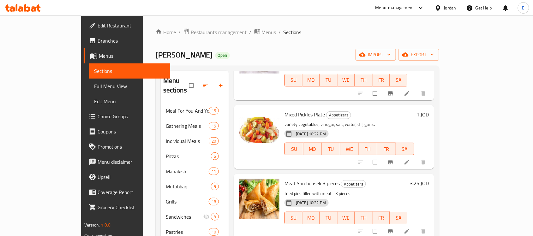
click at [429, 110] on h6 "1 JOD" at bounding box center [423, 114] width 12 height 9
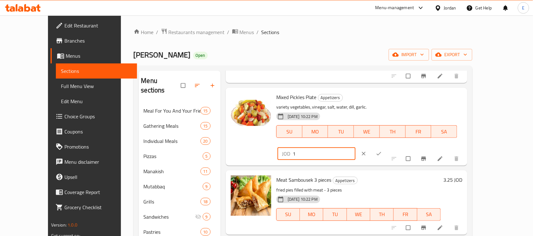
click at [355, 147] on input "1" at bounding box center [324, 153] width 63 height 13
type input "2.25"
click at [367, 151] on icon "clear" at bounding box center [364, 154] width 6 height 6
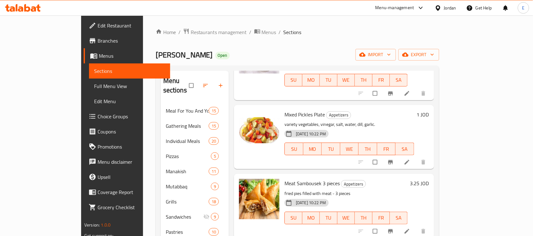
click at [429, 179] on h6 "3.25 JOD" at bounding box center [419, 183] width 19 height 9
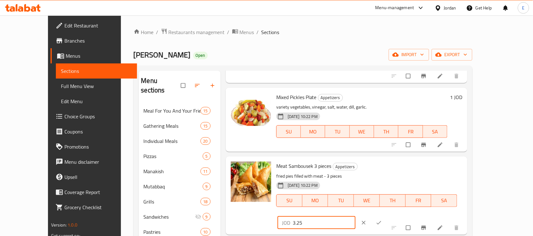
click at [355, 217] on input "3.25" at bounding box center [324, 223] width 63 height 13
type input "2.25"
click at [382, 220] on icon "ok" at bounding box center [379, 223] width 6 height 6
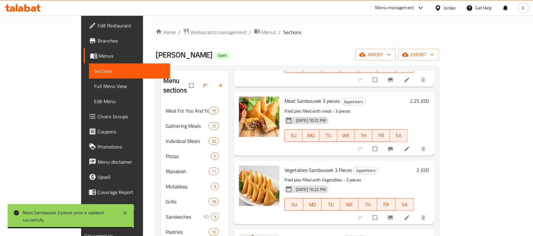
scroll to position [364, 0]
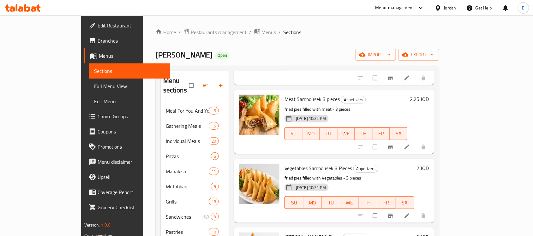
click at [429, 164] on h6 "2 JOD" at bounding box center [423, 168] width 12 height 9
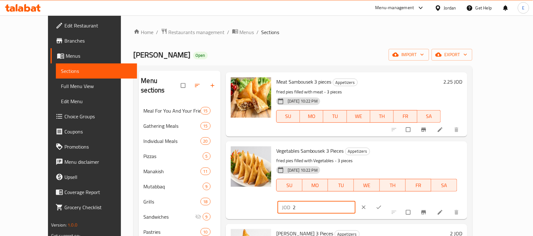
drag, startPoint x: 446, startPoint y: 152, endPoint x: 405, endPoint y: 149, distance: 41.1
click at [355, 201] on div "JOD 2 ​" at bounding box center [316, 207] width 78 height 13
type input "1.75"
click at [383, 204] on span "ok" at bounding box center [380, 207] width 8 height 6
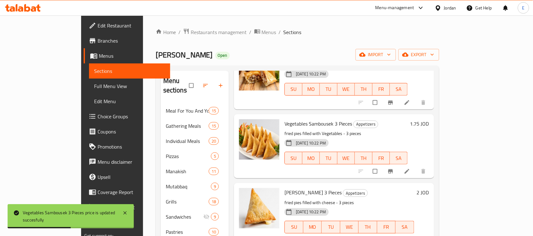
scroll to position [414, 0]
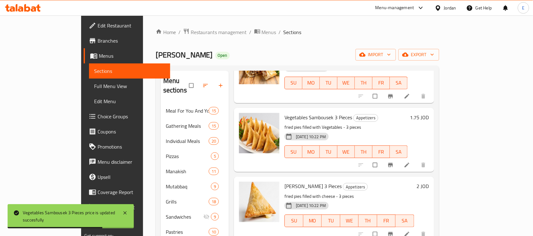
click at [429, 182] on h6 "2 JOD" at bounding box center [423, 186] width 12 height 9
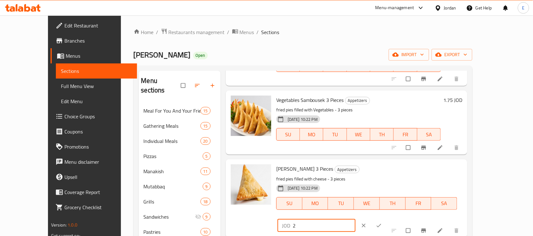
drag, startPoint x: 420, startPoint y: 166, endPoint x: 400, endPoint y: 166, distance: 20.5
click at [355, 219] on div "JOD 2 ​" at bounding box center [316, 225] width 78 height 13
type input "1.75"
click at [382, 223] on icon "ok" at bounding box center [379, 226] width 6 height 6
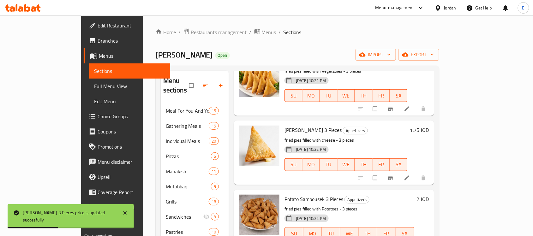
scroll to position [471, 0]
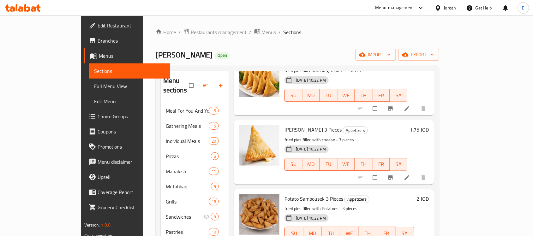
click at [429, 194] on h6 "2 JOD" at bounding box center [423, 198] width 12 height 9
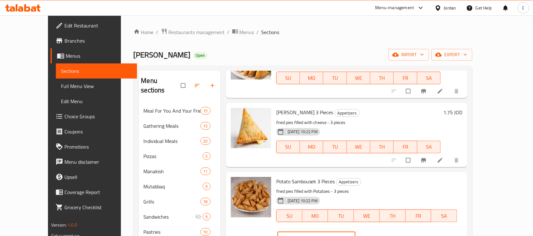
click at [355, 232] on input "2" at bounding box center [324, 238] width 63 height 13
type input "1.75"
click at [381, 236] on icon "ok" at bounding box center [379, 237] width 5 height 3
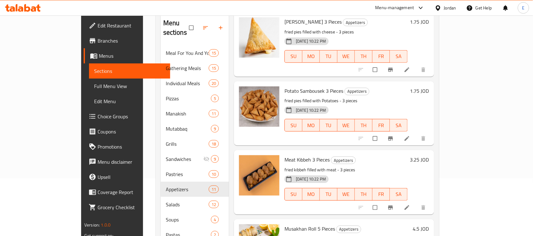
scroll to position [58, 0]
click at [429, 155] on h6 "3.25 JOD" at bounding box center [419, 159] width 19 height 9
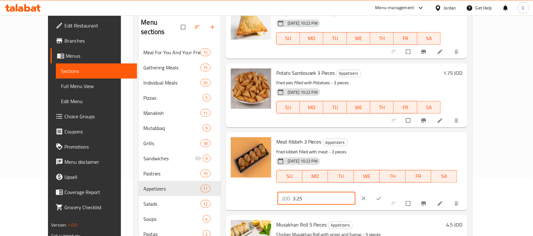
drag, startPoint x: 442, startPoint y: 142, endPoint x: 396, endPoint y: 144, distance: 45.8
click at [396, 144] on div "Meat Kibbeh 3 Pieces Appetizers fried kibbeh filled with meat - 3 pieces [DATE]…" at bounding box center [369, 171] width 191 height 73
type input "2.75"
click at [382, 195] on icon "ok" at bounding box center [379, 198] width 6 height 6
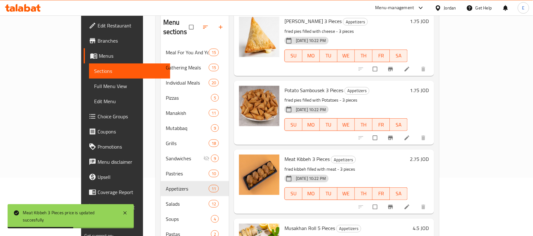
scroll to position [105, 0]
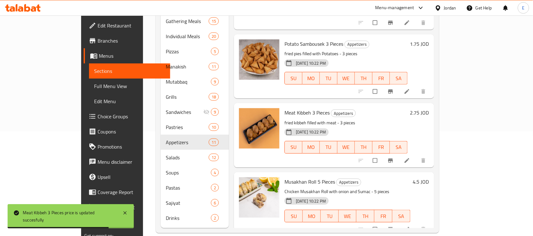
click at [429, 177] on h6 "4.5 JOD" at bounding box center [421, 181] width 16 height 9
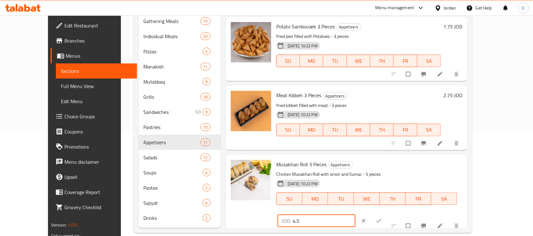
drag, startPoint x: 421, startPoint y: 170, endPoint x: 398, endPoint y: 166, distance: 23.3
click at [395, 214] on div "JOD 4.5 ​" at bounding box center [335, 221] width 118 height 14
type input "3.75"
click at [383, 218] on span "ok" at bounding box center [380, 221] width 8 height 6
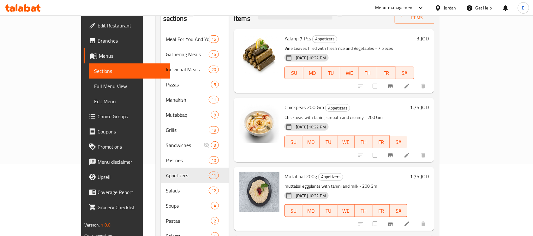
scroll to position [0, 0]
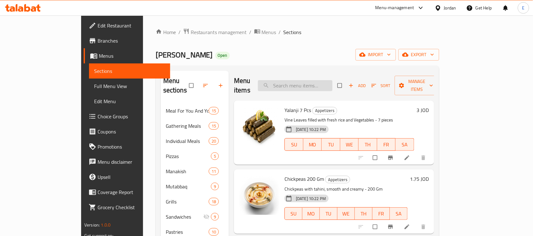
click at [332, 80] on input "search" at bounding box center [295, 85] width 75 height 11
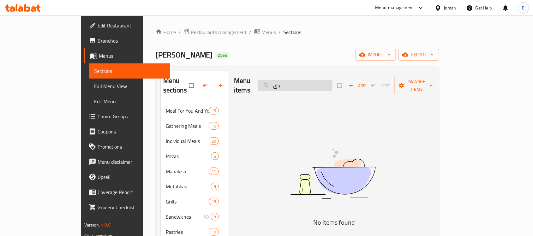
type input "د"
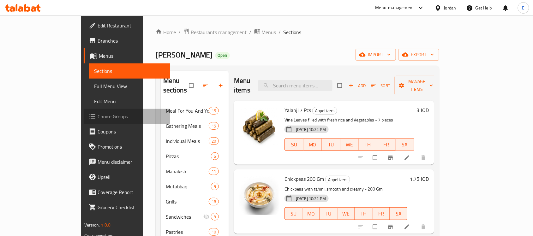
click at [84, 110] on link "Choice Groups" at bounding box center [127, 116] width 86 height 15
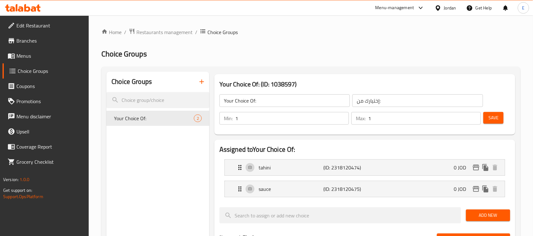
click at [33, 53] on span "Menus" at bounding box center [50, 56] width 68 height 8
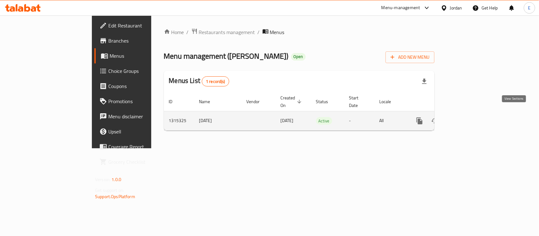
click at [469, 117] on icon "enhanced table" at bounding box center [465, 121] width 8 height 8
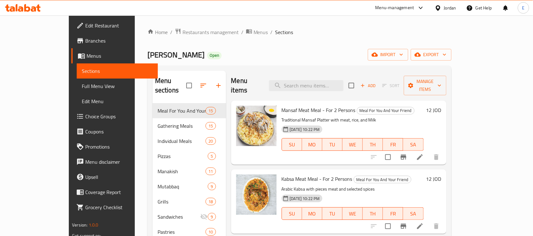
scroll to position [105, 0]
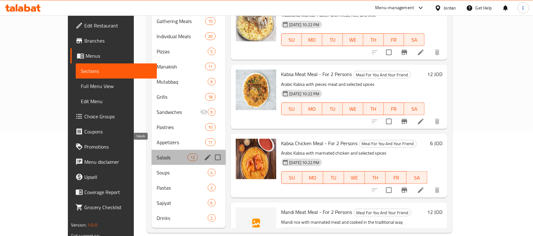
click at [157, 154] on span "Salads" at bounding box center [172, 158] width 31 height 8
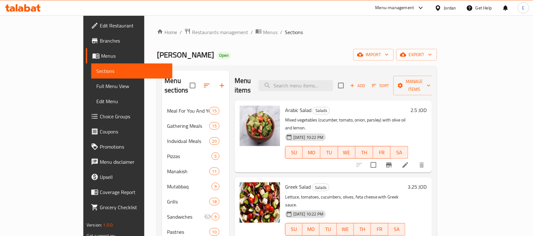
click at [427, 106] on h6 "2.5 JOD" at bounding box center [419, 110] width 16 height 9
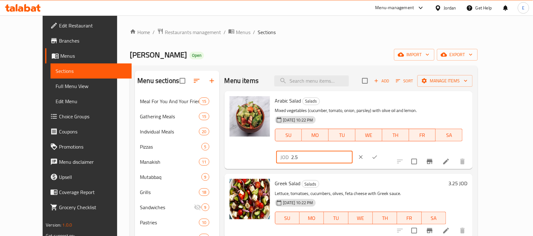
click at [353, 151] on input "2.5" at bounding box center [321, 157] width 61 height 13
type input "2"
click at [378, 154] on icon "ok" at bounding box center [375, 157] width 6 height 6
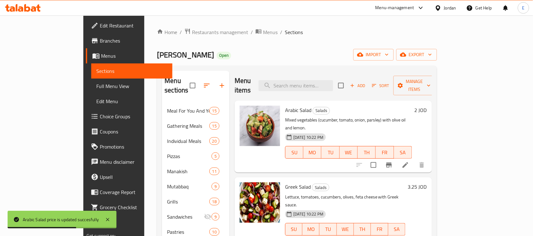
click at [427, 182] on h6 "3.25 JOD" at bounding box center [417, 186] width 19 height 9
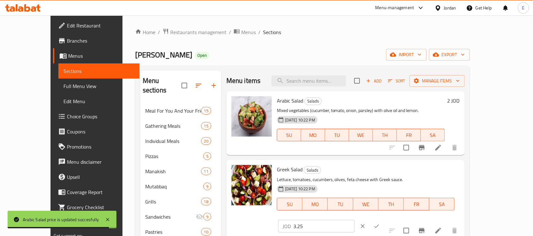
click at [355, 220] on input "3.25" at bounding box center [323, 226] width 61 height 13
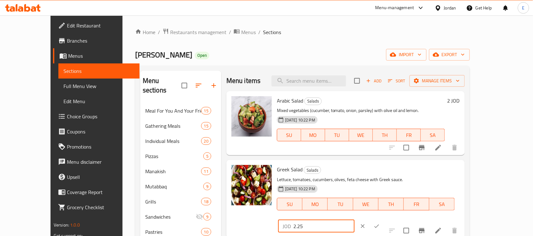
type input "2.25"
click at [380, 223] on icon "ok" at bounding box center [376, 226] width 6 height 6
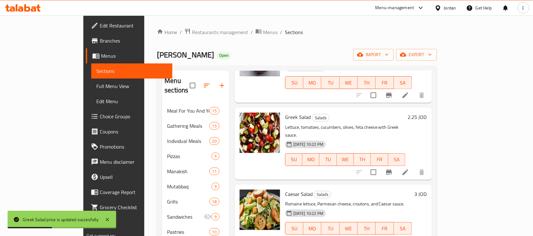
scroll to position [79, 0]
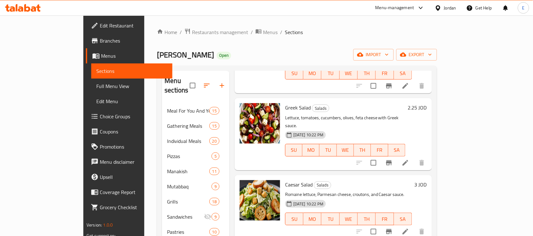
click at [427, 180] on h6 "3 JOD" at bounding box center [420, 184] width 12 height 9
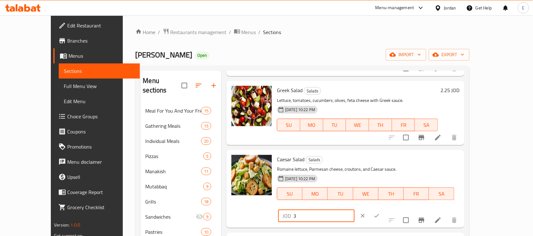
drag, startPoint x: 420, startPoint y: 163, endPoint x: 396, endPoint y: 160, distance: 24.8
click at [396, 160] on div "Caesar Salad Salads Romaine lettuce, Parmesan cheese, croutons, and Caesar sauc…" at bounding box center [368, 188] width 188 height 73
type input "2.5"
click at [380, 213] on icon "ok" at bounding box center [376, 216] width 6 height 6
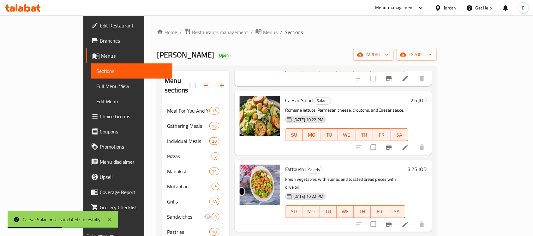
scroll to position [168, 0]
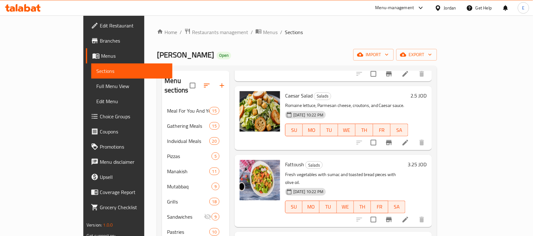
click at [427, 160] on h6 "3.25 JOD" at bounding box center [417, 164] width 19 height 9
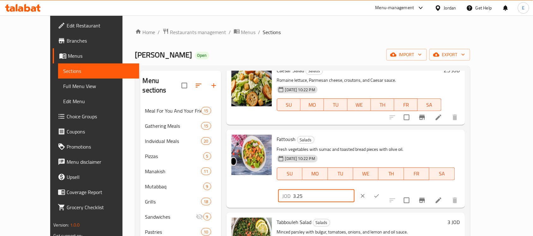
drag, startPoint x: 429, startPoint y: 141, endPoint x: 391, endPoint y: 143, distance: 37.9
click at [391, 143] on div "Fattoush Salads Fresh vegetables with sumac and toasted bread pieces with olive…" at bounding box center [368, 168] width 188 height 73
type input "2.75"
click at [380, 193] on icon "ok" at bounding box center [376, 196] width 6 height 6
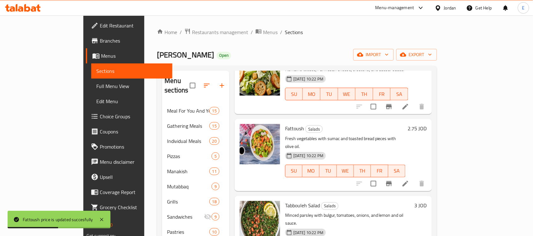
scroll to position [218, 0]
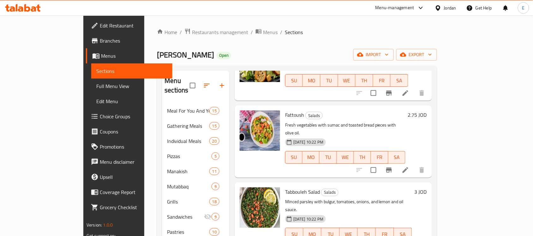
click at [427, 188] on h6 "3 JOD" at bounding box center [420, 192] width 12 height 9
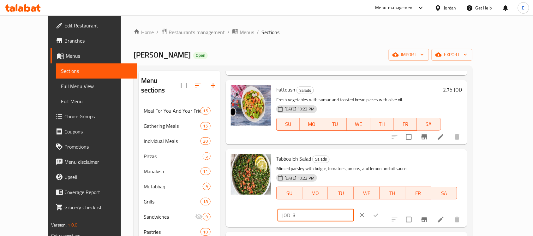
drag, startPoint x: 438, startPoint y: 164, endPoint x: 378, endPoint y: 147, distance: 62.7
click at [378, 147] on div "Menu items Add Sort Manage items Arabic Salad Salads Mixed vegetables (cucumber…" at bounding box center [344, 202] width 246 height 262
type input "2.5"
click at [383, 208] on button "ok" at bounding box center [376, 215] width 14 height 14
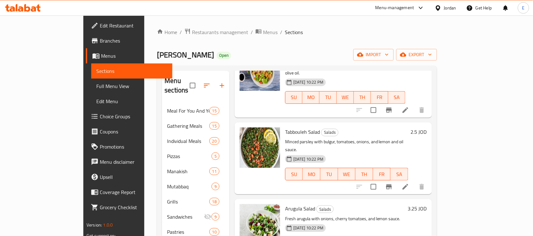
scroll to position [291, 0]
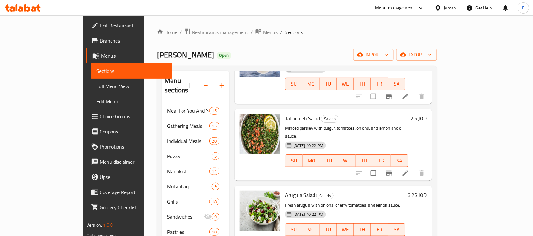
click at [427, 191] on h6 "3.25 JOD" at bounding box center [417, 195] width 19 height 9
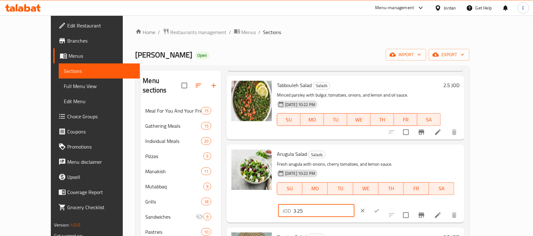
click at [355, 205] on input "3.25" at bounding box center [323, 211] width 61 height 13
type input "2.75"
click at [384, 204] on button "ok" at bounding box center [377, 211] width 14 height 14
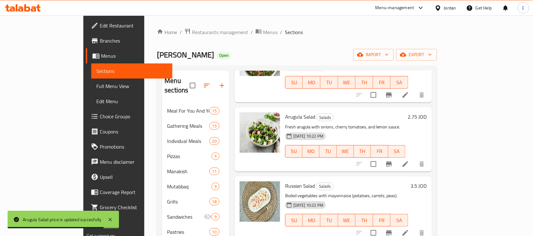
scroll to position [369, 0]
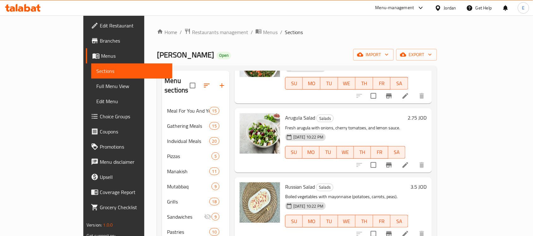
click at [427, 182] on h6 "3.5 JOD" at bounding box center [419, 186] width 16 height 9
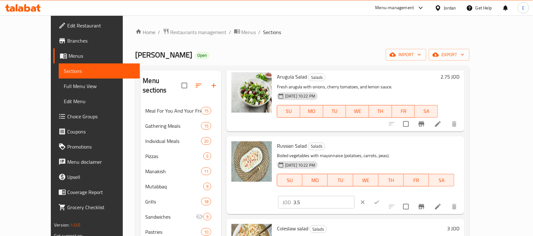
click at [355, 196] on input "3.5" at bounding box center [323, 202] width 61 height 13
type input "3"
click at [384, 195] on button "ok" at bounding box center [377, 202] width 14 height 14
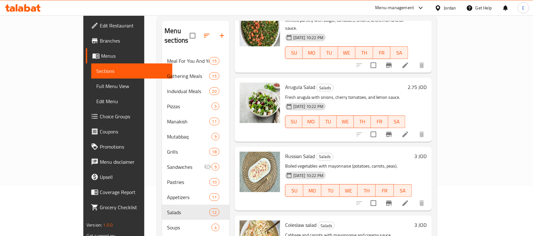
scroll to position [348, 0]
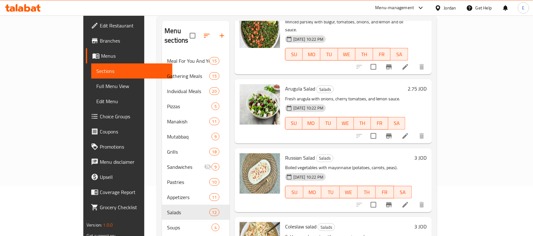
click at [427, 222] on h6 "3 JOD" at bounding box center [420, 226] width 12 height 9
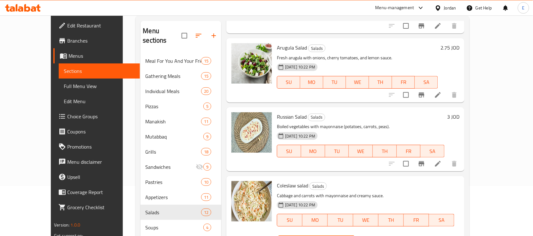
drag, startPoint x: 438, startPoint y: 190, endPoint x: 388, endPoint y: 182, distance: 50.2
click at [388, 182] on div "Coleslaw salad Salads Cabbage and carrots with mayonnaise and creamy sauce. [DA…" at bounding box center [368, 215] width 188 height 73
type input "2.5"
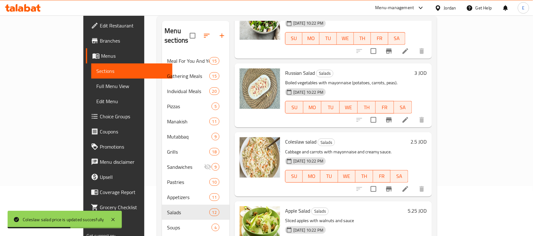
scroll to position [443, 0]
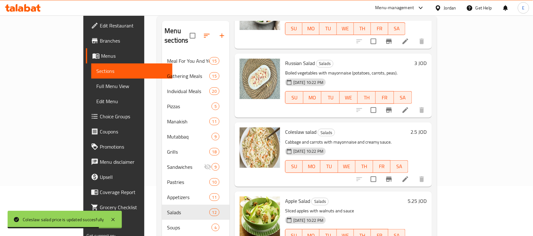
click at [427, 197] on h6 "5.25 JOD" at bounding box center [417, 201] width 19 height 9
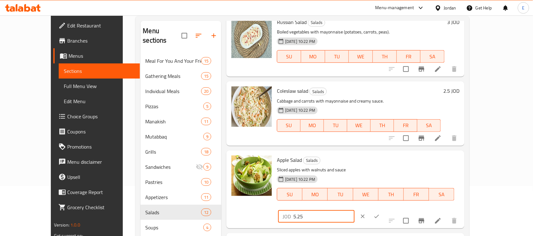
drag, startPoint x: 432, startPoint y: 161, endPoint x: 380, endPoint y: 161, distance: 51.1
click at [380, 161] on div "Apple Salad Salads Sliced apples with walnuts and sauce [DATE] 10:22 PM SU MO T…" at bounding box center [368, 189] width 188 height 73
type input "4.5"
click at [380, 213] on icon "ok" at bounding box center [376, 216] width 6 height 6
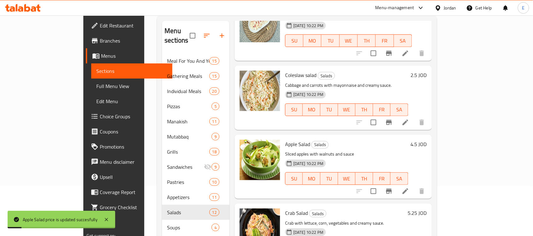
scroll to position [541, 0]
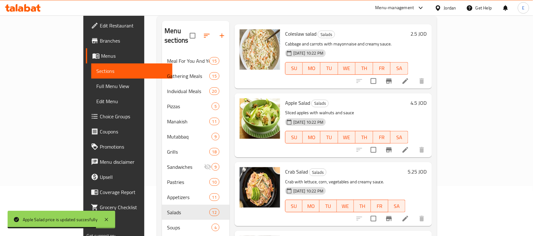
click at [427, 167] on h6 "5.25 JOD" at bounding box center [417, 171] width 19 height 9
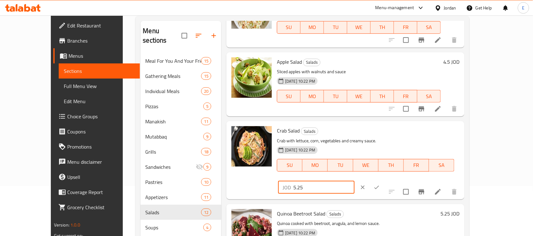
drag, startPoint x: 430, startPoint y: 130, endPoint x: 396, endPoint y: 132, distance: 34.1
click at [396, 132] on div "Crab Salad Salads Crab with lettuce, corn, vegetables and creamy sauce. [DATE] …" at bounding box center [368, 160] width 188 height 73
type input "4.5"
click at [384, 181] on button "ok" at bounding box center [377, 188] width 14 height 14
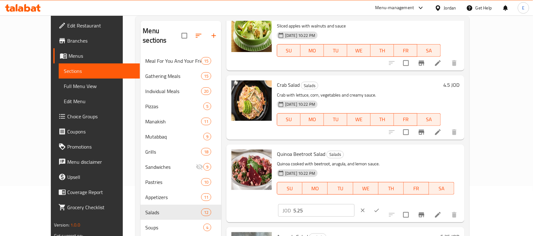
scroll to position [590, 0]
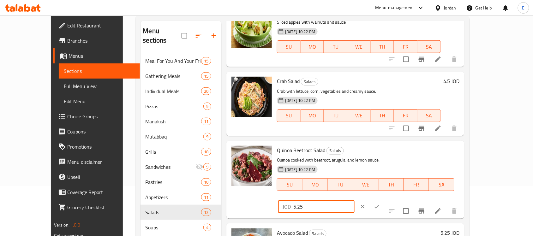
drag, startPoint x: 427, startPoint y: 153, endPoint x: 362, endPoint y: 153, distance: 64.4
click at [362, 153] on div "Quinoa Beetroot Salad Salads Quinoa cooked with beetroot, arugula, and lemon sa…" at bounding box center [368, 179] width 188 height 73
type input "4.5"
click at [380, 204] on icon "ok" at bounding box center [376, 207] width 6 height 6
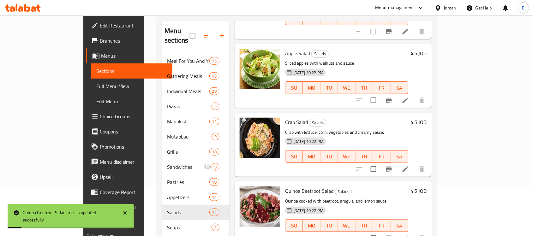
scroll to position [105, 0]
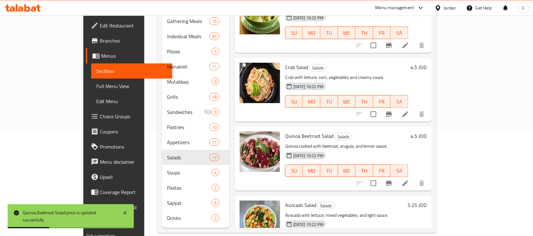
click at [427, 201] on h6 "5.25 JOD" at bounding box center [417, 205] width 19 height 9
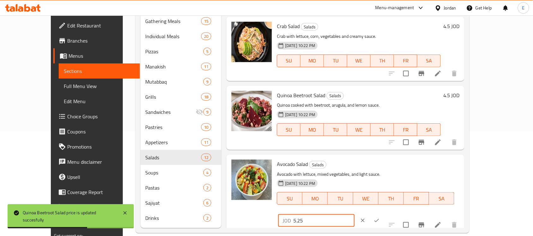
drag, startPoint x: 428, startPoint y: 166, endPoint x: 361, endPoint y: 167, distance: 67.2
click at [361, 167] on div "Avocado Salad Salads Avocado with lettuce, mixed vegetables, and light sauce. […" at bounding box center [368, 193] width 188 height 73
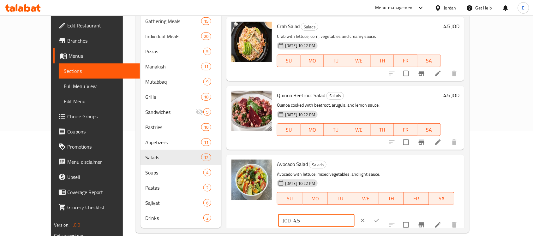
type input "4.5"
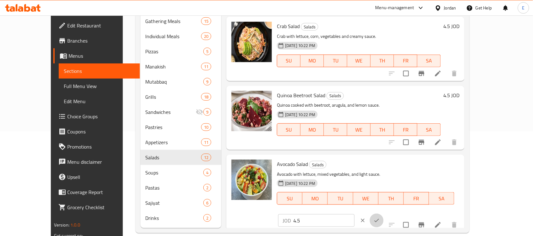
click at [380, 218] on icon "ok" at bounding box center [376, 221] width 6 height 6
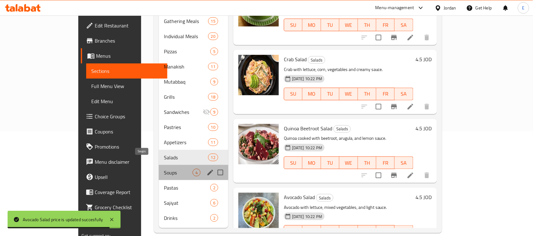
click at [164, 169] on span "Soups" at bounding box center [178, 173] width 29 height 8
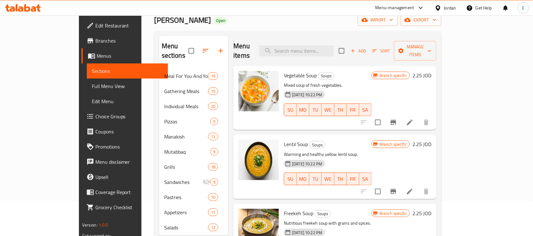
scroll to position [34, 0]
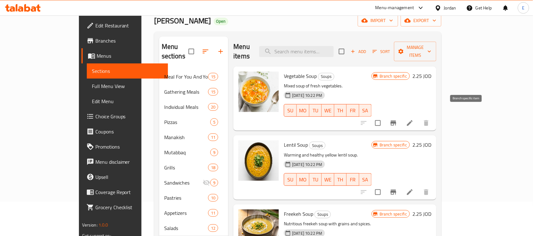
click at [397, 119] on icon "Branch-specific-item" at bounding box center [394, 123] width 8 height 8
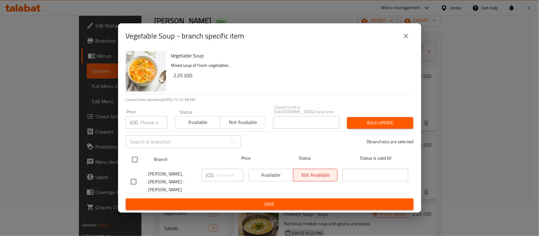
click at [133, 161] on input "checkbox" at bounding box center [134, 159] width 13 height 13
checkbox input "true"
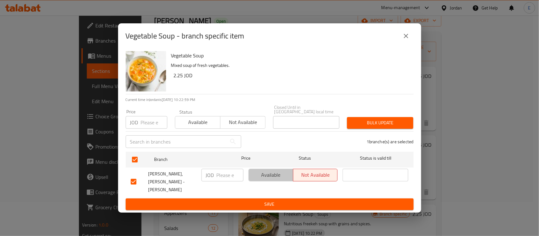
click at [260, 182] on button "Available" at bounding box center [270, 175] width 45 height 13
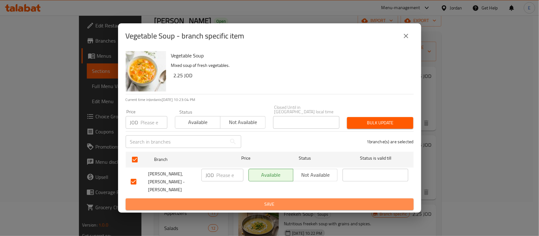
click at [252, 200] on span "Save" at bounding box center [270, 204] width 278 height 8
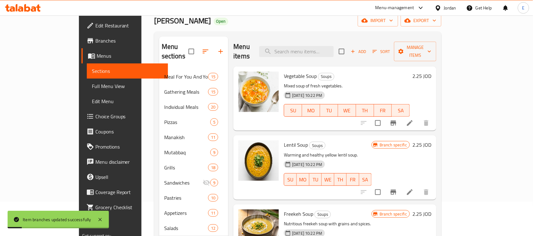
click at [431, 72] on h6 "2.25 JOD" at bounding box center [421, 76] width 19 height 9
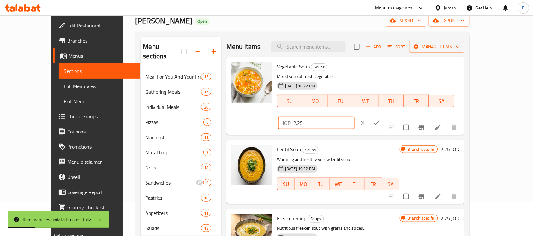
click at [355, 117] on input "2.25" at bounding box center [323, 123] width 61 height 13
type input "2"
click at [380, 120] on icon "ok" at bounding box center [376, 123] width 6 height 6
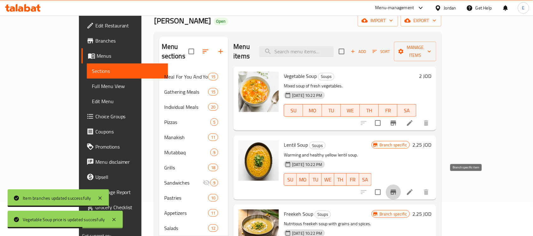
click at [396, 190] on icon "Branch-specific-item" at bounding box center [393, 192] width 6 height 5
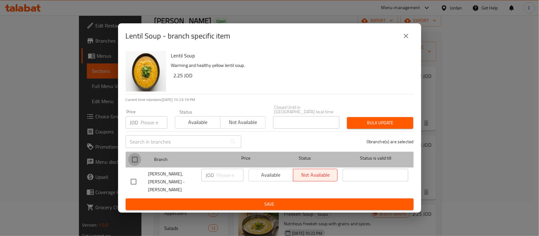
click at [136, 160] on input "checkbox" at bounding box center [134, 159] width 13 height 13
checkbox input "true"
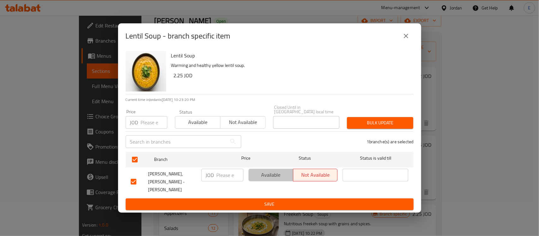
click at [274, 175] on span "Available" at bounding box center [270, 174] width 39 height 9
click at [273, 200] on span "Save" at bounding box center [270, 204] width 278 height 8
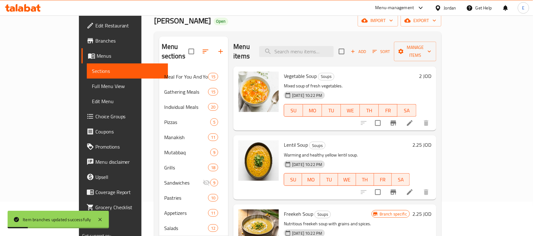
click at [431, 140] on h6 "2.25 JOD" at bounding box center [421, 144] width 19 height 9
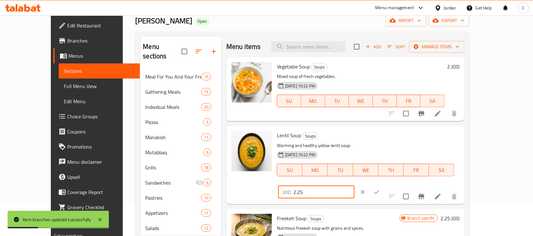
click at [355, 186] on input "2.25" at bounding box center [323, 192] width 61 height 13
type input "2"
click at [380, 189] on icon "ok" at bounding box center [376, 192] width 6 height 6
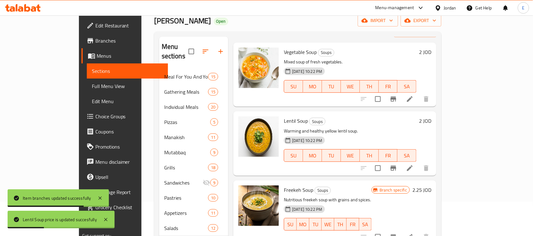
scroll to position [39, 0]
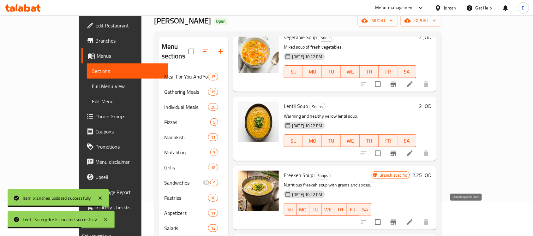
click at [397, 218] on icon "Branch-specific-item" at bounding box center [394, 222] width 8 height 8
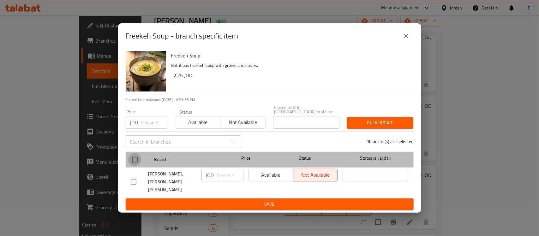
click at [134, 158] on input "checkbox" at bounding box center [134, 159] width 13 height 13
checkbox input "true"
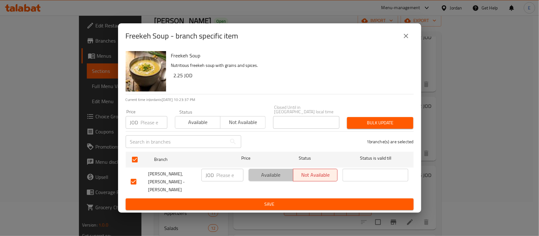
click at [262, 174] on span "Available" at bounding box center [270, 174] width 39 height 9
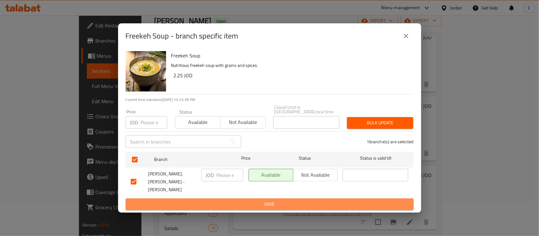
click at [268, 200] on span "Save" at bounding box center [270, 204] width 278 height 8
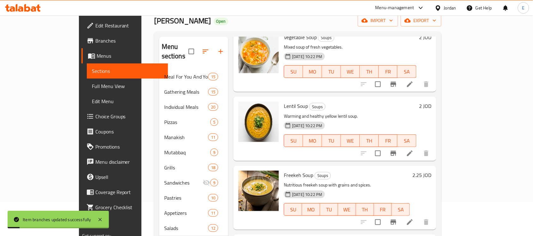
click at [431, 171] on h6 "2.25 JOD" at bounding box center [421, 175] width 19 height 9
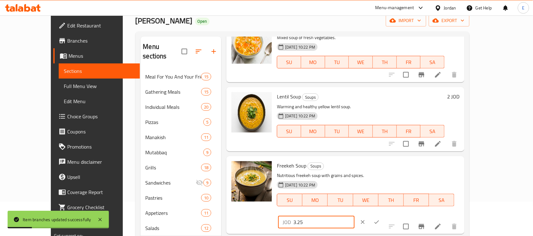
click at [355, 216] on input "3.25" at bounding box center [323, 222] width 61 height 13
click at [355, 216] on input "2.25" at bounding box center [323, 222] width 61 height 13
click at [355, 216] on input "1.25" at bounding box center [323, 222] width 61 height 13
click at [355, 216] on input "2.25" at bounding box center [323, 222] width 61 height 13
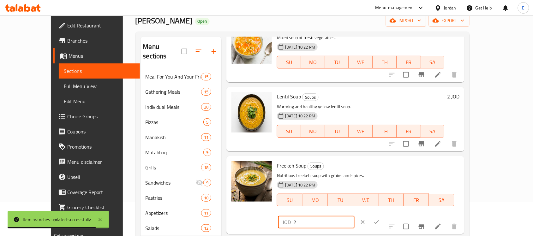
type input "2"
click at [380, 219] on icon "ok" at bounding box center [376, 222] width 6 height 6
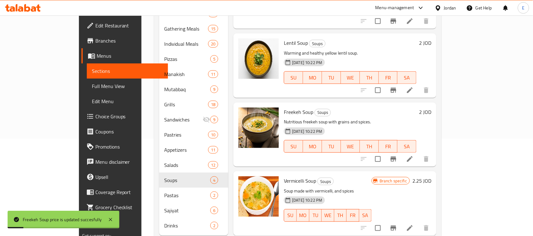
scroll to position [104, 0]
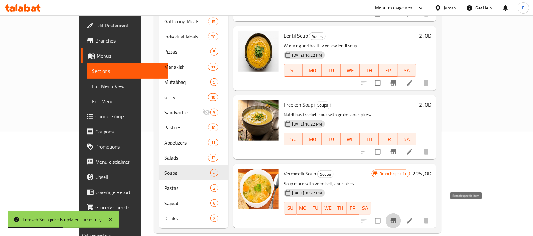
click at [396, 218] on icon "Branch-specific-item" at bounding box center [393, 220] width 6 height 5
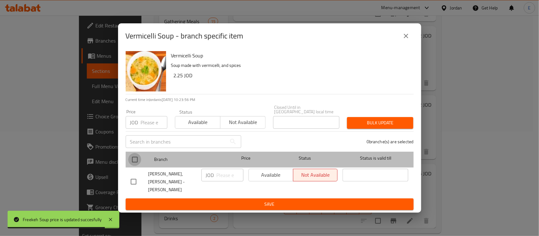
click at [137, 161] on input "checkbox" at bounding box center [134, 159] width 13 height 13
checkbox input "true"
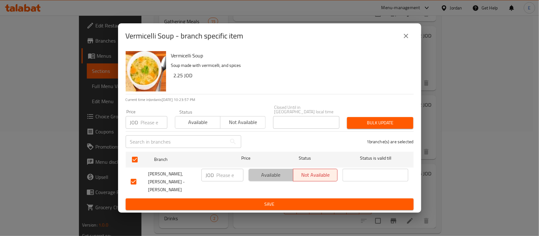
click at [289, 179] on span "Available" at bounding box center [270, 174] width 39 height 9
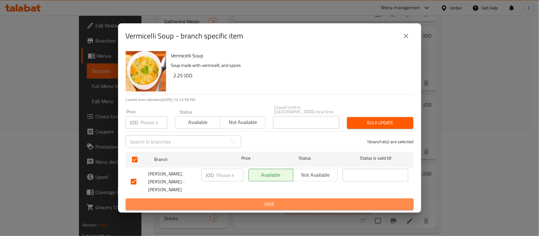
click at [280, 200] on span "Save" at bounding box center [270, 204] width 278 height 8
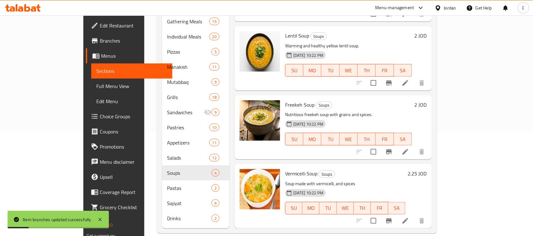
click at [427, 169] on h6 "2.25 JOD" at bounding box center [417, 173] width 19 height 9
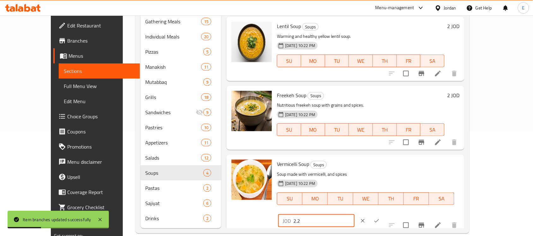
click at [355, 215] on input "2.2" at bounding box center [323, 221] width 61 height 13
type input "2"
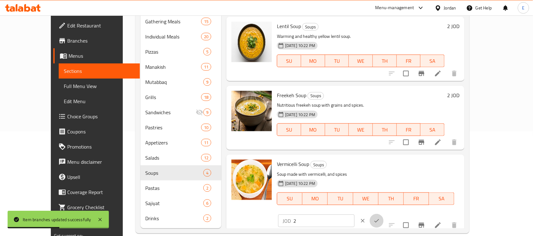
click at [380, 218] on icon "ok" at bounding box center [376, 221] width 6 height 6
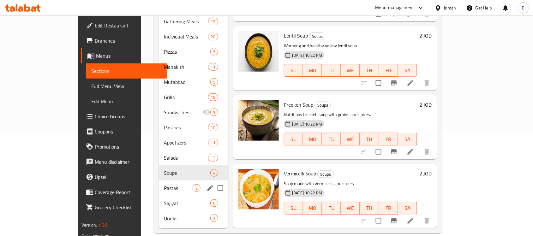
click at [159, 183] on div "Pastas 2" at bounding box center [193, 188] width 69 height 15
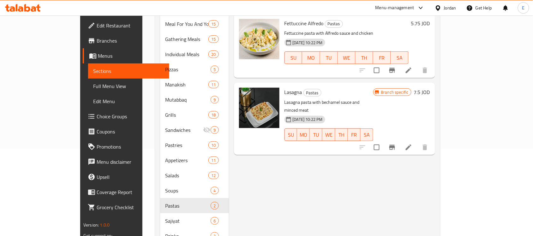
scroll to position [105, 0]
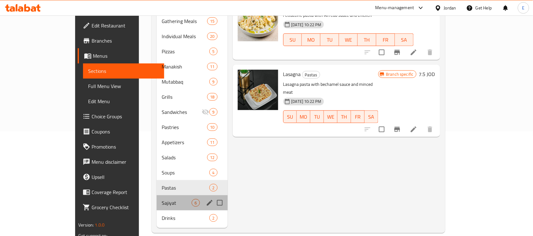
click at [157, 195] on div "Sajiyat 6" at bounding box center [192, 202] width 71 height 15
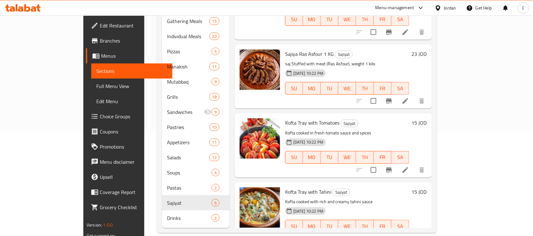
scroll to position [177, 0]
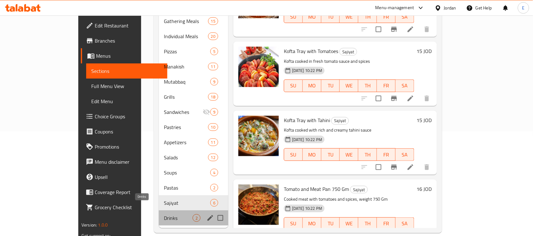
click at [164, 214] on span "Drinks" at bounding box center [178, 218] width 29 height 8
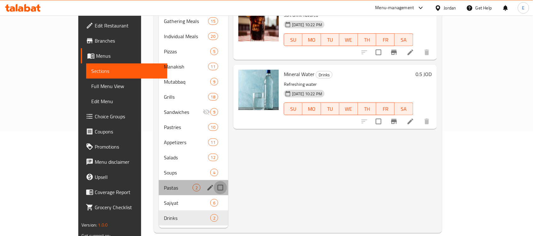
click at [214, 181] on input "Menu sections" at bounding box center [220, 187] width 13 height 13
checkbox input "true"
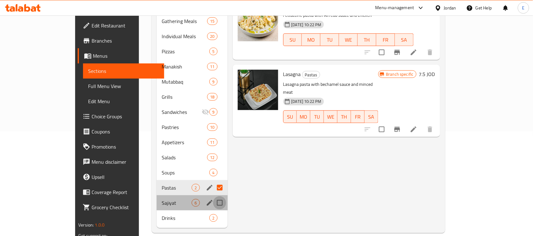
click at [213, 196] on input "Menu sections" at bounding box center [219, 202] width 13 height 13
checkbox input "true"
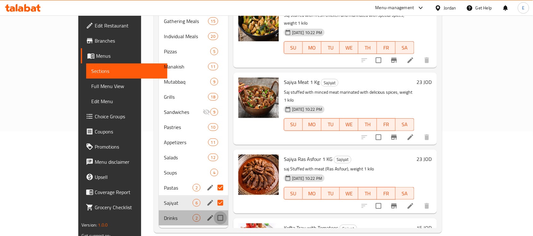
click at [214, 212] on input "Menu sections" at bounding box center [220, 218] width 13 height 13
checkbox input "true"
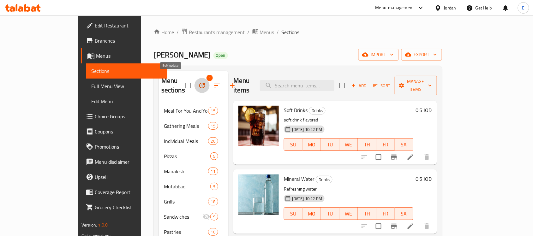
click at [199, 83] on icon "button" at bounding box center [202, 86] width 6 height 6
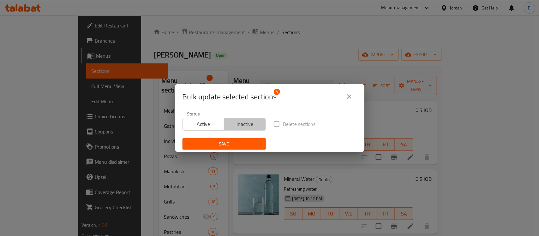
click at [253, 126] on span "Inactive" at bounding box center [245, 124] width 37 height 9
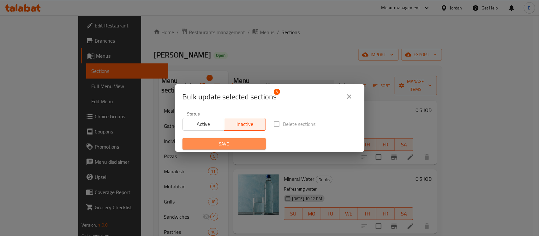
click at [236, 143] on span "Save" at bounding box center [224, 144] width 73 height 8
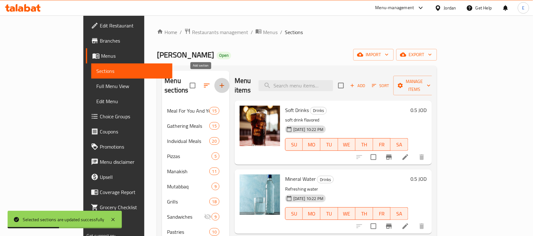
click at [218, 84] on icon "button" at bounding box center [222, 86] width 8 height 8
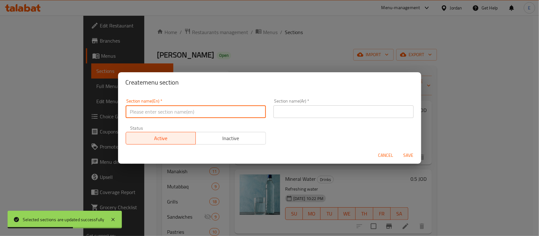
click at [214, 111] on input "text" at bounding box center [196, 111] width 140 height 13
type input "Extras"
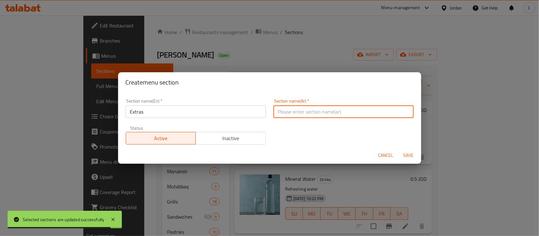
click at [307, 108] on input "text" at bounding box center [343, 111] width 140 height 13
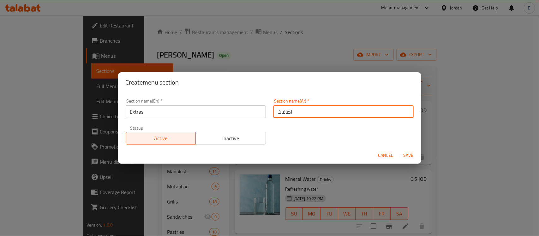
type input "اضافات"
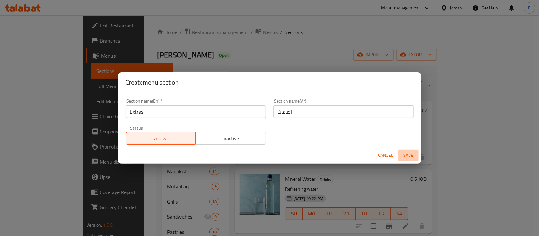
click at [408, 153] on span "Save" at bounding box center [408, 156] width 15 height 8
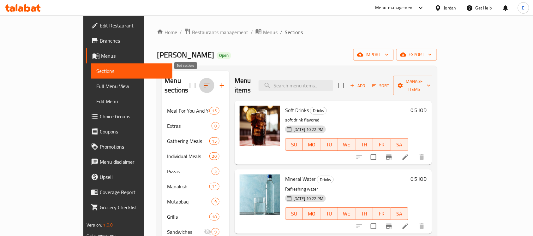
click at [203, 82] on icon "button" at bounding box center [207, 86] width 8 height 8
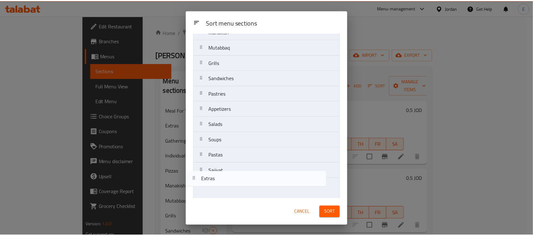
scroll to position [103, 0]
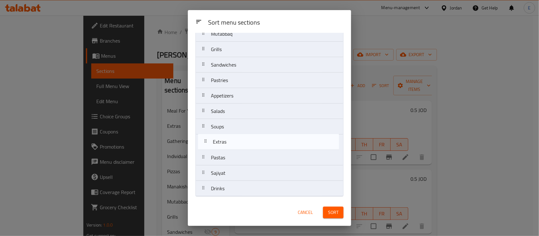
drag, startPoint x: 219, startPoint y: 77, endPoint x: 220, endPoint y: 152, distance: 75.1
click at [220, 152] on nav "Meal For You And Your Friend Extras Gathering Meals Individual Meals Pizzas Man…" at bounding box center [269, 73] width 148 height 248
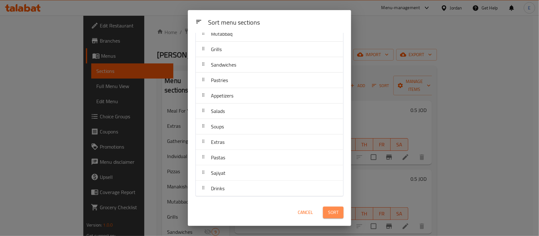
click at [332, 214] on span "Sort" at bounding box center [333, 213] width 10 height 8
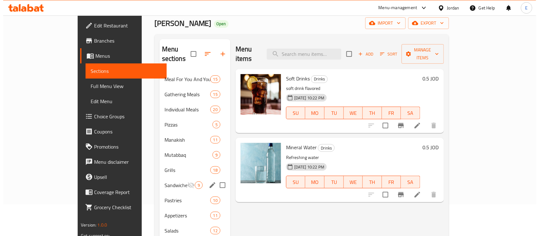
scroll to position [28, 0]
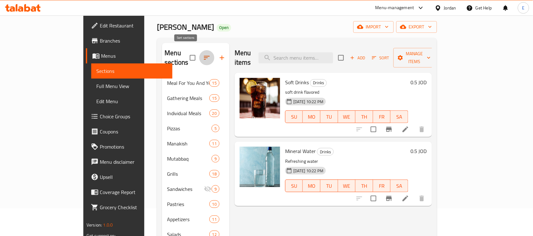
click at [203, 54] on icon "button" at bounding box center [207, 58] width 8 height 8
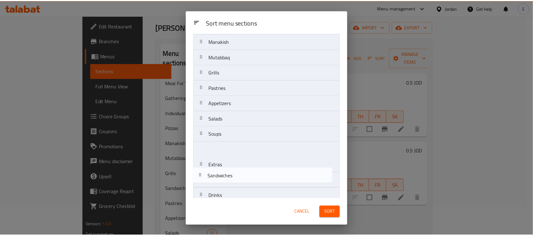
scroll to position [103, 0]
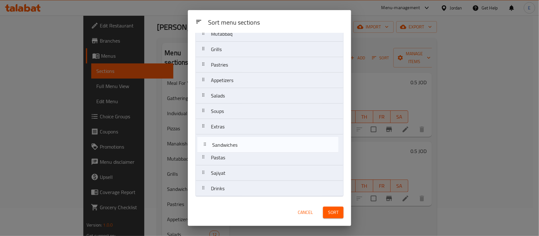
drag, startPoint x: 277, startPoint y: 141, endPoint x: 278, endPoint y: 151, distance: 10.1
click at [278, 151] on nav "Meal For You And Your Friend Gathering Meals Individual Meals Pizzas Manakish M…" at bounding box center [269, 73] width 148 height 248
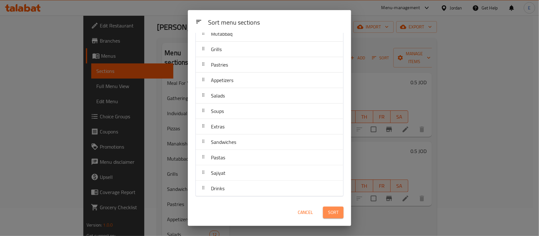
click at [325, 214] on button "Sort" at bounding box center [333, 213] width 21 height 12
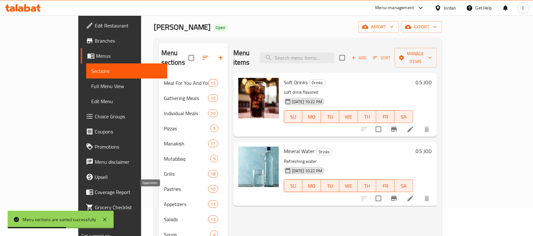
scroll to position [120, 0]
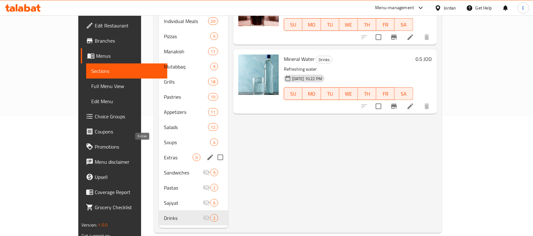
click at [164, 154] on span "Extras" at bounding box center [178, 158] width 29 height 8
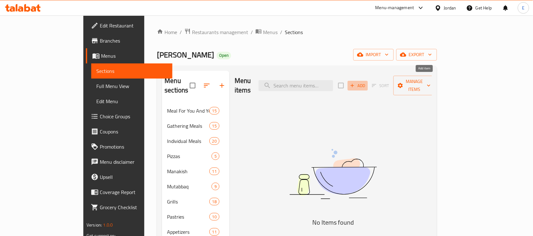
click at [366, 82] on span "Add" at bounding box center [357, 85] width 17 height 7
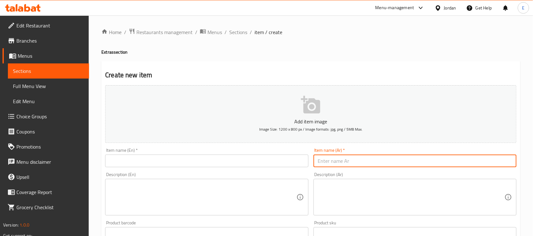
click at [348, 159] on input "text" at bounding box center [414, 161] width 203 height 13
type input "دقوس"
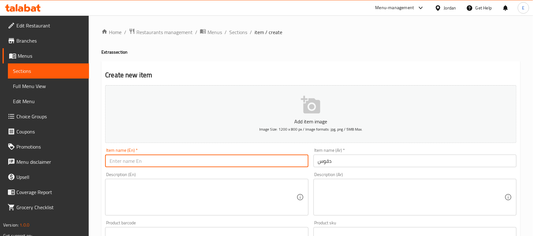
click at [299, 165] on input "text" at bounding box center [206, 161] width 203 height 13
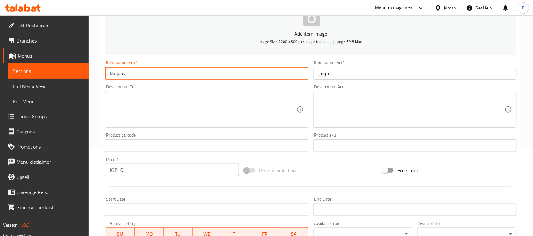
scroll to position [103, 0]
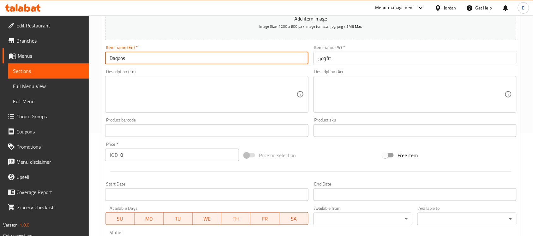
type input "Daqoos"
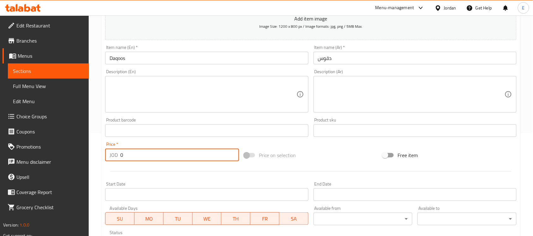
click at [158, 159] on input "0" at bounding box center [179, 155] width 119 height 13
type input "0.45"
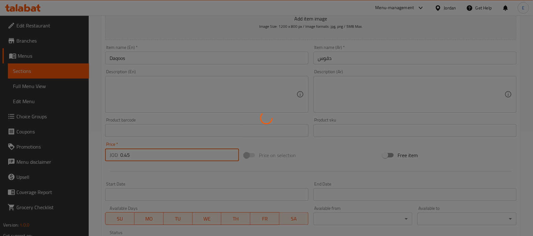
type input "0"
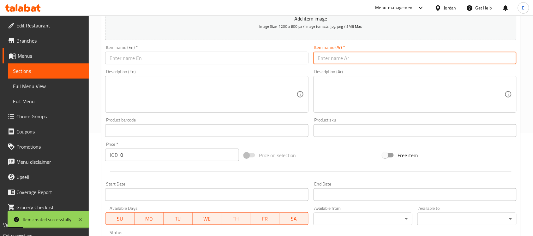
click at [346, 55] on input "text" at bounding box center [414, 58] width 203 height 13
type input "بقدونسية"
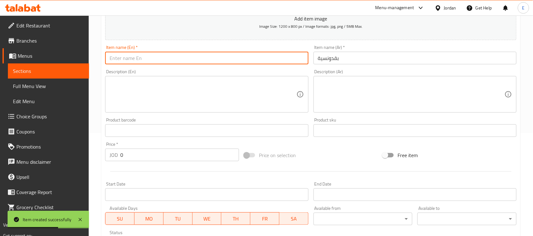
click at [274, 63] on input "text" at bounding box center [206, 58] width 203 height 13
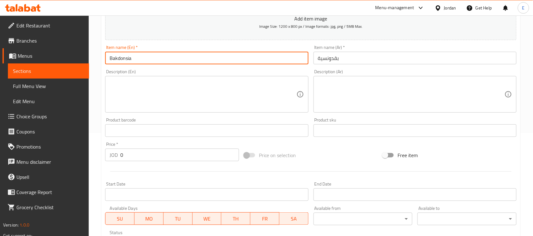
type input "Bakdonsia"
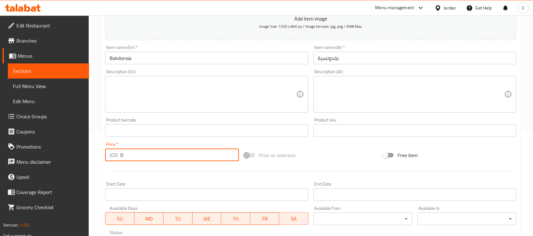
click at [152, 160] on input "0" at bounding box center [179, 155] width 119 height 13
type input "0.45"
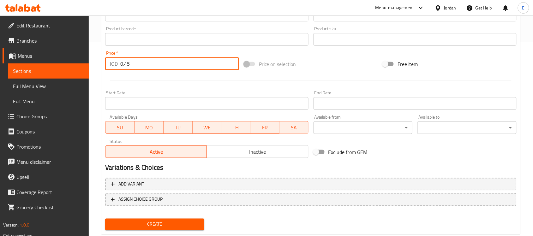
scroll to position [196, 0]
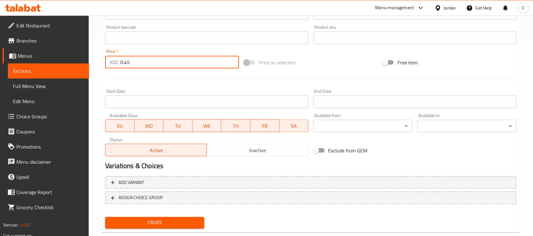
click at [165, 224] on span "Create" at bounding box center [154, 223] width 89 height 8
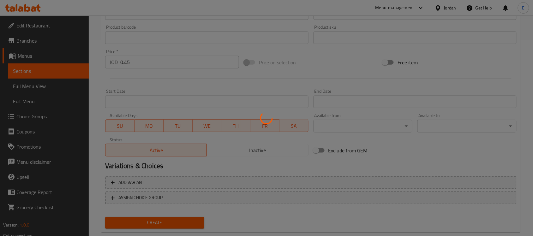
scroll to position [81, 0]
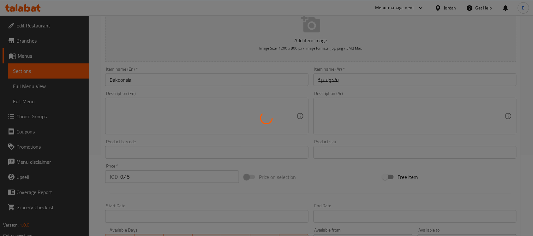
type input "0"
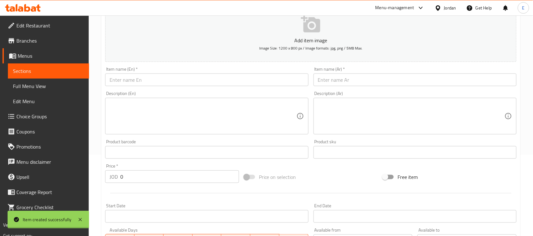
scroll to position [0, 0]
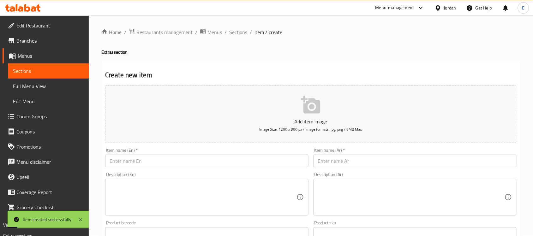
click at [337, 160] on input "text" at bounding box center [414, 161] width 203 height 13
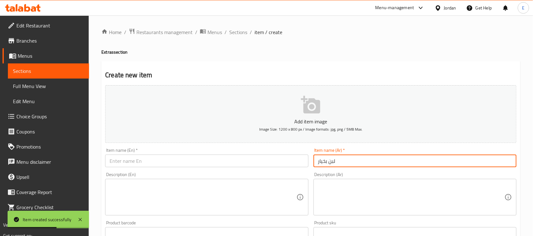
type input "لبن بخيار"
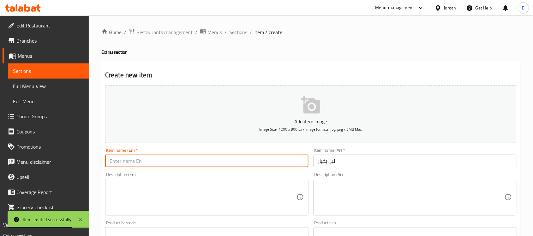
click at [194, 161] on input "text" at bounding box center [206, 161] width 203 height 13
type input "C"
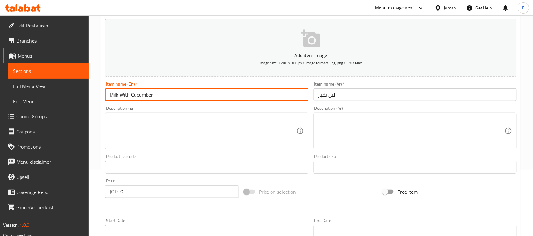
scroll to position [93, 0]
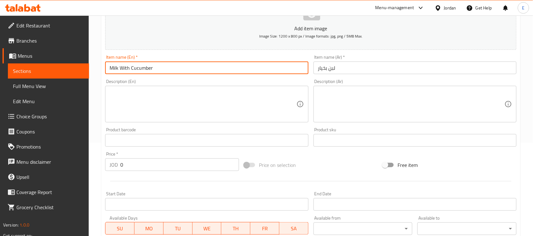
type input "Milk With Cucumber"
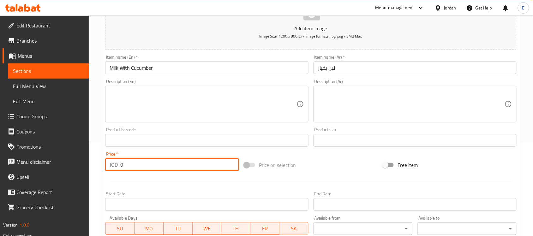
drag, startPoint x: 132, startPoint y: 164, endPoint x: 99, endPoint y: 167, distance: 32.6
click at [99, 167] on div "Home / Restaurants management / Menus / Sections / item / create Extras section…" at bounding box center [311, 137] width 444 height 431
type input "1"
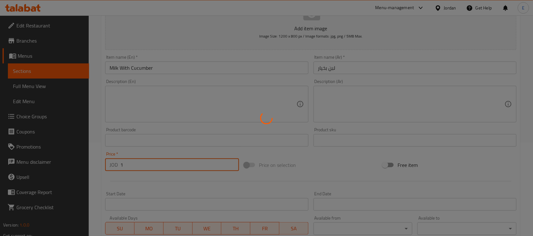
type input "0"
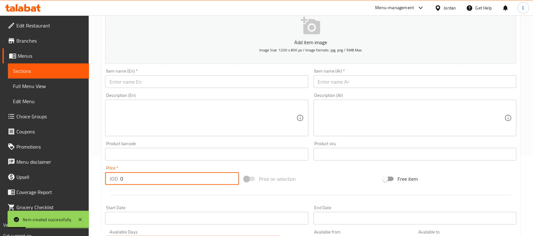
scroll to position [75, 0]
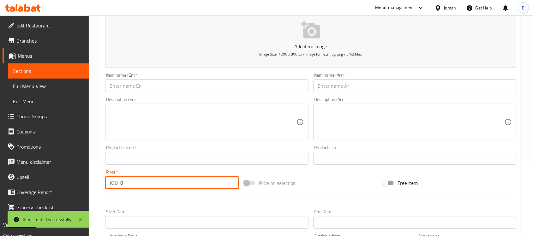
click at [262, 83] on input "text" at bounding box center [206, 86] width 203 height 13
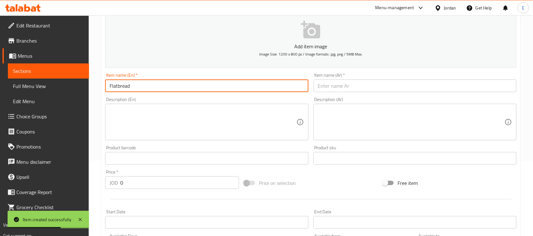
type input "Flatbread"
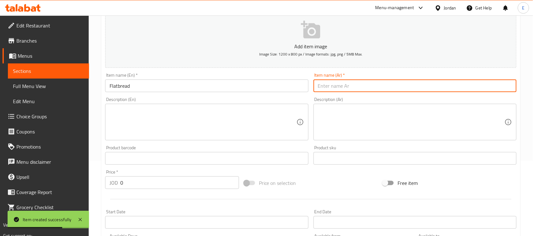
click at [317, 84] on input "text" at bounding box center [414, 86] width 203 height 13
type input "ح"
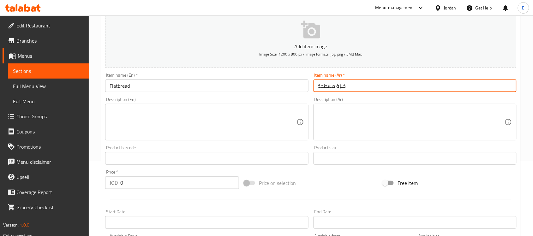
click at [324, 87] on input "خبزة مسطحة" at bounding box center [414, 86] width 203 height 13
type input "خبزة مسخن"
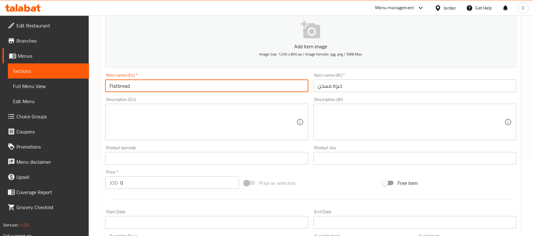
click at [124, 86] on input "Flatbread" at bounding box center [206, 86] width 203 height 13
type input "’"
type input "Musakhn Bread"
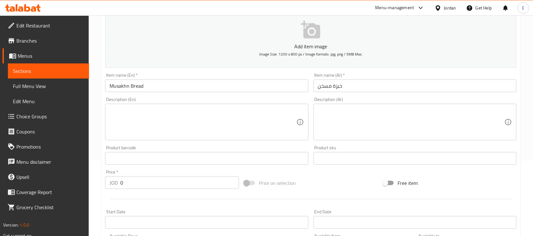
drag, startPoint x: 123, startPoint y: 85, endPoint x: 114, endPoint y: 94, distance: 13.0
click at [114, 94] on div "Item name (En)   * [PERSON_NAME] Item name (En) *" at bounding box center [207, 82] width 208 height 24
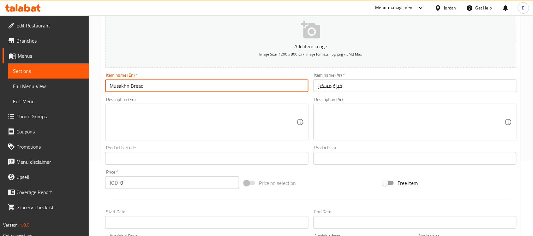
click at [152, 88] on input "Musakhn Bread" at bounding box center [206, 86] width 203 height 13
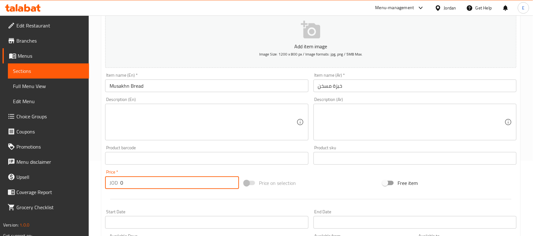
drag, startPoint x: 127, startPoint y: 181, endPoint x: 102, endPoint y: 181, distance: 24.9
click at [102, 181] on div "Create new item Add item image Image Size: 1200 x 800 px / Image formats: jpg, …" at bounding box center [310, 169] width 419 height 367
type input "1.25"
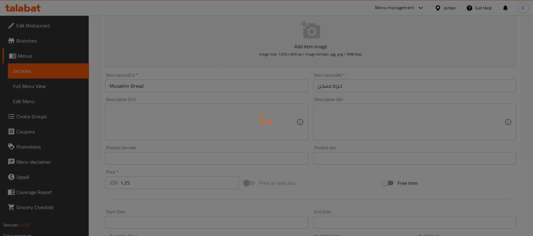
type input "0"
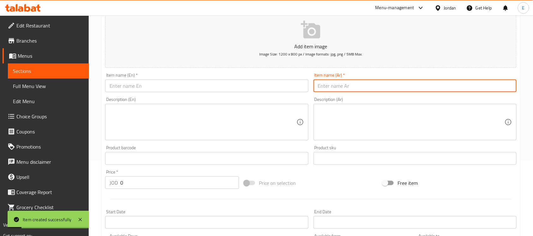
click at [339, 86] on input "text" at bounding box center [414, 86] width 203 height 13
click at [266, 89] on input "text" at bounding box center [206, 86] width 203 height 13
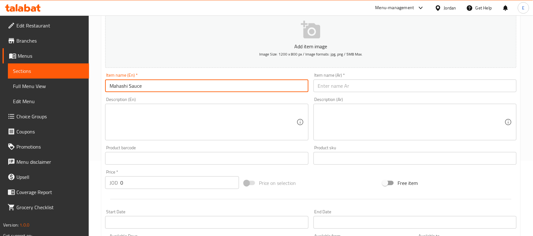
type input "Mahashi Sauce"
drag, startPoint x: 122, startPoint y: 87, endPoint x: 331, endPoint y: 86, distance: 209.3
click at [331, 86] on input "text" at bounding box center [414, 86] width 203 height 13
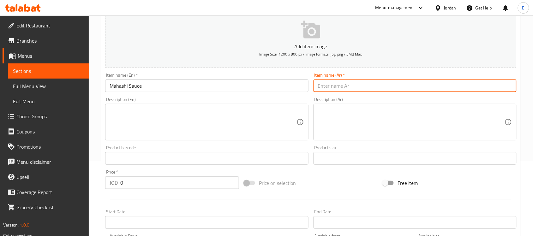
click at [331, 86] on input "text" at bounding box center [414, 86] width 203 height 13
type input "صوص محاشي"
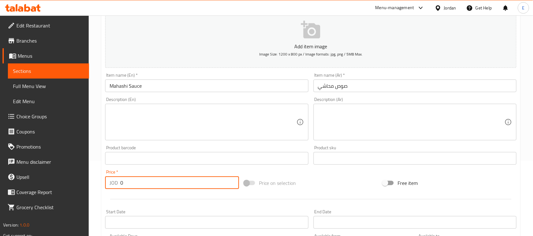
click at [137, 182] on input "0" at bounding box center [179, 182] width 119 height 13
type input "0.25"
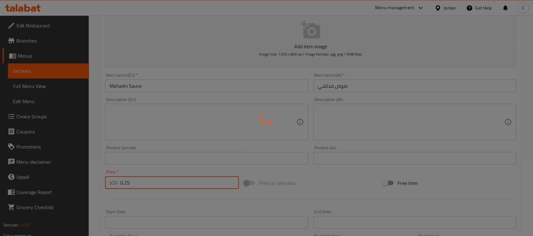
type input "0"
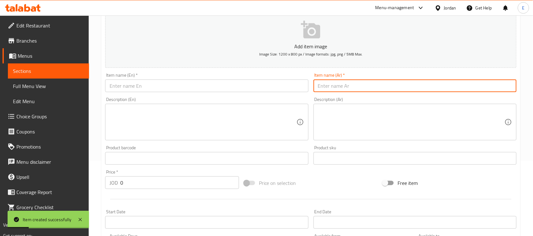
click at [347, 87] on input "text" at bounding box center [414, 86] width 203 height 13
type input "[PERSON_NAME]"
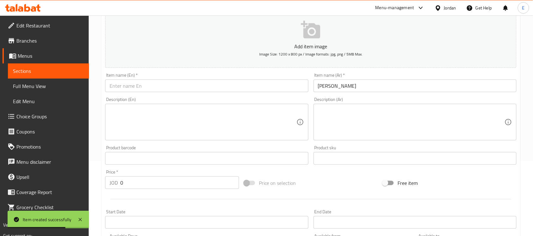
click at [281, 92] on div "Item name (En)   * Item name (En) *" at bounding box center [207, 82] width 208 height 24
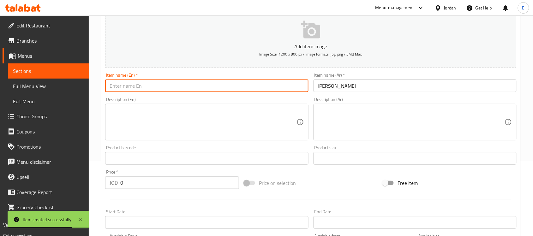
click at [280, 91] on input "text" at bounding box center [206, 86] width 203 height 13
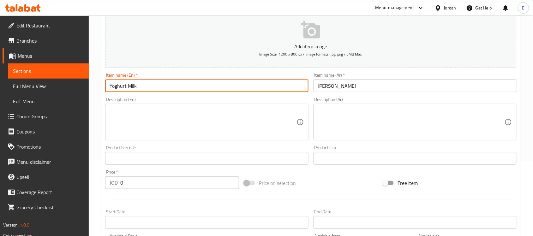
type input "Yoghurt Milk"
click at [157, 182] on input "0" at bounding box center [179, 182] width 119 height 13
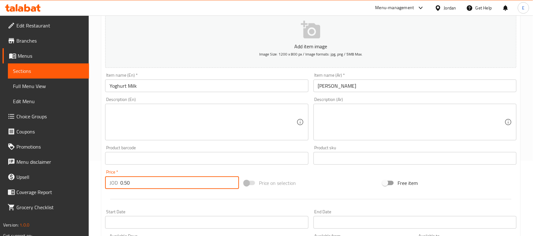
type input "0.50"
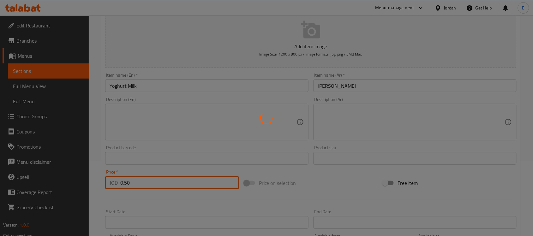
type input "0"
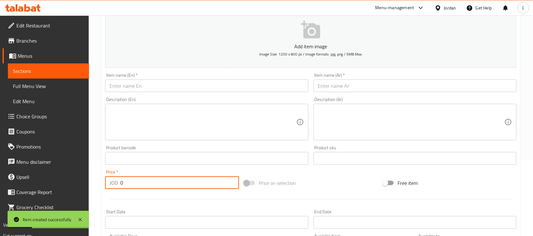
click at [268, 86] on input "text" at bounding box center [206, 86] width 203 height 13
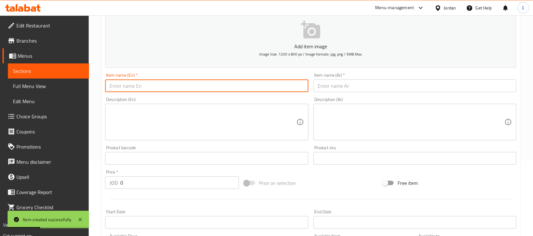
type input "N"
type input "Almond"
click at [345, 85] on input "text" at bounding box center [414, 86] width 203 height 13
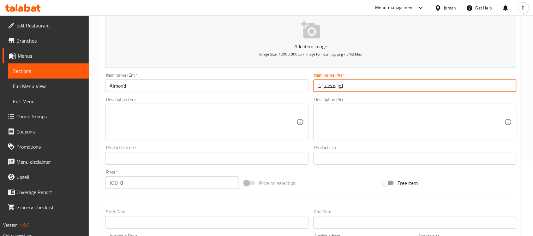
type input "لوز مكسرات"
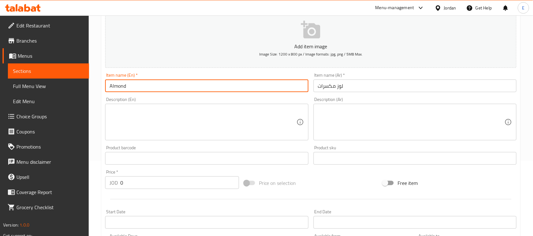
click at [276, 84] on input "Almond" at bounding box center [206, 86] width 203 height 13
type input "Almond Nuts"
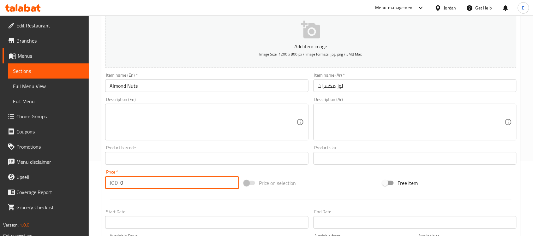
click at [149, 186] on input "0" at bounding box center [179, 182] width 119 height 13
type input "0.60"
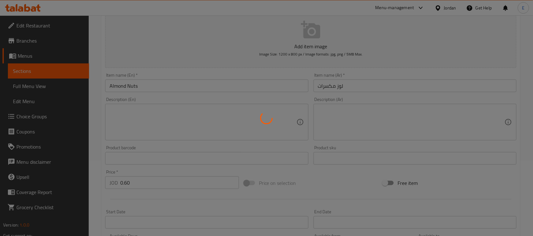
type input "0"
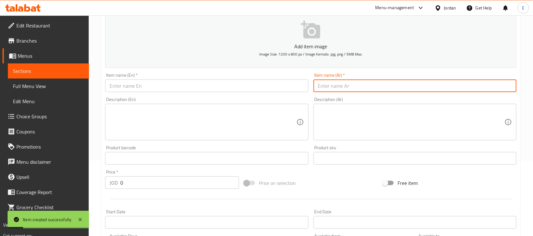
click at [328, 84] on input "text" at bounding box center [414, 86] width 203 height 13
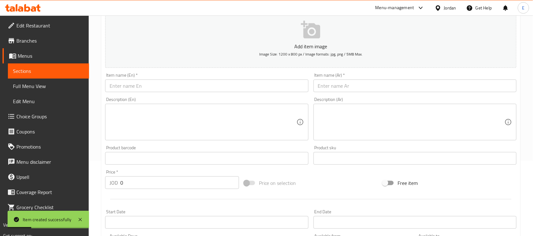
click at [266, 92] on div "Item name (En)   * Item name (En) *" at bounding box center [207, 82] width 208 height 24
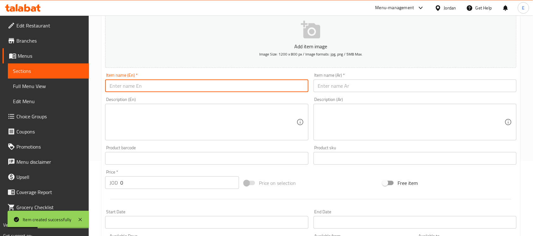
click at [264, 89] on input "text" at bounding box center [206, 86] width 203 height 13
type input "Quarter Chicken"
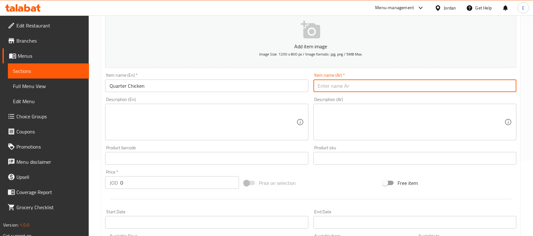
click at [371, 83] on input "text" at bounding box center [414, 86] width 203 height 13
type input "ربع دجاجة"
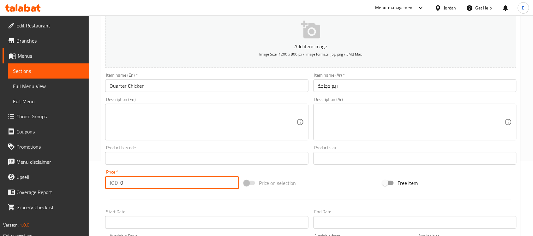
drag, startPoint x: 136, startPoint y: 186, endPoint x: 88, endPoint y: 187, distance: 47.4
click at [88, 187] on div "Edit Restaurant Branches Menus Sections Full Menu View Edit Menu Choice Groups …" at bounding box center [266, 155] width 533 height 431
type input "1.75"
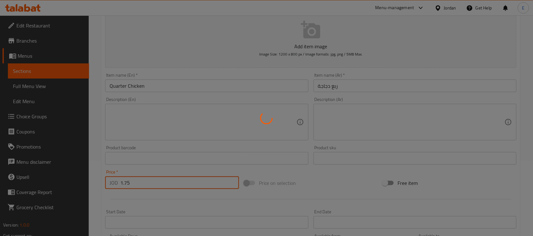
type input "0"
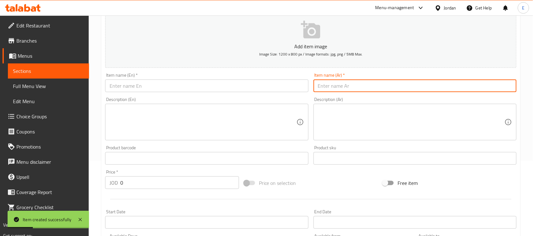
click at [333, 86] on input "text" at bounding box center [414, 86] width 203 height 13
type input "قطعة لحم 270 جرام"
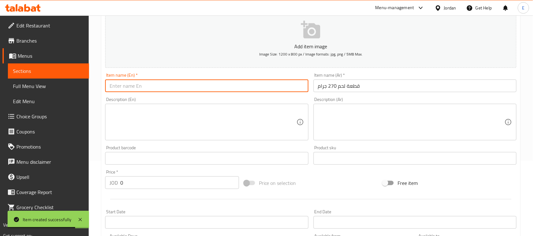
click at [283, 84] on input "text" at bounding box center [206, 86] width 203 height 13
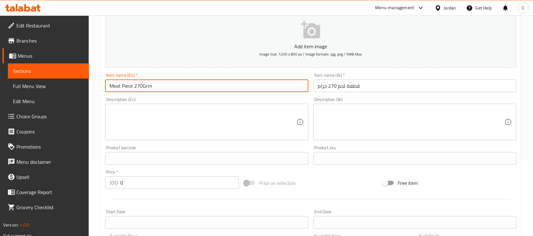
click at [143, 85] on input "Meat Piece 270Grm" at bounding box center [206, 86] width 203 height 13
type input "Meat Piece 270 Grm"
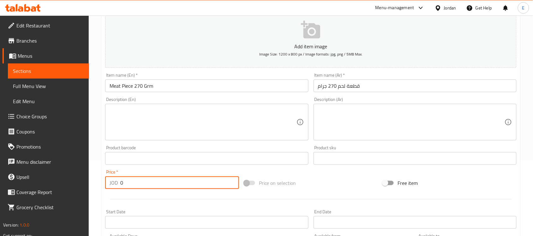
drag, startPoint x: 129, startPoint y: 181, endPoint x: 88, endPoint y: 187, distance: 42.1
click at [88, 187] on div "Edit Restaurant Branches Menus Sections Full Menu View Edit Menu Choice Groups …" at bounding box center [266, 155] width 533 height 431
type input "4"
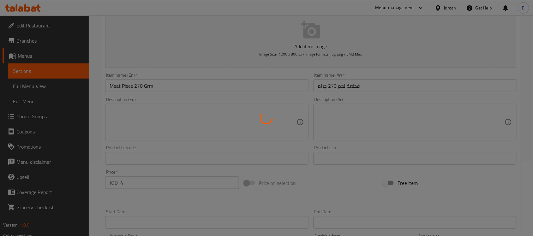
type input "0"
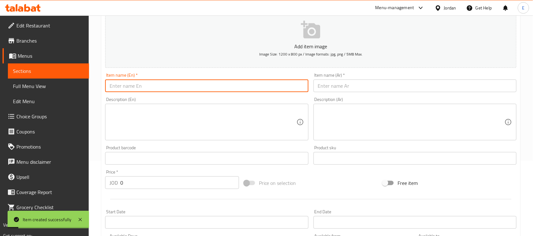
click at [195, 86] on input "text" at bounding box center [206, 86] width 203 height 13
type input "Fish Piece"
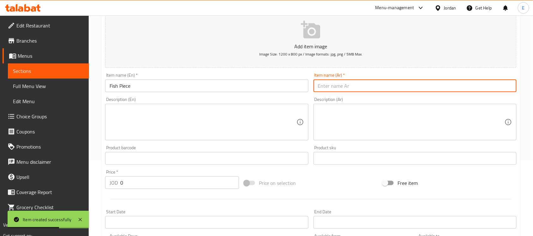
click at [322, 84] on input "text" at bounding box center [414, 86] width 203 height 13
type input "قطعة سمك"
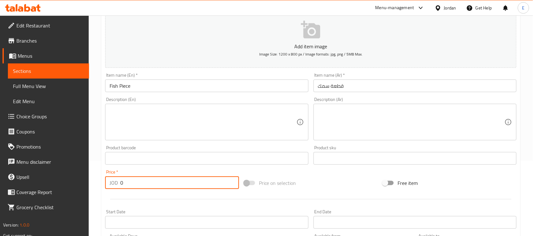
drag, startPoint x: 139, startPoint y: 179, endPoint x: 95, endPoint y: 181, distance: 44.2
click at [95, 181] on div "Home / Restaurants management / Menus / Sections / item / create Extras section…" at bounding box center [311, 155] width 444 height 431
type input "2.50"
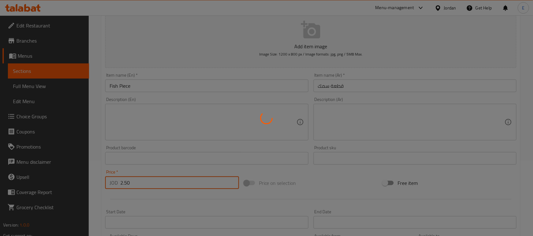
type input "0"
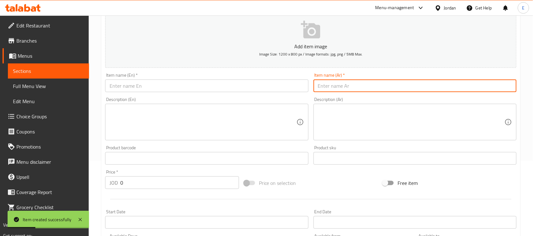
click at [341, 86] on input "text" at bounding box center [414, 86] width 203 height 13
type input "صحن خضار"
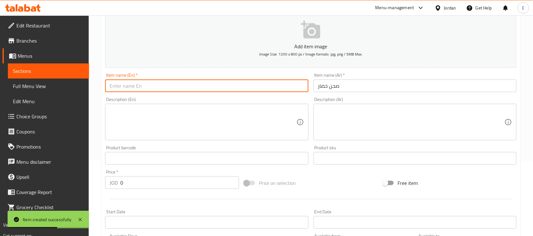
click at [303, 87] on input "text" at bounding box center [206, 86] width 203 height 13
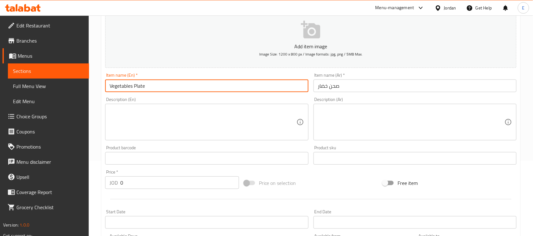
type input "Vegetables Plate"
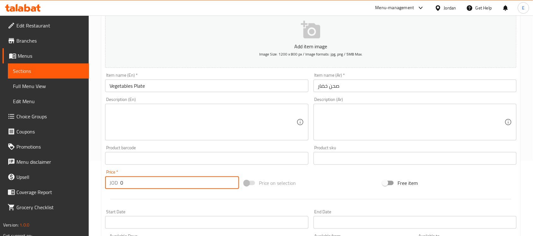
click at [157, 179] on input "0" at bounding box center [179, 182] width 119 height 13
type input "1.25"
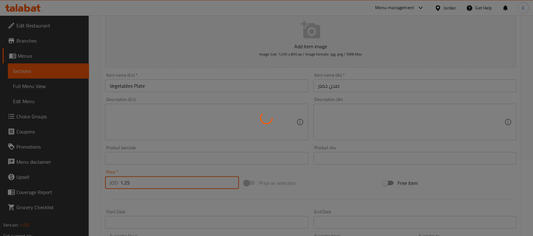
type input "0"
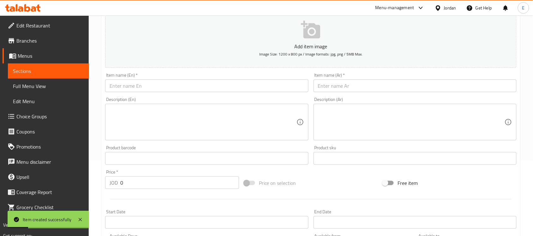
drag, startPoint x: 179, startPoint y: 78, endPoint x: 171, endPoint y: 88, distance: 12.8
click at [171, 88] on div "Item name (En)   * Item name (En) *" at bounding box center [206, 82] width 203 height 19
click at [171, 88] on input "text" at bounding box center [206, 86] width 203 height 13
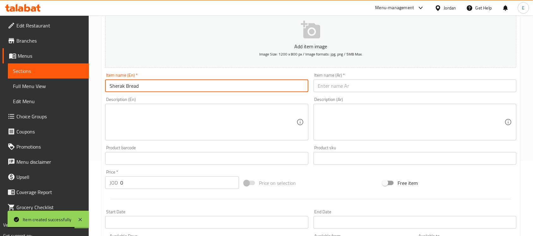
type input "Sherak Bread"
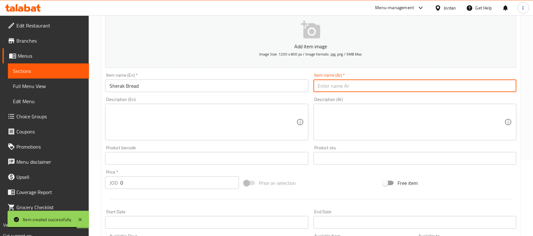
click at [330, 82] on input "text" at bounding box center [414, 86] width 203 height 13
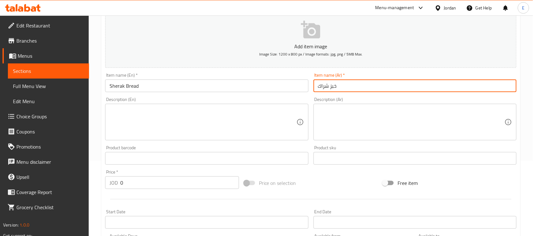
type input "خبز شراك"
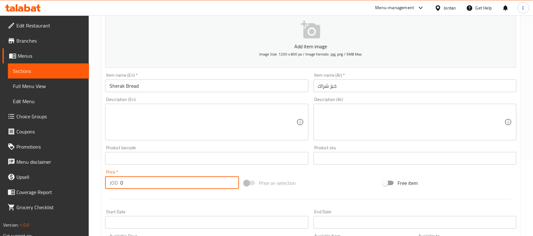
click at [127, 186] on input "0" at bounding box center [179, 182] width 119 height 13
type input "0.50"
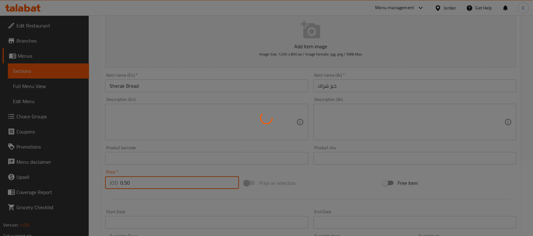
type input "0"
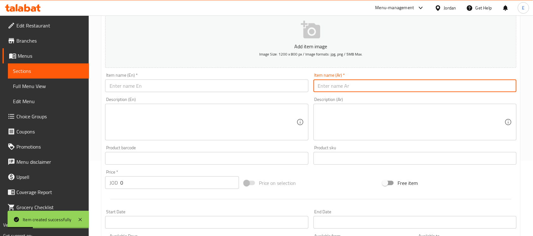
click at [370, 86] on input "text" at bounding box center [414, 86] width 203 height 13
type input "صحن رز بشعرية"
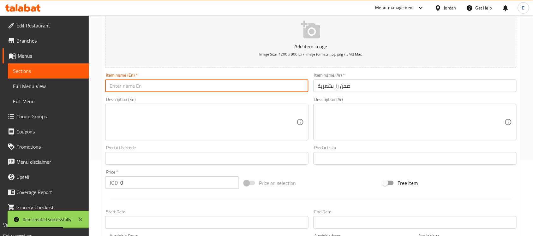
click at [276, 89] on input "text" at bounding box center [206, 86] width 203 height 13
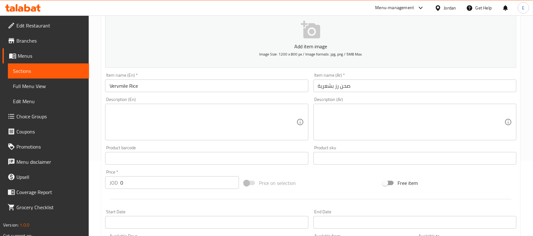
drag, startPoint x: 122, startPoint y: 87, endPoint x: 230, endPoint y: 94, distance: 108.2
click at [230, 94] on div "Item name (En)   * Vervmile Rice Item name (En) *" at bounding box center [207, 82] width 208 height 24
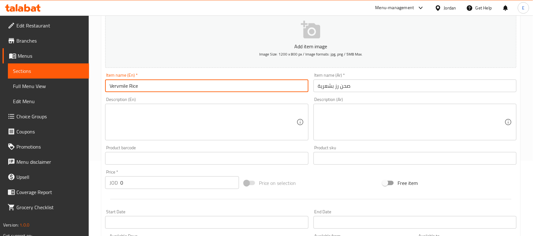
click at [133, 87] on input "Vervmile Rice" at bounding box center [206, 86] width 203 height 13
drag, startPoint x: 124, startPoint y: 86, endPoint x: 327, endPoint y: 89, distance: 203.3
click at [327, 89] on input "صحن رز بشعرية" at bounding box center [414, 86] width 203 height 13
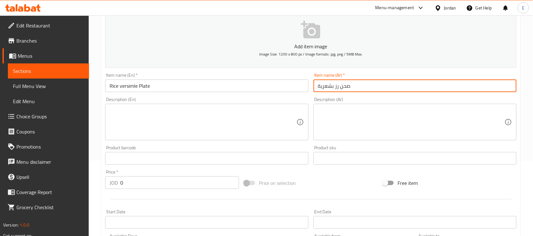
click at [327, 89] on input "صحن رز بشعرية" at bounding box center [414, 86] width 203 height 13
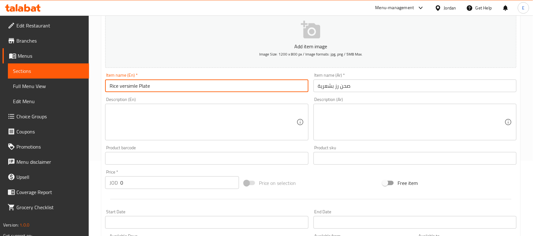
click at [130, 86] on input "Rice versimle Plate" at bounding box center [206, 86] width 203 height 13
paste input "[PERSON_NAME]"
type input "Rice vermicelli Plate"
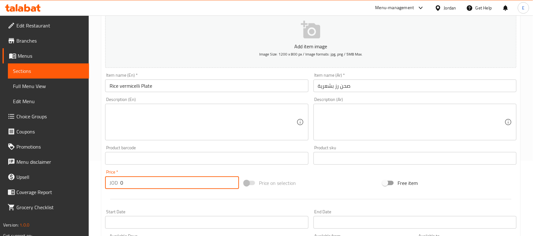
drag, startPoint x: 131, startPoint y: 183, endPoint x: 99, endPoint y: 183, distance: 32.2
click at [99, 183] on div "Home / Restaurants management / Menus / Sections / item / create Extras section…" at bounding box center [311, 155] width 444 height 431
type input "2"
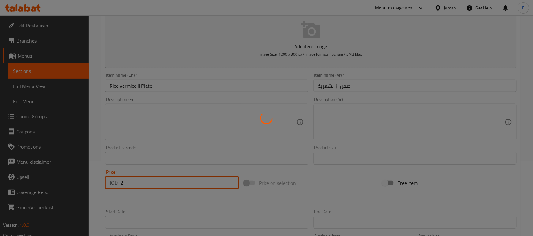
type input "0"
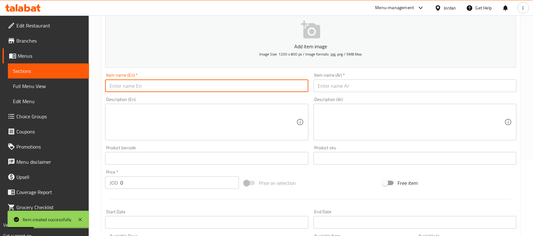
click at [250, 87] on input "text" at bounding box center [206, 86] width 203 height 13
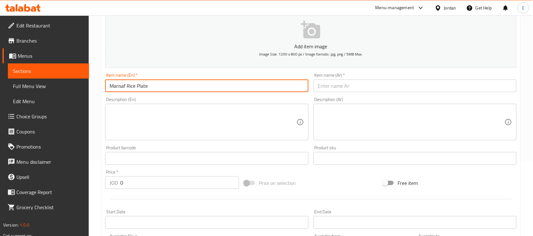
type input "Mansaf Rice Plate"
click at [340, 85] on input "text" at bounding box center [414, 86] width 203 height 13
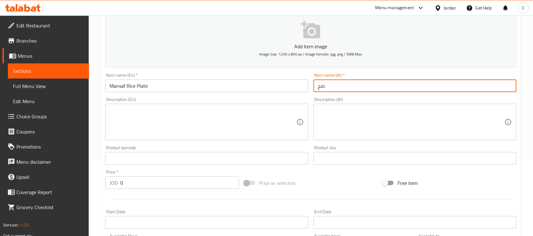
type input "ص"
type input "صحن أرز منسف"
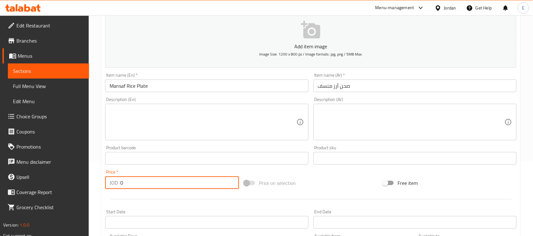
drag, startPoint x: 132, startPoint y: 185, endPoint x: 93, endPoint y: 185, distance: 38.5
click at [93, 185] on div "Home / Restaurants management / Menus / Sections / item / create Extras section…" at bounding box center [311, 155] width 444 height 431
type input "2"
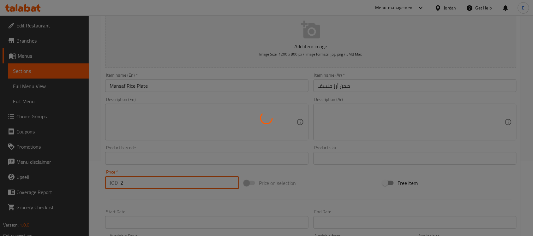
type input "0"
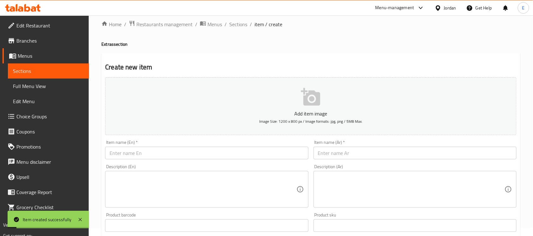
scroll to position [0, 0]
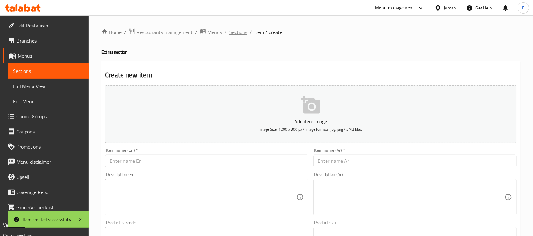
click at [241, 33] on span "Sections" at bounding box center [238, 32] width 18 height 8
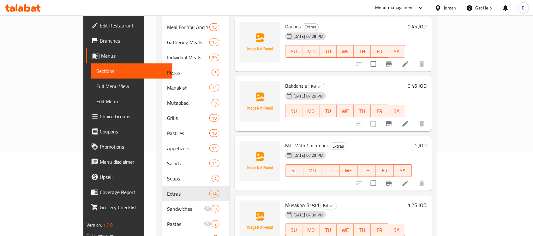
scroll to position [10, 0]
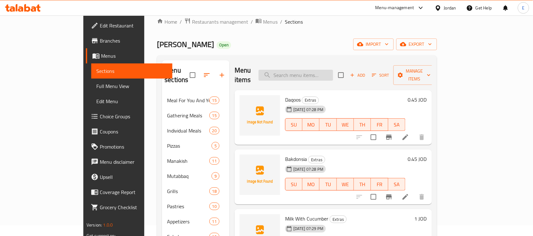
click at [332, 70] on input "search" at bounding box center [296, 75] width 75 height 11
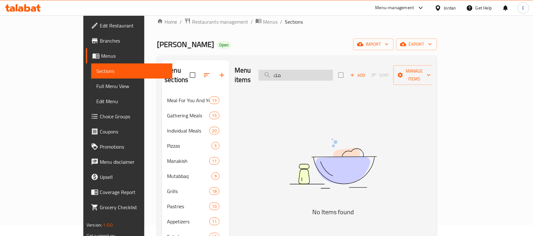
type input "م"
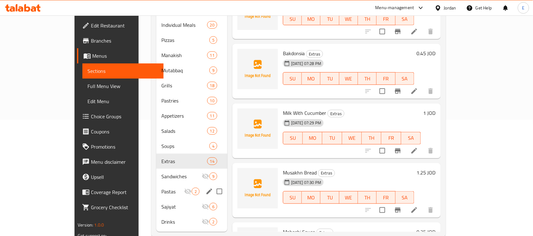
scroll to position [120, 0]
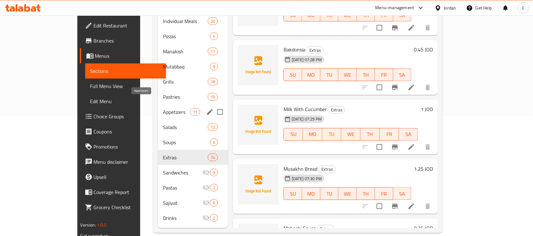
click at [163, 108] on span "Appetizers" at bounding box center [176, 112] width 27 height 8
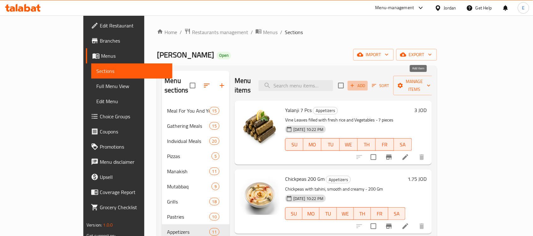
click at [366, 82] on span "Add" at bounding box center [357, 85] width 17 height 7
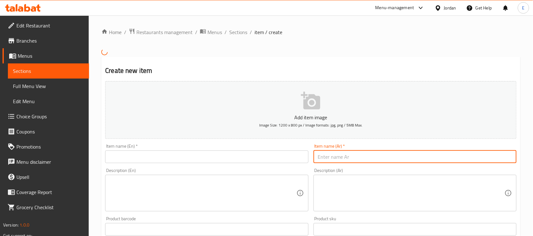
click at [353, 160] on input "text" at bounding box center [414, 157] width 203 height 13
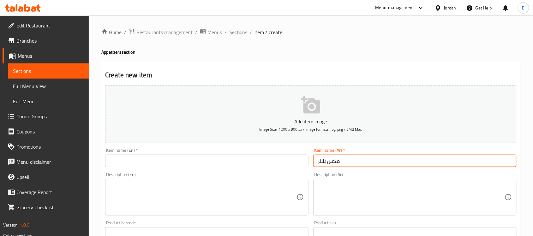
type input "مكس بلاتر"
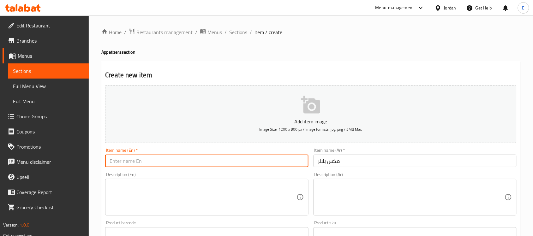
click at [292, 158] on input "text" at bounding box center [206, 161] width 203 height 13
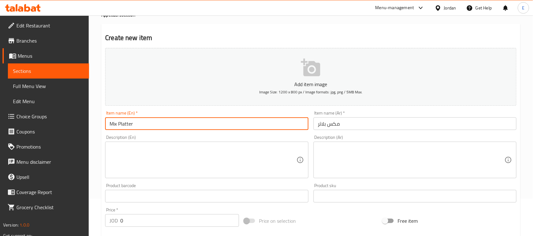
scroll to position [56, 0]
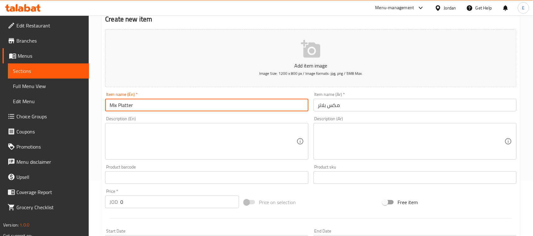
type input "Mix Platter"
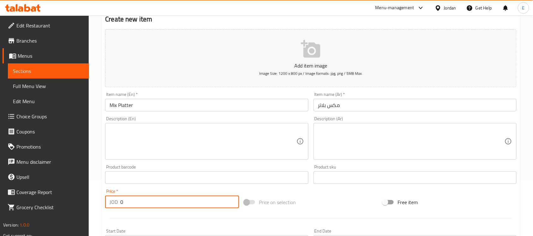
drag, startPoint x: 132, startPoint y: 201, endPoint x: 74, endPoint y: 196, distance: 58.0
click at [74, 196] on div "Edit Restaurant Branches Menus Sections Full Menu View Edit Menu Choice Groups …" at bounding box center [266, 175] width 533 height 431
type input "4"
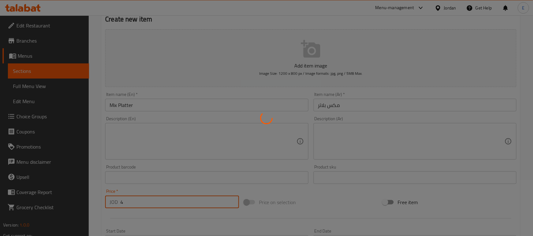
type input "0"
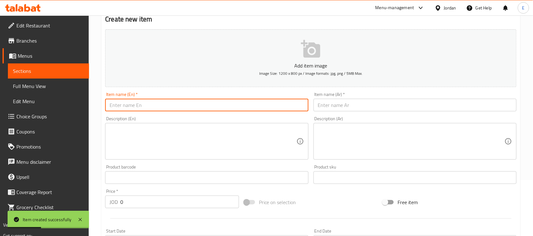
click at [283, 108] on input "text" at bounding box center [206, 105] width 203 height 13
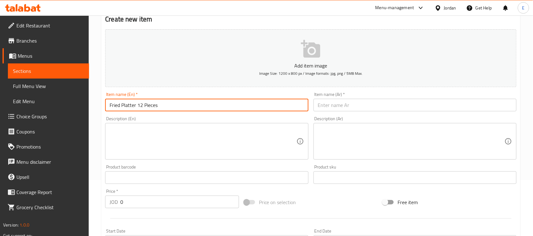
type input "Fried Platter 12 Pieces"
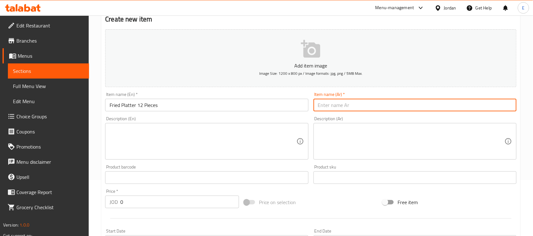
click at [361, 104] on input "text" at bounding box center [414, 105] width 203 height 13
type input "صحن مقالي 12 قطعة"
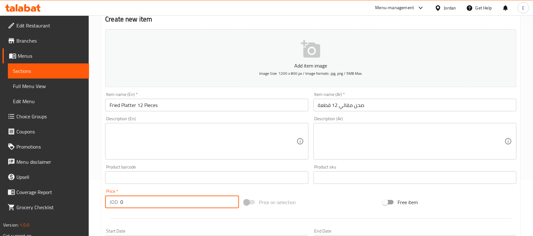
drag, startPoint x: 127, startPoint y: 206, endPoint x: 108, endPoint y: 201, distance: 19.7
click at [108, 201] on div "JOD 0 Price *" at bounding box center [172, 202] width 134 height 13
type input "6"
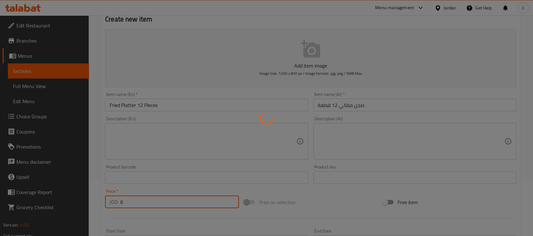
type input "0"
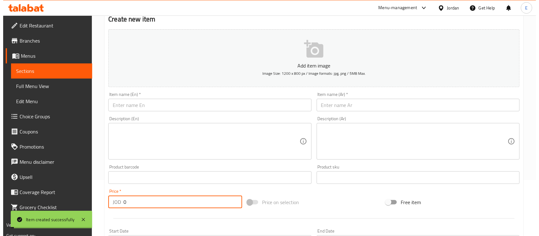
scroll to position [0, 0]
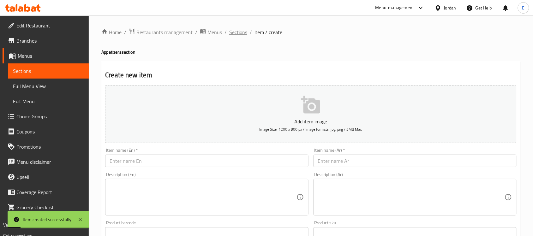
click at [239, 33] on span "Sections" at bounding box center [238, 32] width 18 height 8
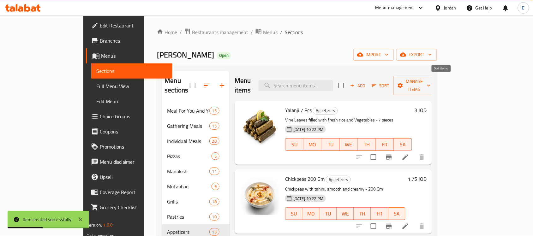
click at [377, 83] on icon "button" at bounding box center [374, 86] width 6 height 6
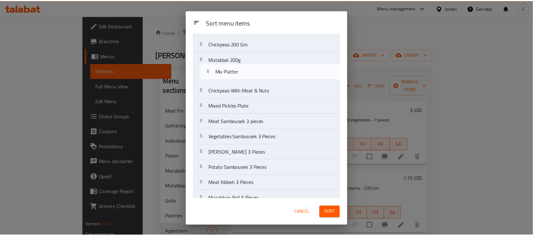
scroll to position [29, 0]
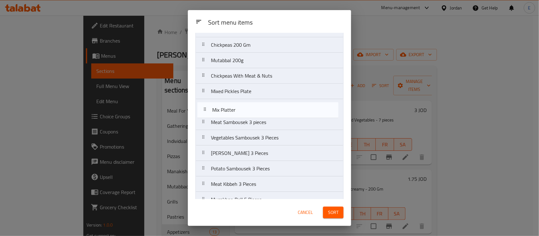
drag, startPoint x: 274, startPoint y: 176, endPoint x: 275, endPoint y: 108, distance: 68.5
click at [275, 108] on nav "Yalanji 7 Pcs Chickpeas 200 Gm Mutabbal 200g Chickpeas With Meat & Nuts Mixed P…" at bounding box center [269, 122] width 148 height 202
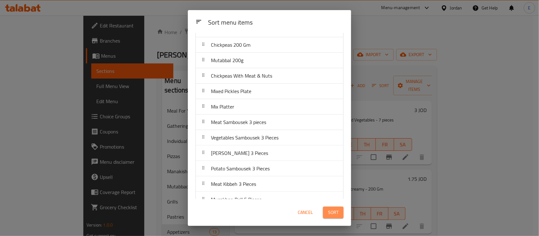
click at [329, 210] on span "Sort" at bounding box center [333, 213] width 10 height 8
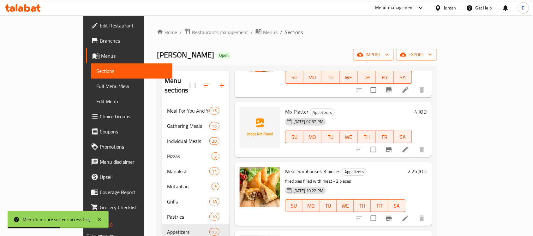
scroll to position [355, 0]
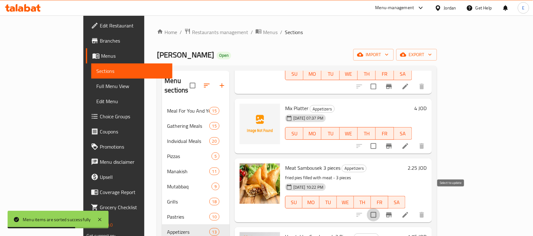
click at [380, 208] on input "checkbox" at bounding box center [373, 214] width 13 height 13
checkbox input "true"
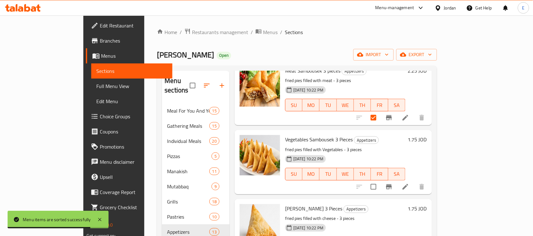
scroll to position [457, 0]
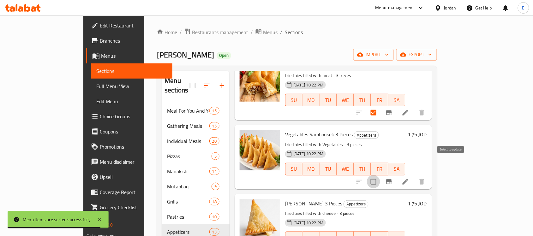
click at [380, 175] on input "checkbox" at bounding box center [373, 181] width 13 height 13
checkbox input "true"
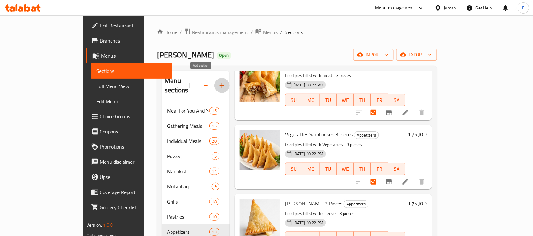
click at [218, 82] on icon "button" at bounding box center [222, 86] width 8 height 8
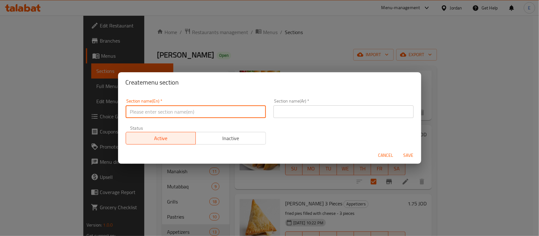
click at [240, 110] on input "text" at bounding box center [196, 111] width 140 height 13
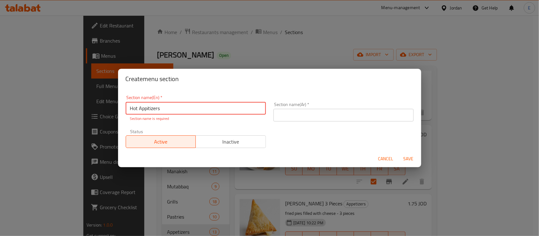
type input "Hot Appitizers"
click at [288, 115] on input "text" at bounding box center [343, 115] width 140 height 13
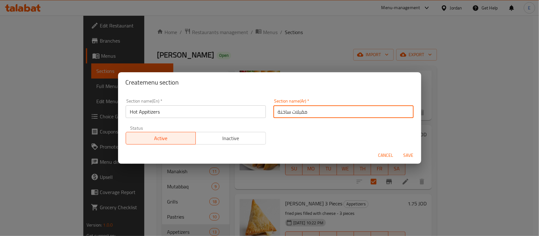
type input "مقبلات ساخنة"
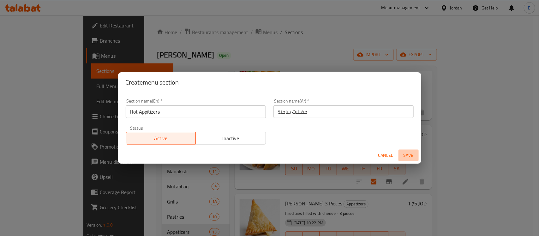
click at [409, 153] on span "Save" at bounding box center [408, 156] width 15 height 8
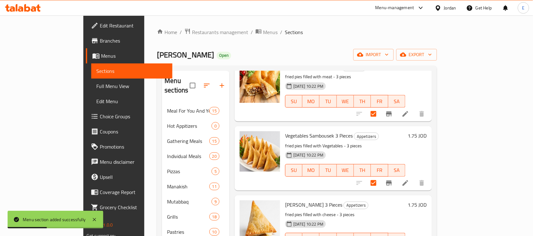
scroll to position [459, 0]
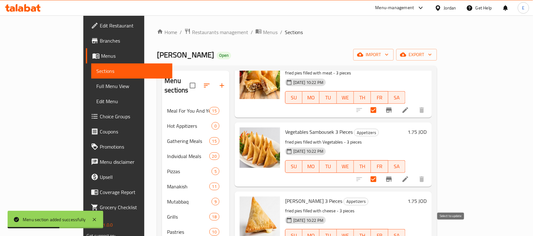
checkbox input "true"
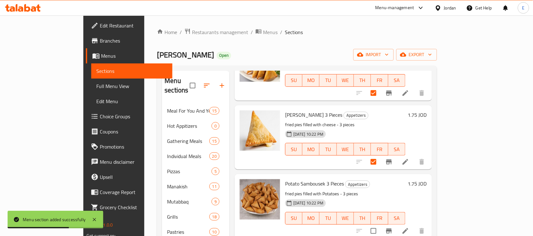
scroll to position [548, 0]
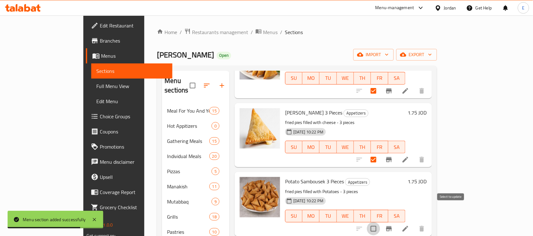
click at [380, 222] on input "checkbox" at bounding box center [373, 228] width 13 height 13
checkbox input "true"
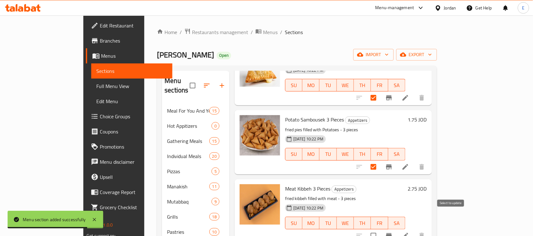
scroll to position [610, 0]
click at [380, 229] on input "checkbox" at bounding box center [373, 235] width 13 height 13
checkbox input "true"
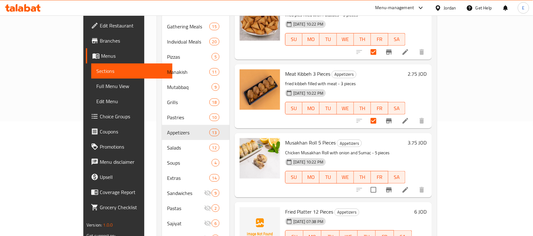
scroll to position [115, 0]
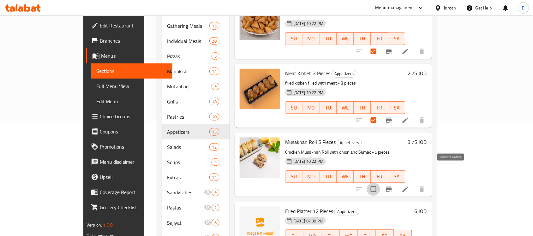
click at [380, 183] on input "checkbox" at bounding box center [373, 189] width 13 height 13
checkbox input "true"
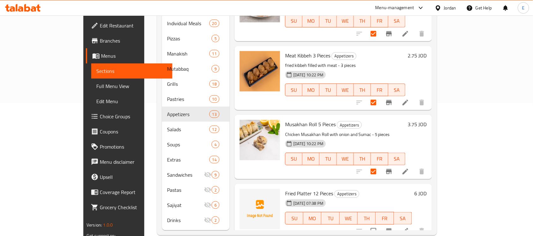
scroll to position [135, 0]
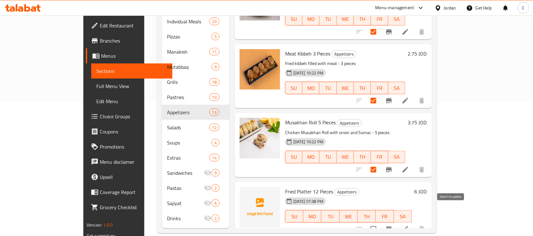
click at [380, 223] on input "checkbox" at bounding box center [373, 229] width 13 height 13
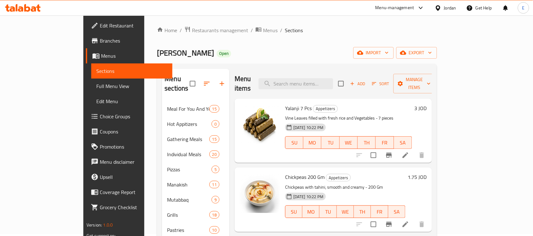
scroll to position [0, 0]
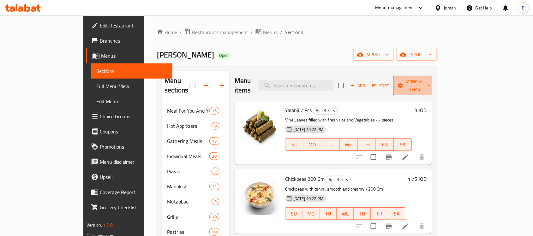
click at [431, 80] on span "Manage items" at bounding box center [414, 86] width 32 height 16
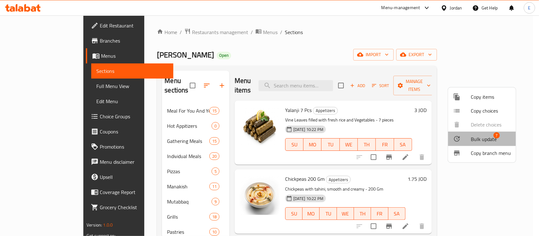
click at [481, 136] on span "Bulk update" at bounding box center [484, 139] width 26 height 8
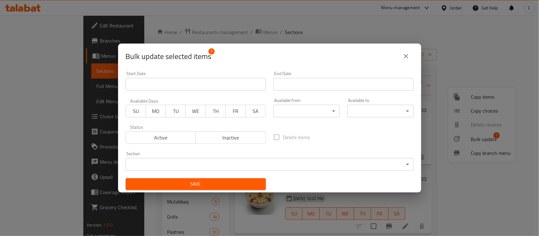
click at [331, 161] on body "​ Menu-management Jordan Get Help E Edit Restaurant Branches Menus Sections Ful…" at bounding box center [269, 125] width 539 height 221
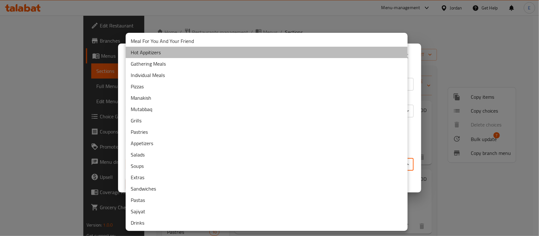
click at [218, 54] on li "Hot Appitizers" at bounding box center [267, 52] width 282 height 11
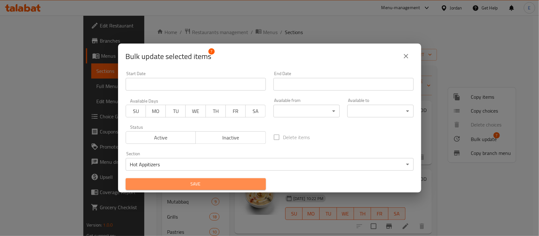
click at [233, 188] on span "Save" at bounding box center [196, 184] width 130 height 8
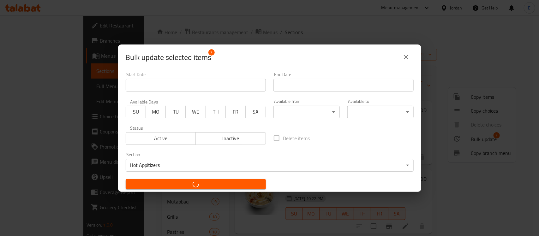
checkbox input "false"
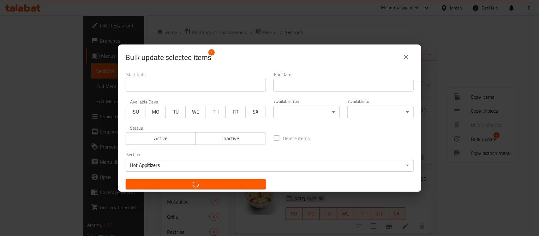
checkbox input "false"
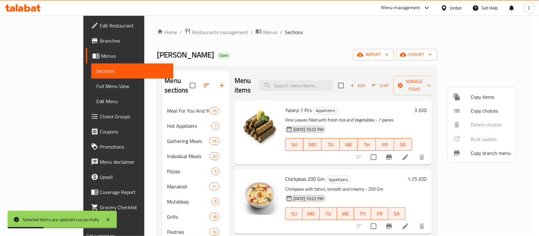
click at [233, 186] on div at bounding box center [269, 118] width 539 height 236
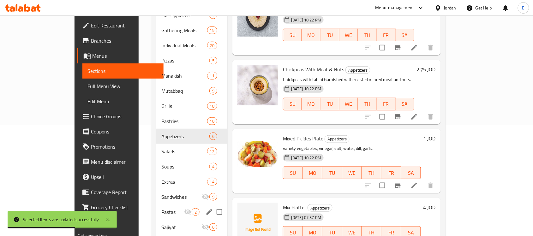
scroll to position [117, 0]
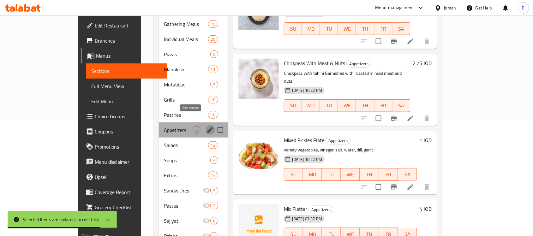
click at [206, 126] on icon "edit" at bounding box center [210, 130] width 8 height 8
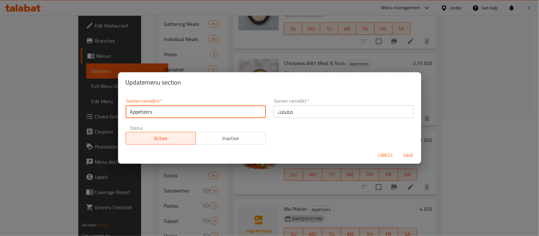
click at [131, 111] on input "Appetizers" at bounding box center [196, 111] width 140 height 13
type input "Cold Appetizers"
click at [332, 113] on input "مقبلات" at bounding box center [343, 111] width 140 height 13
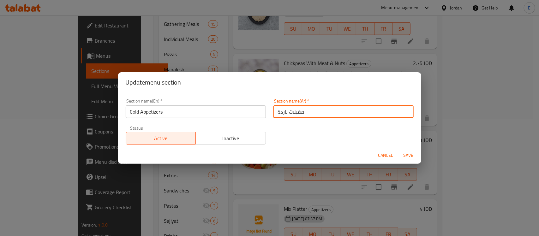
type input "مقبلات باردة"
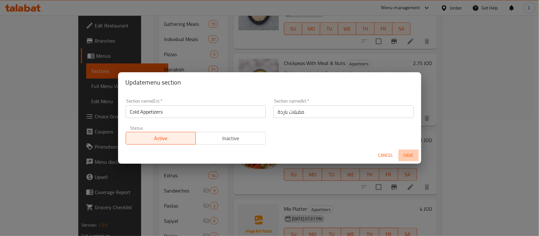
click at [408, 153] on span "Save" at bounding box center [408, 156] width 15 height 8
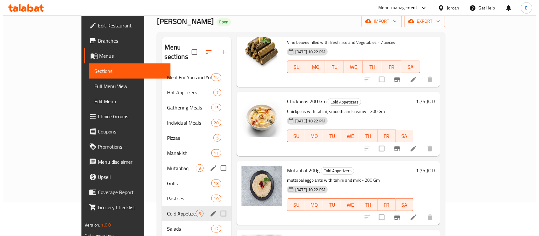
scroll to position [0, 0]
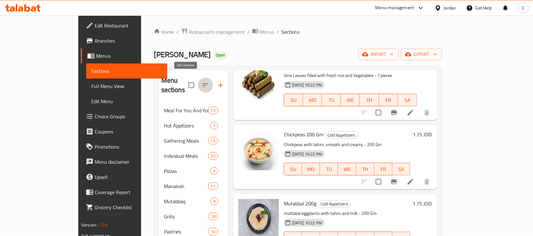
click at [198, 81] on button "button" at bounding box center [205, 85] width 15 height 15
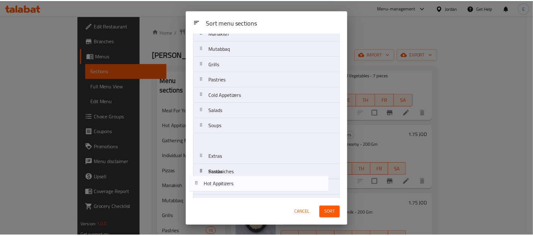
scroll to position [119, 0]
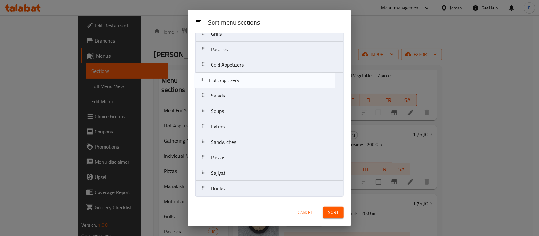
drag, startPoint x: 249, startPoint y: 78, endPoint x: 247, endPoint y: 87, distance: 9.0
click at [247, 87] on nav "Meal For You And Your Friend Hot Appitizers Gathering Meals Individual Meals Pi…" at bounding box center [269, 65] width 148 height 264
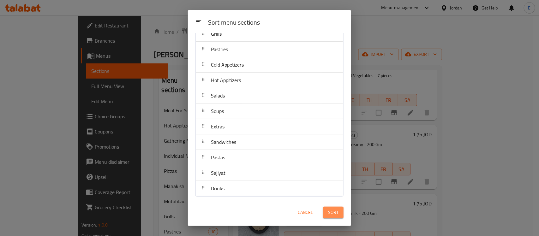
click at [329, 210] on span "Sort" at bounding box center [333, 213] width 10 height 8
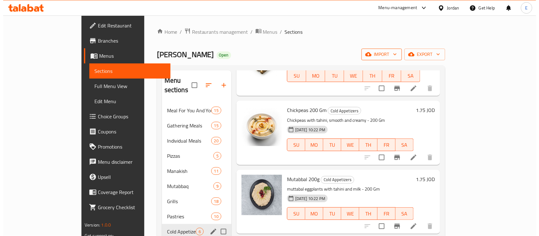
scroll to position [69, 0]
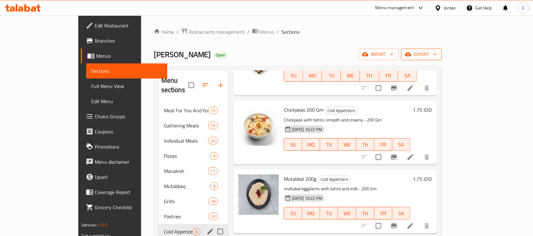
click at [411, 53] on icon "button" at bounding box center [408, 54] width 6 height 4
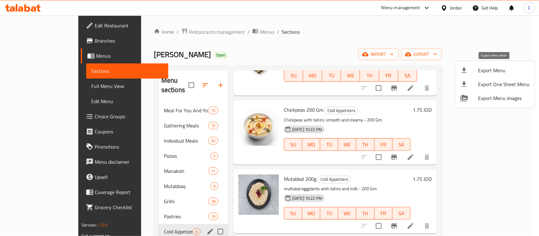
click at [490, 74] on span "Export Menu" at bounding box center [503, 71] width 51 height 8
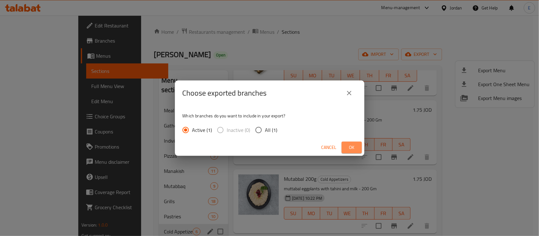
click at [350, 146] on span "Ok" at bounding box center [352, 148] width 10 height 8
